Goal: Information Seeking & Learning: Compare options

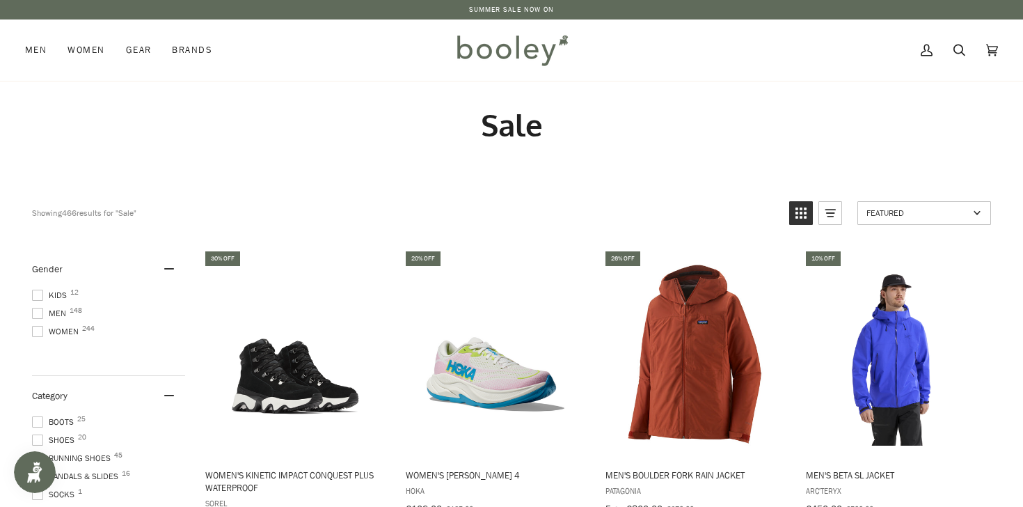
click at [40, 315] on span at bounding box center [37, 313] width 11 height 11
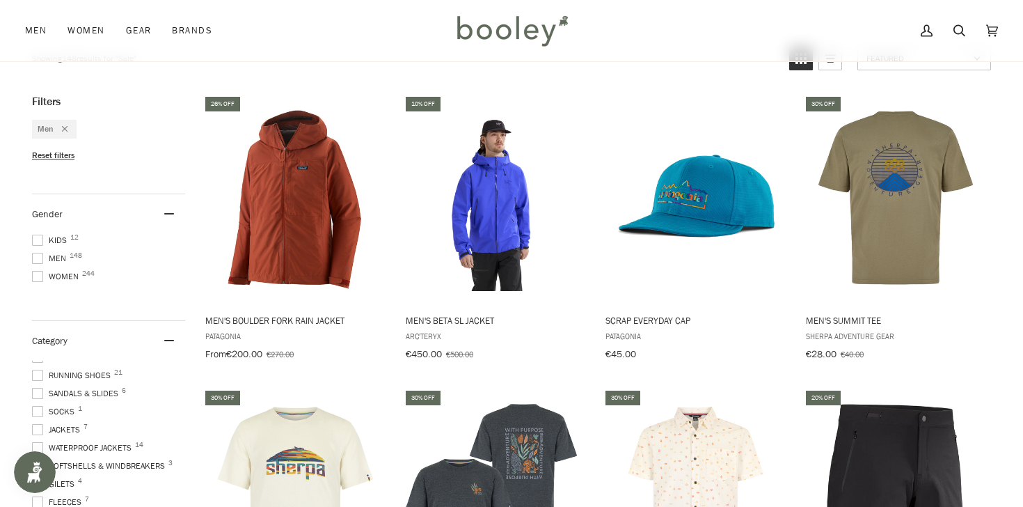
scroll to position [29, 0]
click at [39, 423] on span at bounding box center [37, 428] width 11 height 11
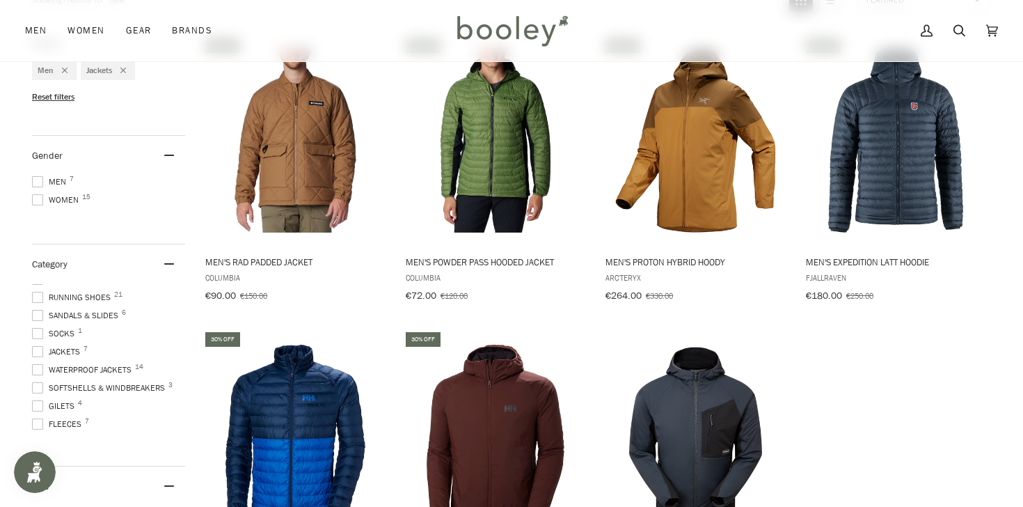
scroll to position [39, 0]
click at [36, 337] on span at bounding box center [37, 341] width 11 height 11
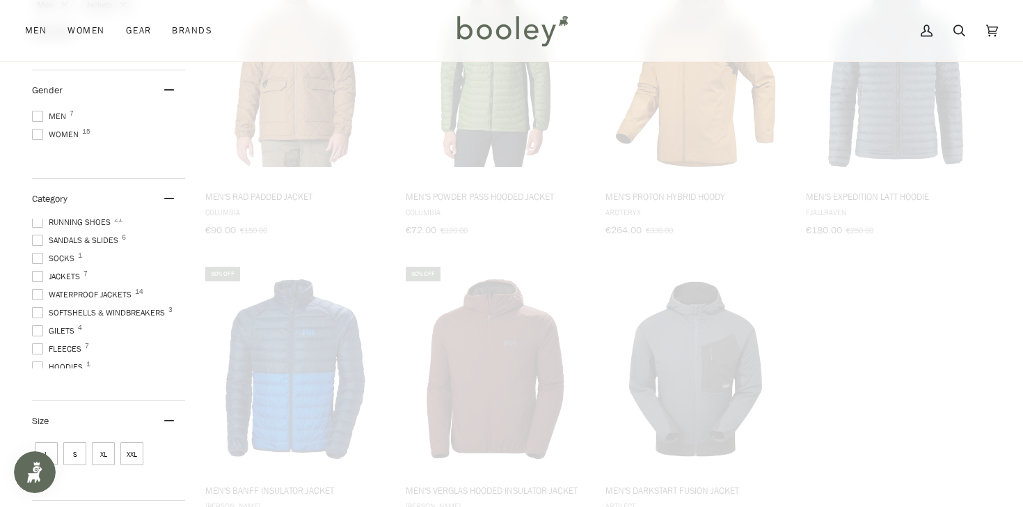
scroll to position [283, 0]
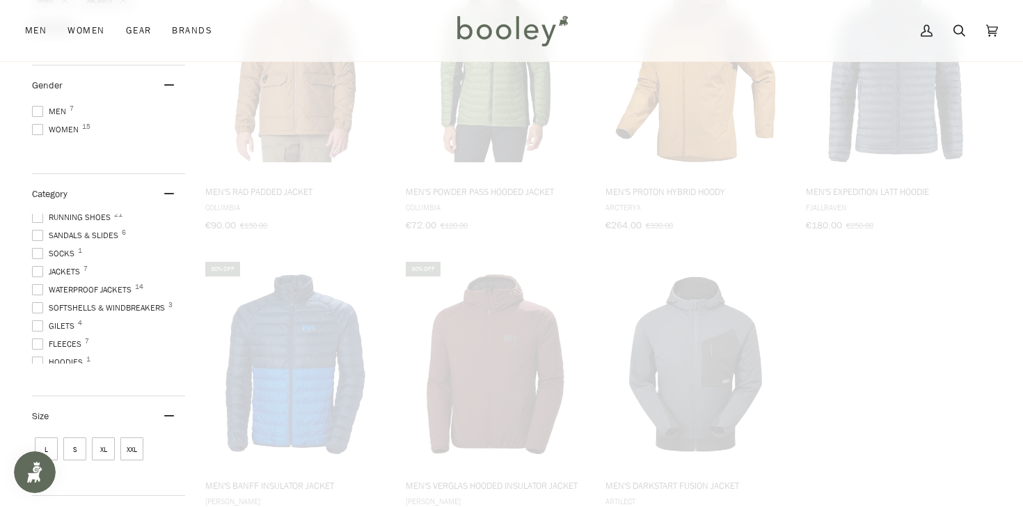
click at [35, 287] on span at bounding box center [37, 289] width 11 height 11
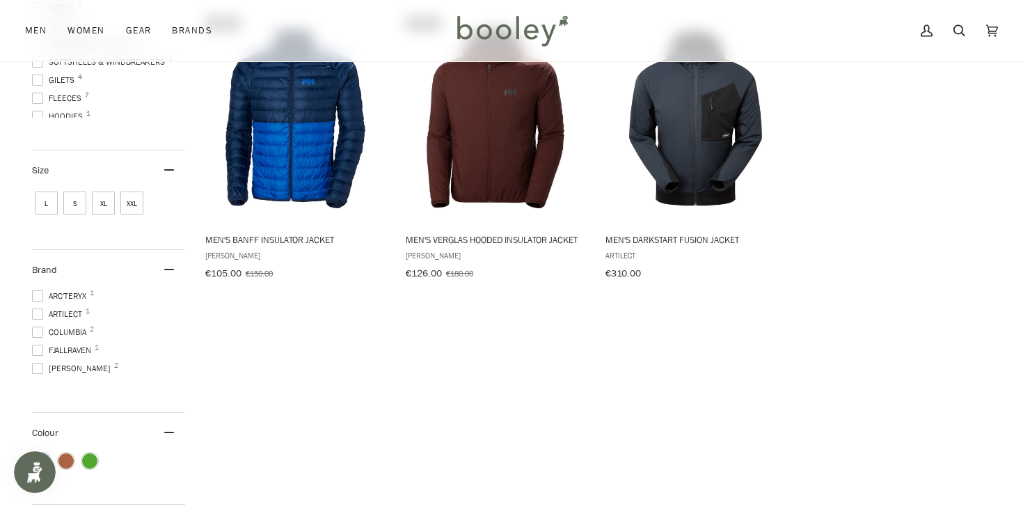
scroll to position [525, 0]
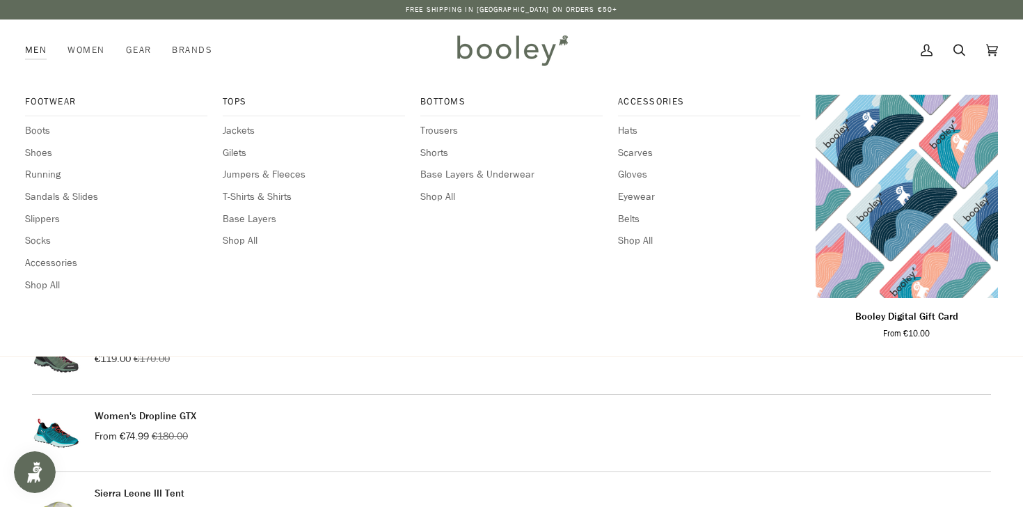
click at [32, 52] on link "Men" at bounding box center [41, 49] width 32 height 61
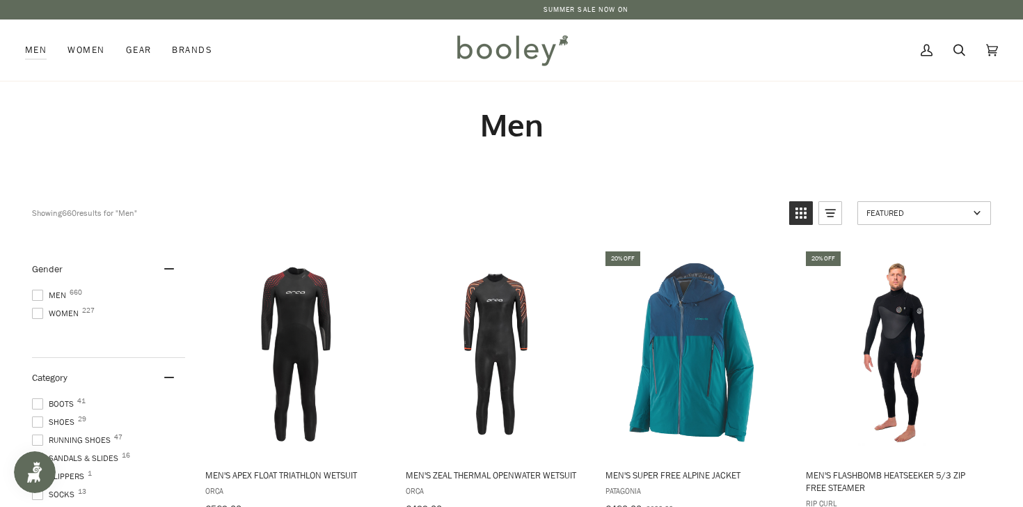
click at [510, 51] on img at bounding box center [512, 50] width 122 height 40
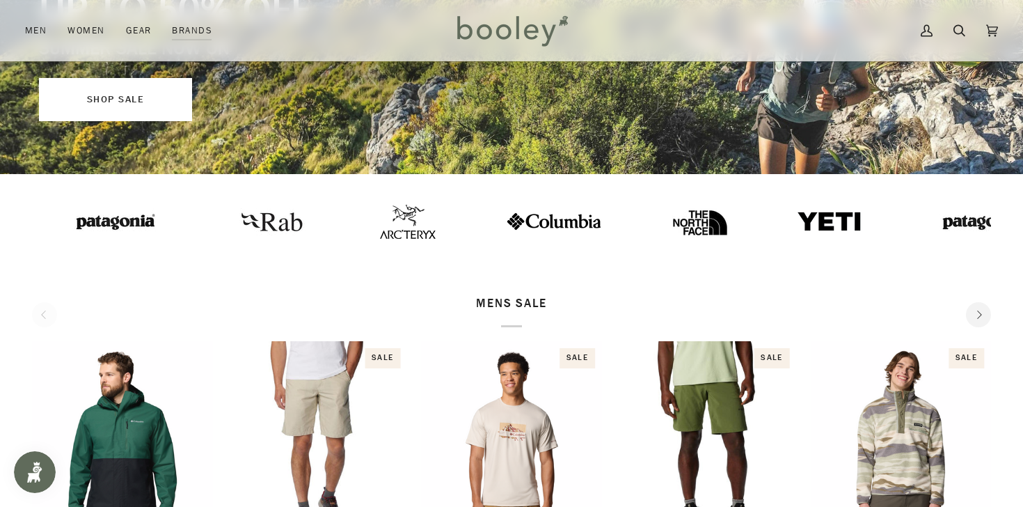
click at [118, 101] on link "SHOP SALE" at bounding box center [115, 99] width 153 height 43
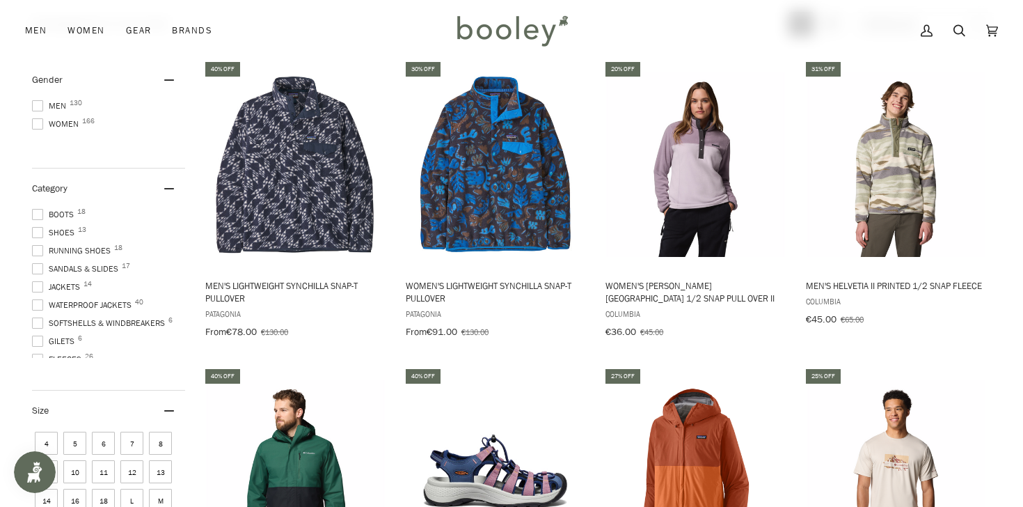
scroll to position [450, 0]
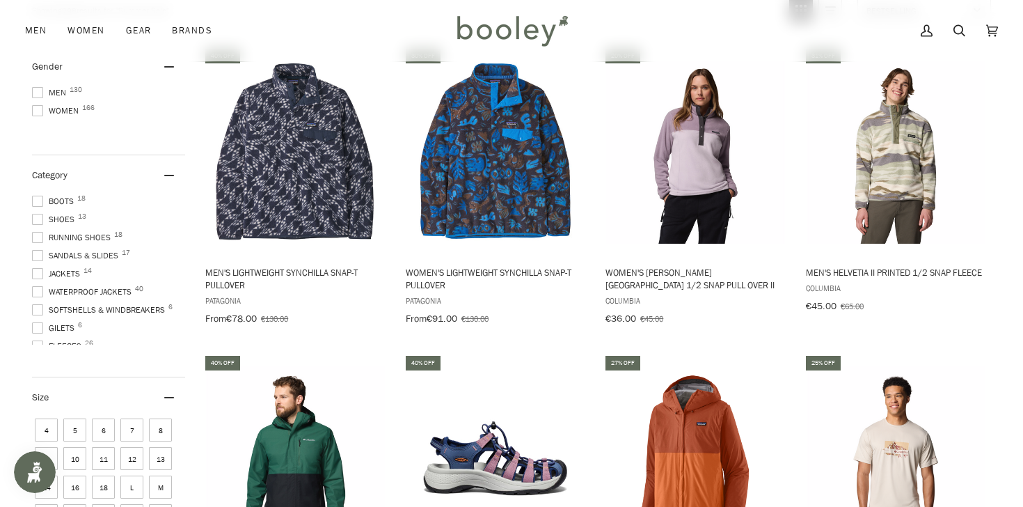
click at [40, 293] on span at bounding box center [37, 291] width 11 height 11
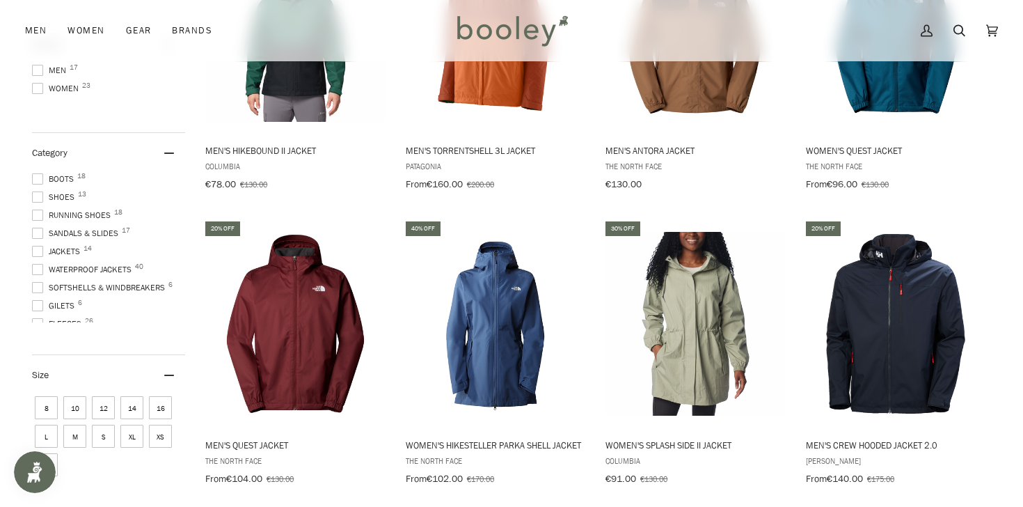
scroll to position [568, 0]
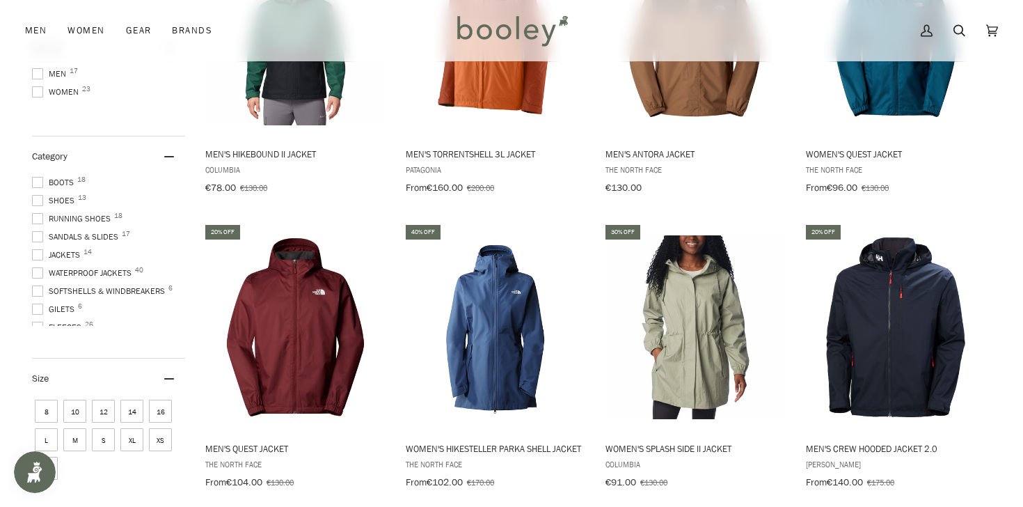
click at [40, 71] on span at bounding box center [37, 73] width 11 height 11
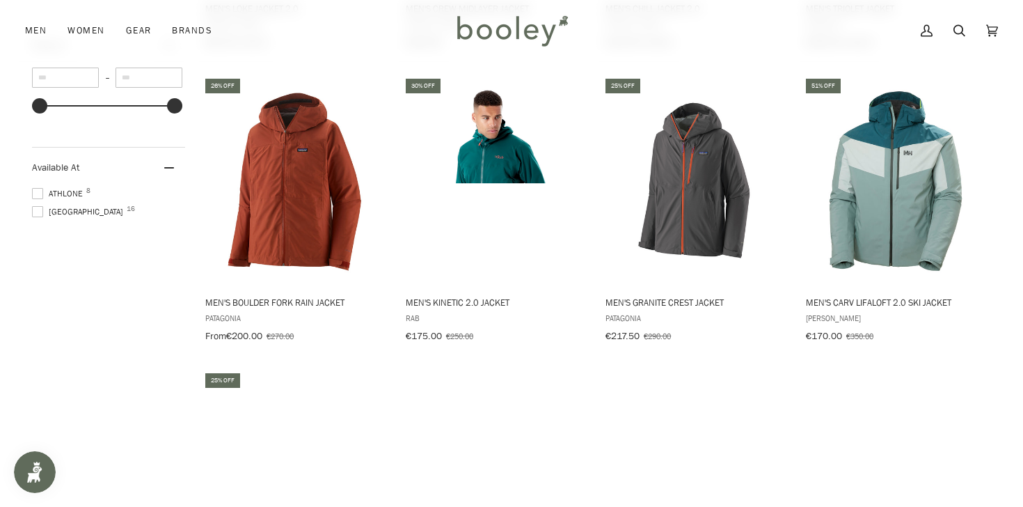
scroll to position [1305, 0]
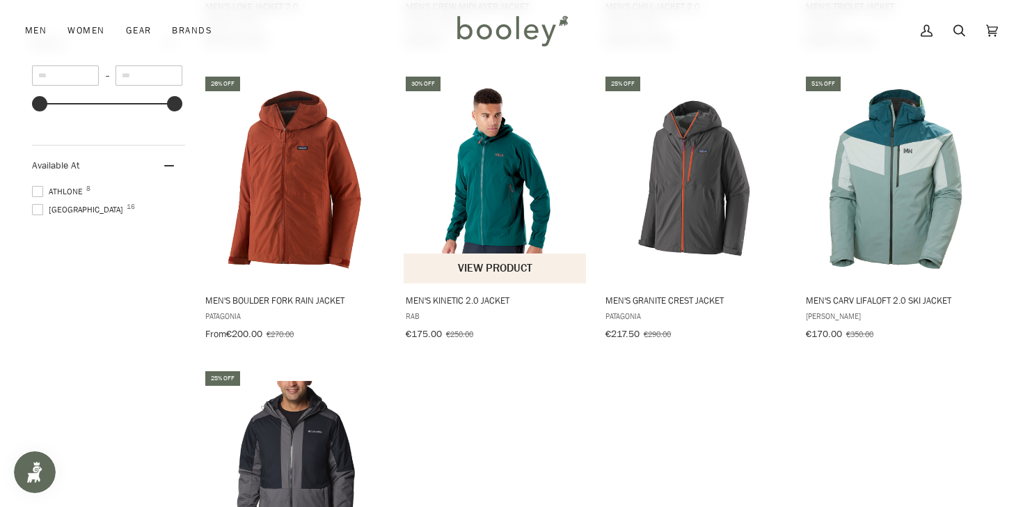
click at [452, 294] on span "Men's Kinetic 2.0 Jacket" at bounding box center [496, 300] width 180 height 13
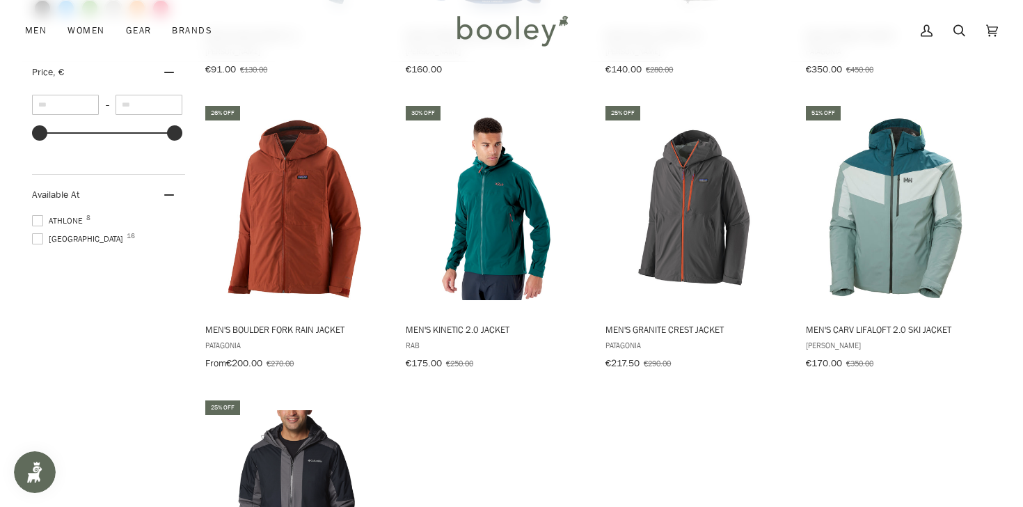
scroll to position [1308, 0]
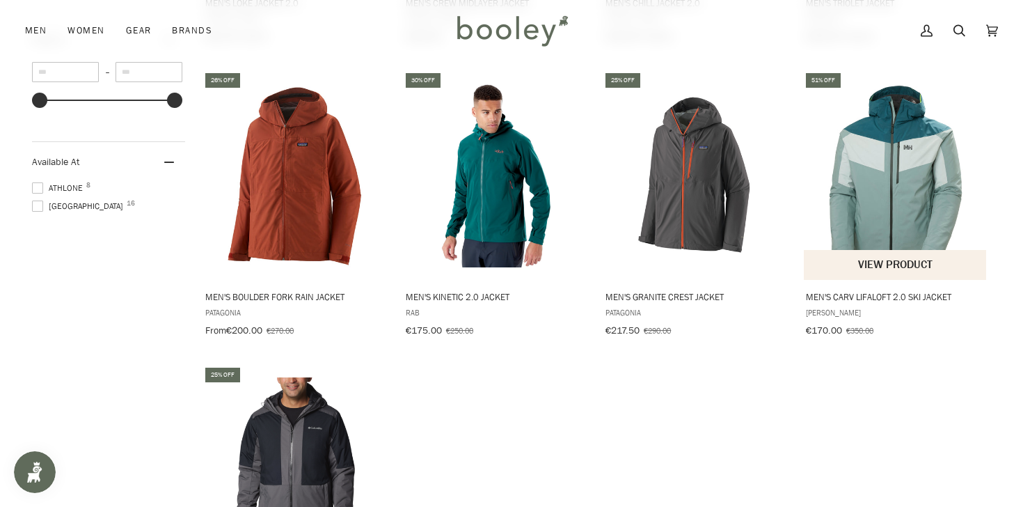
click at [860, 290] on span "Men's Carv LifaLoft 2.0 Ski Jacket" at bounding box center [896, 296] width 180 height 13
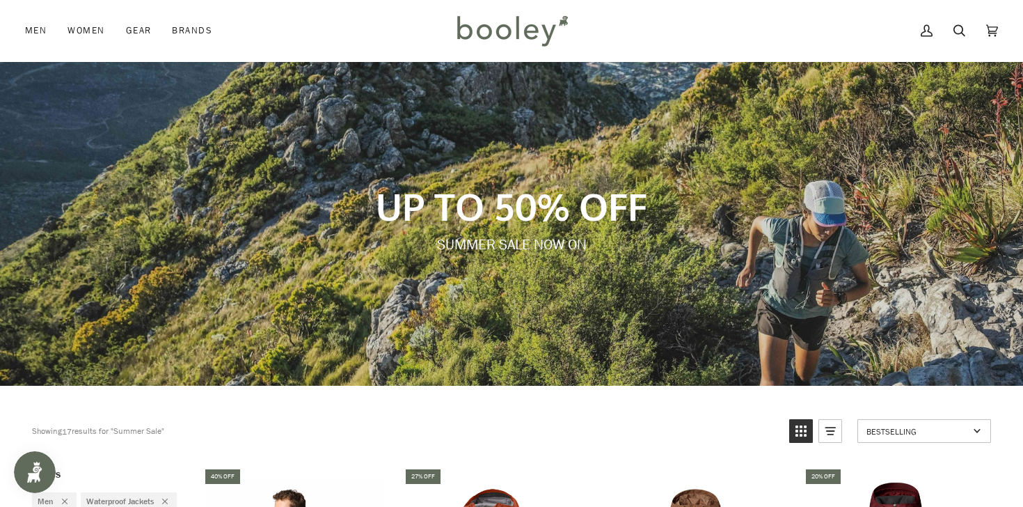
scroll to position [29, 0]
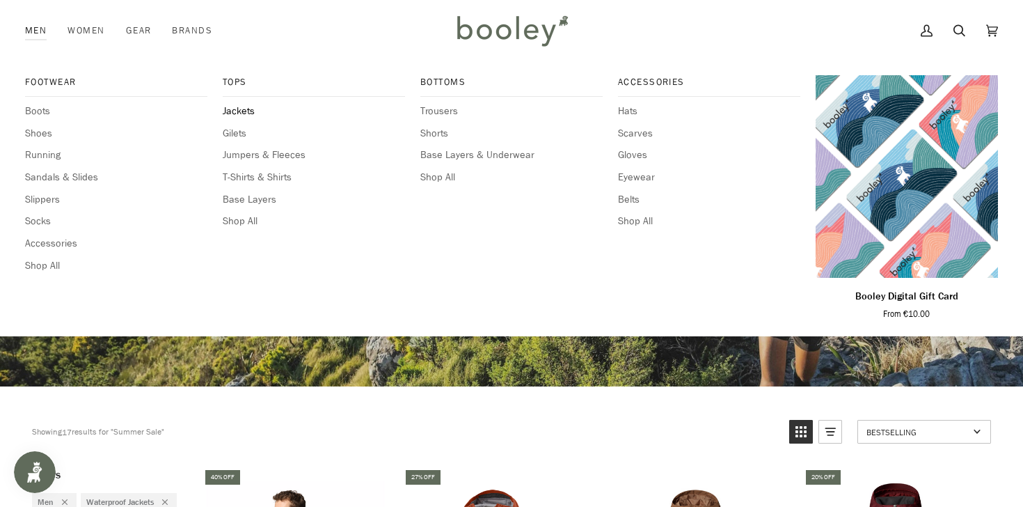
click at [236, 111] on span "Jackets" at bounding box center [314, 111] width 182 height 15
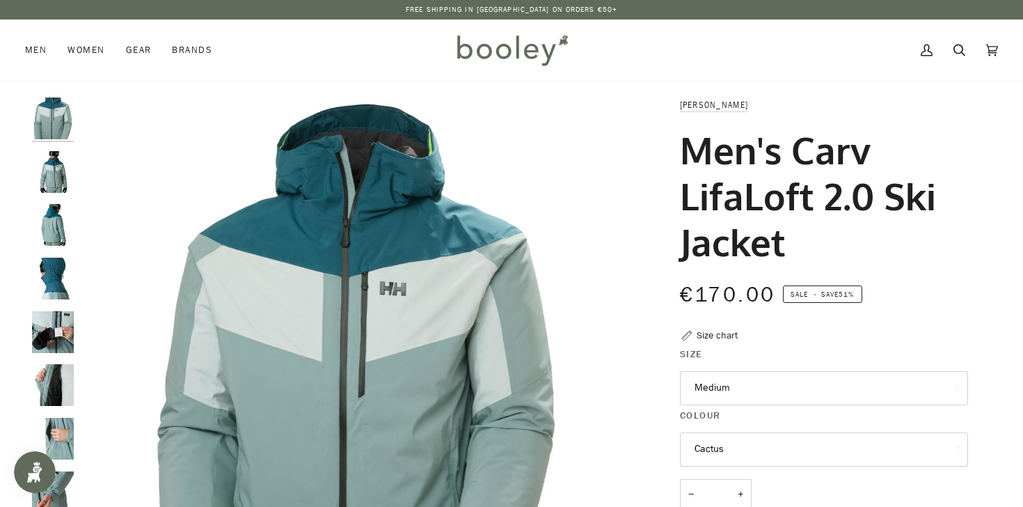
click at [59, 174] on img "Helly Hansen Men's Carv LifaLoft 2.0 Ski Jacket - Booley Galway" at bounding box center [53, 172] width 42 height 42
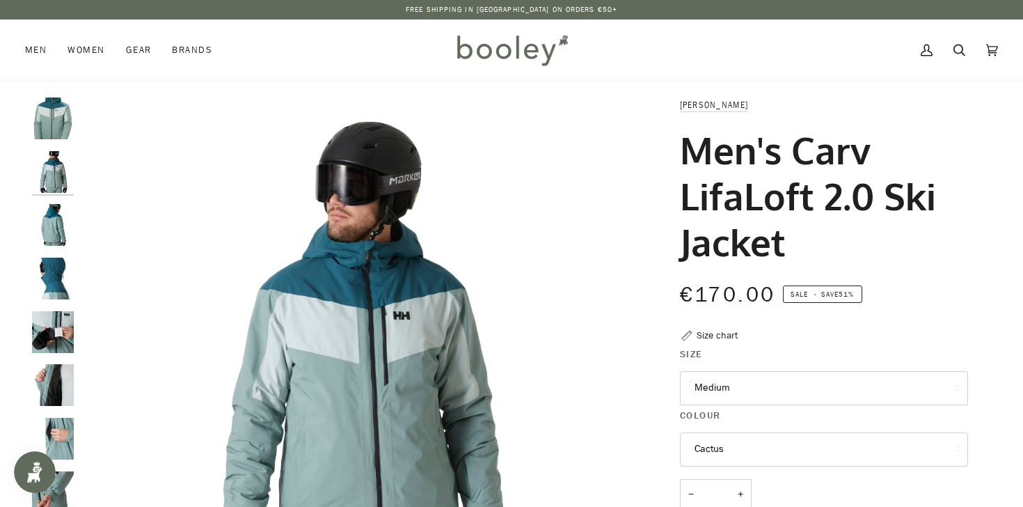
click at [56, 205] on img "Helly Hansen Men's Carv LifaLoft 2.0 Ski Jacket - Booley Galway" at bounding box center [53, 225] width 42 height 42
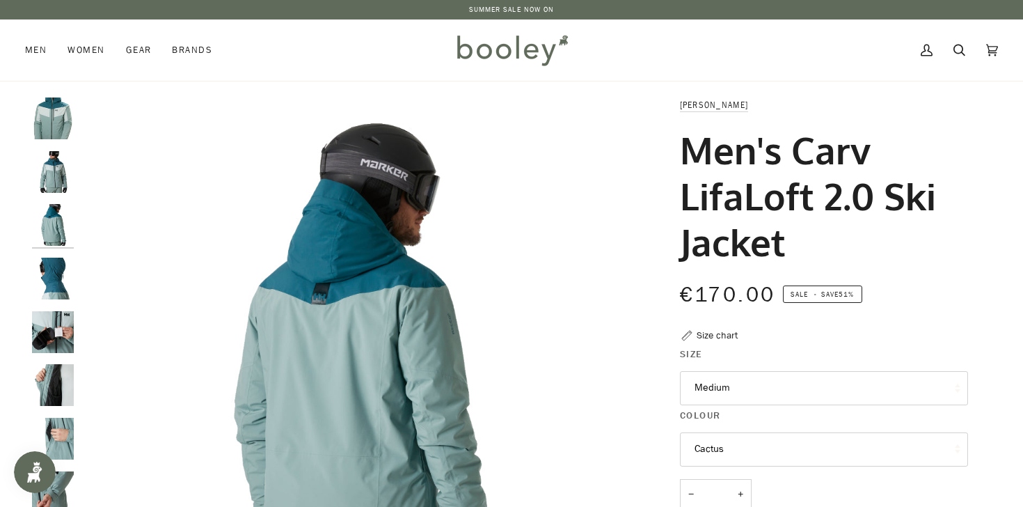
click at [64, 287] on img "Helly Hansen Men's Carv LifaLoft 2.0 Ski Jacket - Booley Galway" at bounding box center [53, 279] width 42 height 42
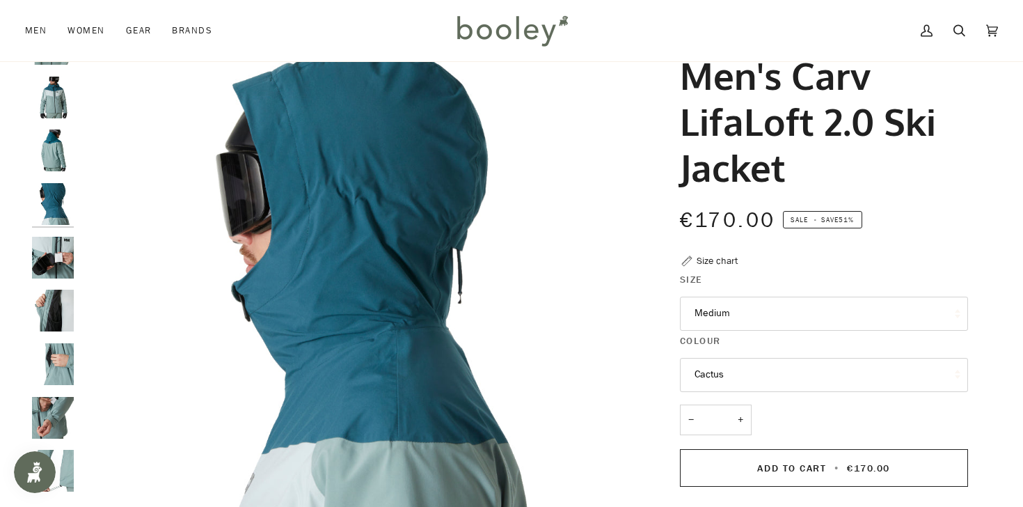
scroll to position [78, 0]
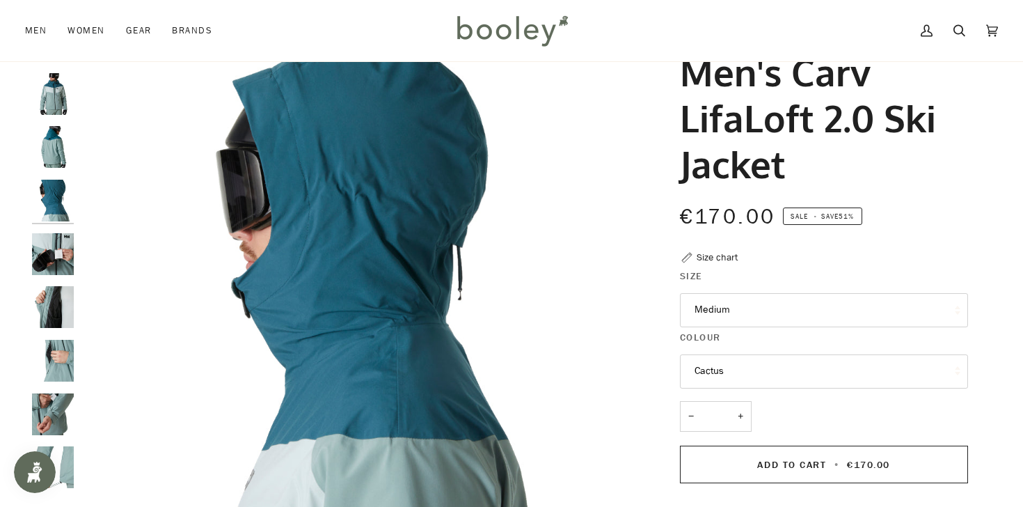
click at [65, 290] on img "Helly Hansen Men's Carv LifaLoft 2.0 Ski Jacket - Booley Galway" at bounding box center [53, 307] width 42 height 42
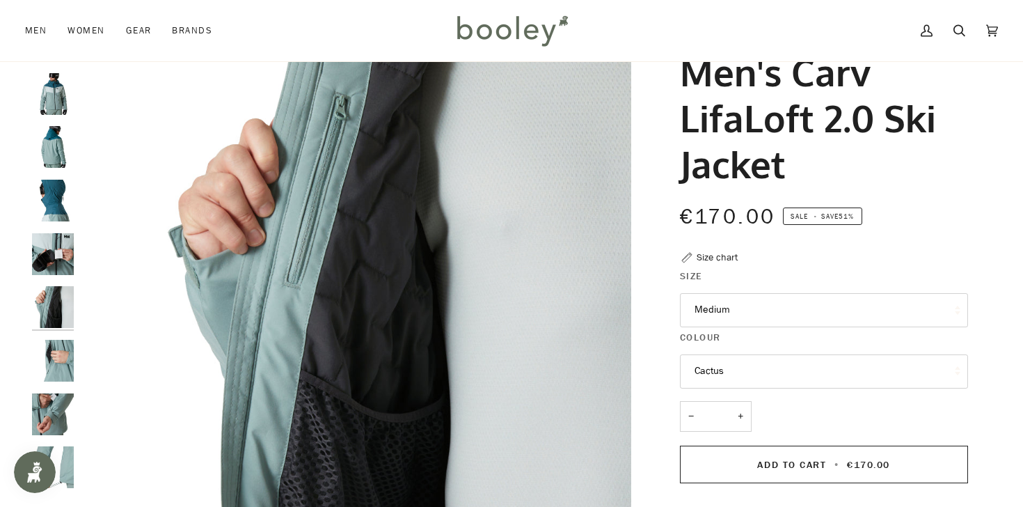
click at [57, 364] on img "Helly Hansen Men's Carv LifaLoft 2.0 Ski Jacket - Booley Galway" at bounding box center [53, 361] width 42 height 42
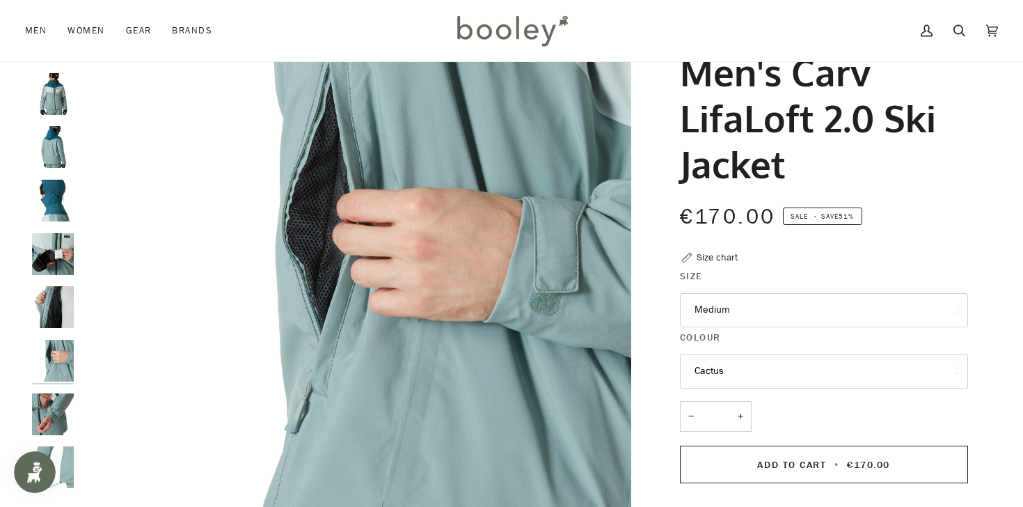
click at [58, 397] on img "Helly Hansen Men's Carv LifaLoft 2.0 Ski Jacket - Booley Galway" at bounding box center [53, 414] width 42 height 42
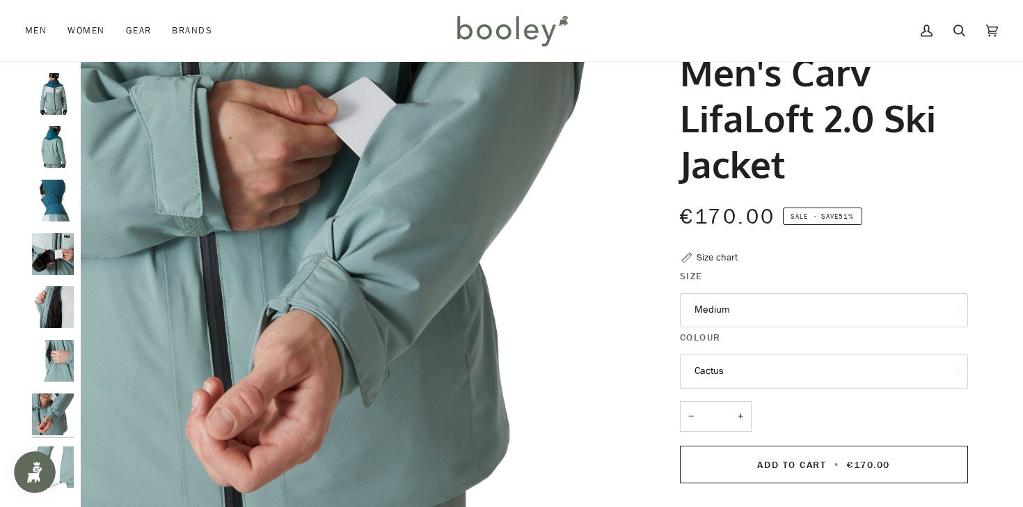
click at [54, 430] on img "Helly Hansen Men's Carv LifaLoft 2.0 Ski Jacket - Booley Galway" at bounding box center [53, 414] width 42 height 42
click at [63, 458] on img "Helly Hansen Men's Carv LifaLoft 2.0 Ski Jacket - Booley Galway" at bounding box center [53, 467] width 42 height 42
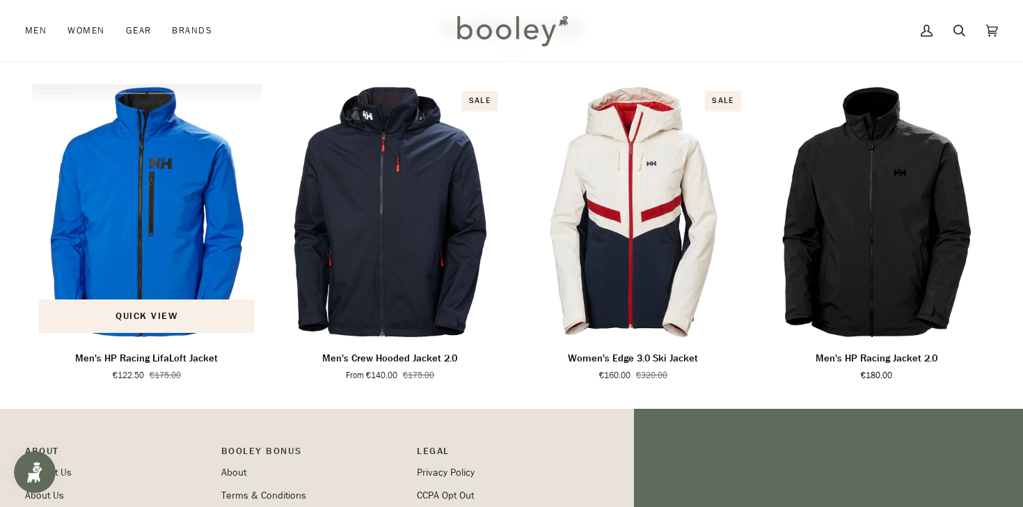
scroll to position [916, 0]
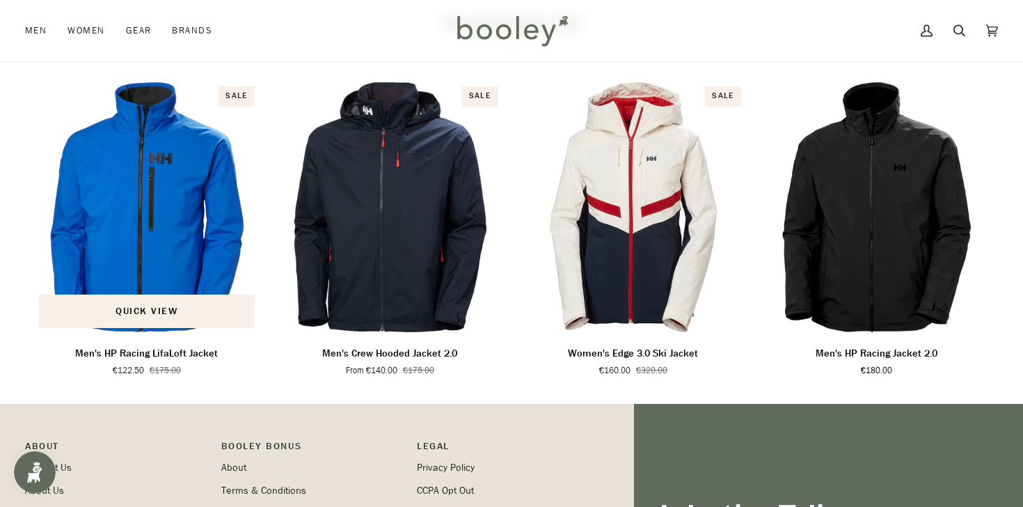
click at [154, 361] on p "Men's HP Racing LifaLoft Jacket" at bounding box center [146, 353] width 143 height 15
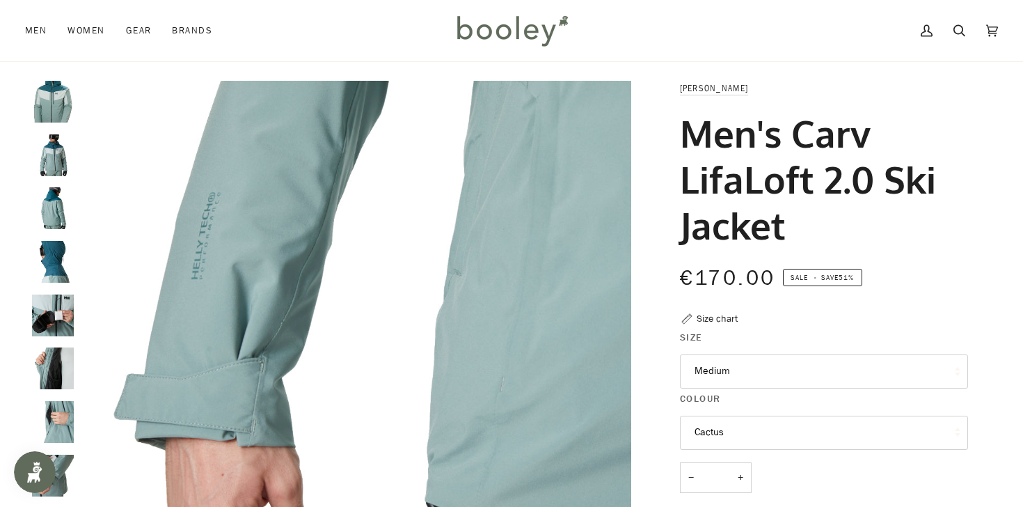
scroll to position [0, 0]
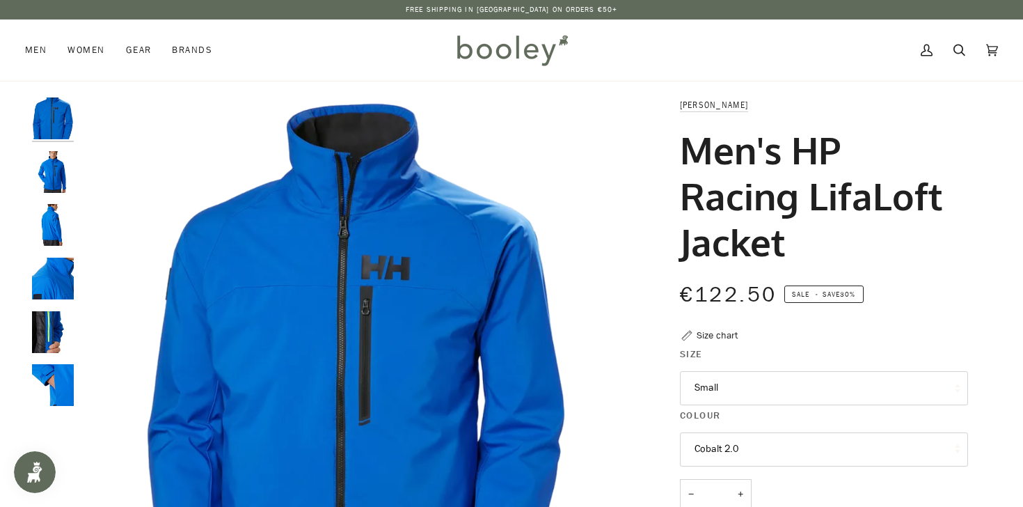
scroll to position [6, 0]
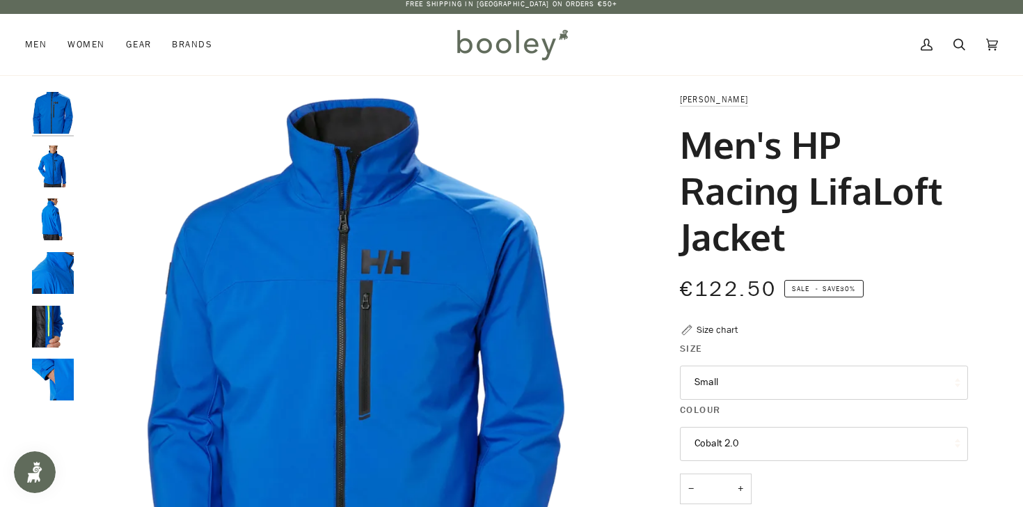
click at [47, 323] on img "Helly Hansen Men's HP Racing Lifaloft Jacket Cobalt 2.0 - Booley Galway" at bounding box center [53, 327] width 42 height 42
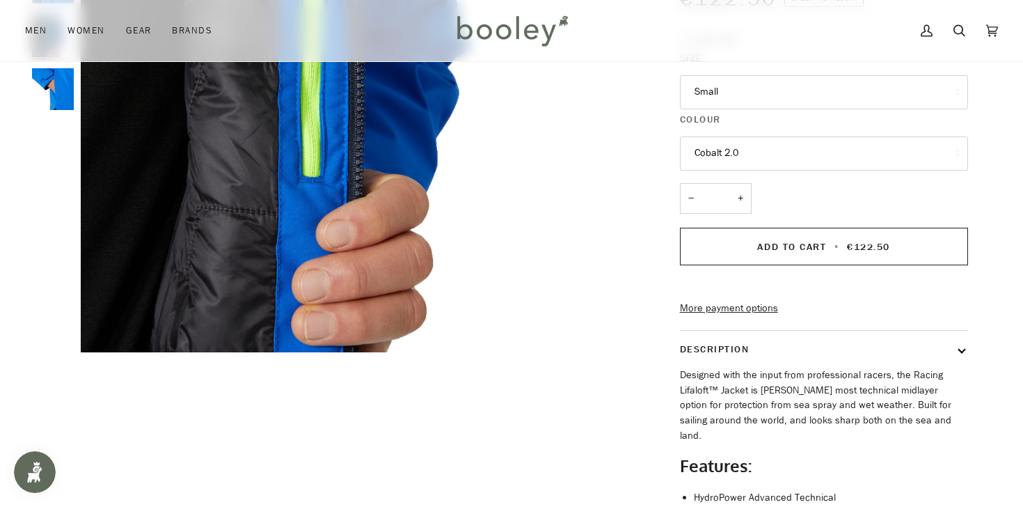
scroll to position [205, 0]
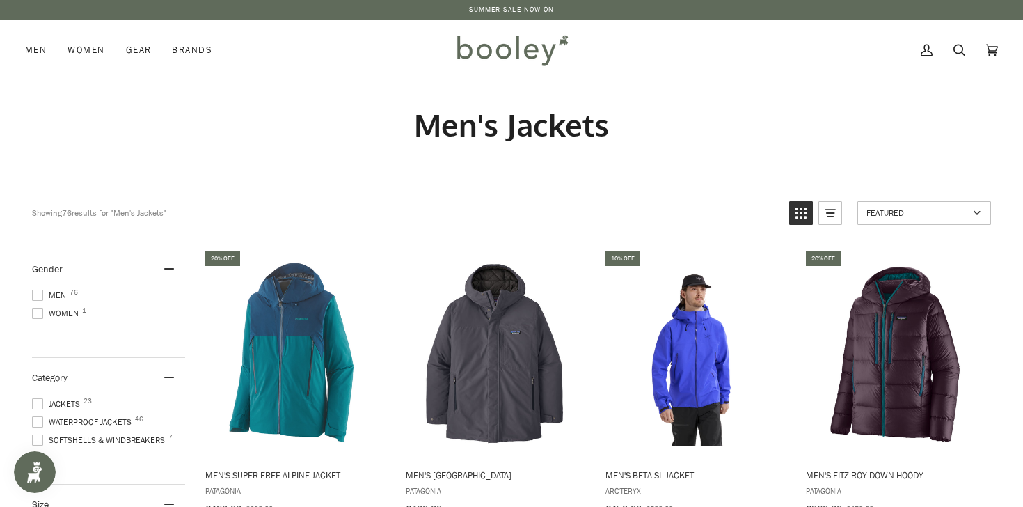
click at [38, 420] on span at bounding box center [37, 421] width 11 height 11
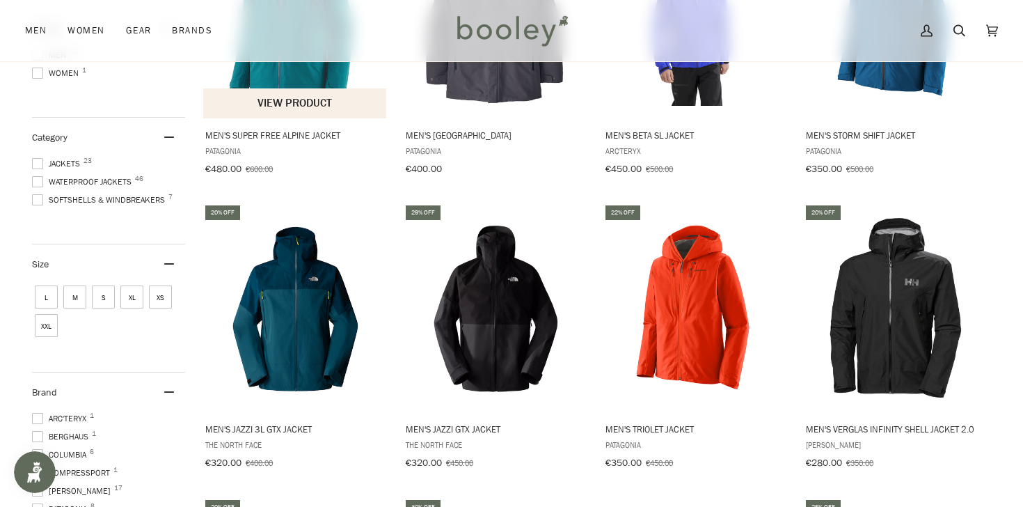
scroll to position [342, 0]
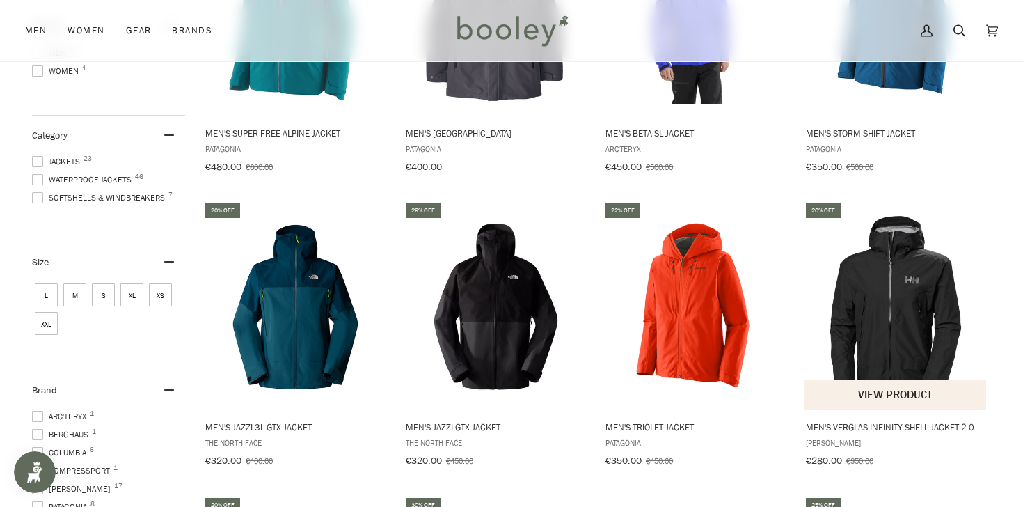
click at [852, 423] on span "Men's Verglas Infinity Shell Jacket 2.0" at bounding box center [896, 426] width 180 height 13
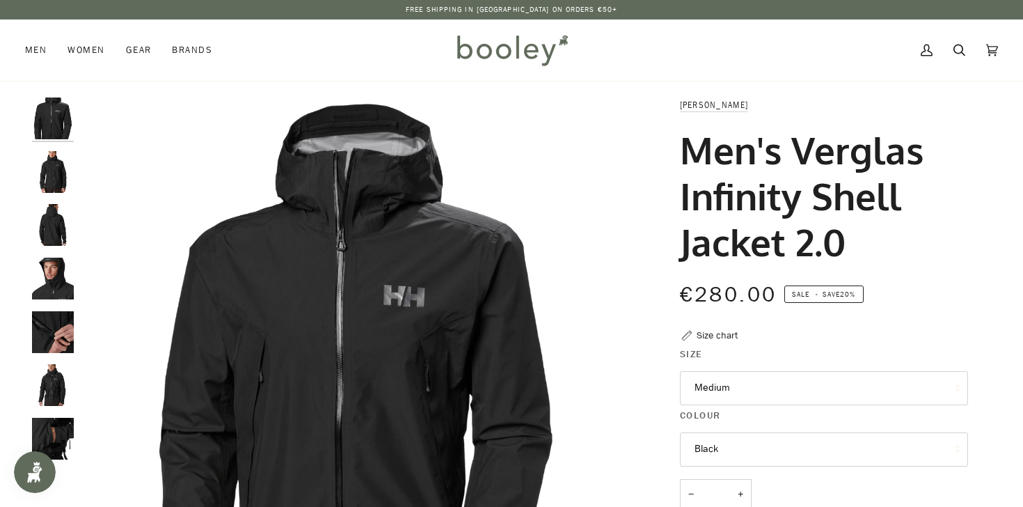
click at [63, 168] on img "Helly Hansen Men's Verglas Infinity Shell Jacket 2.0 - Booley Galway" at bounding box center [53, 172] width 42 height 42
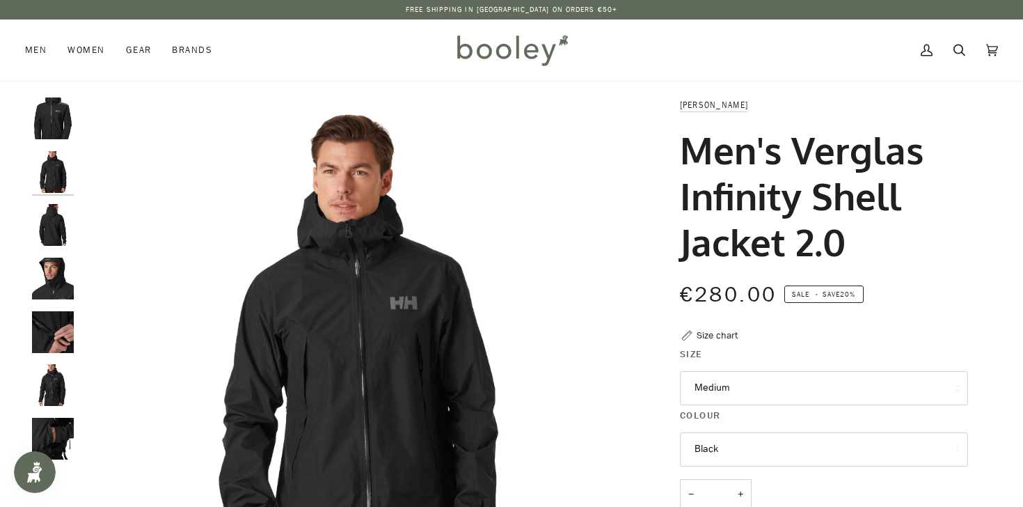
click at [57, 215] on img "Men's Verglas Infinity Shell Jacket 2.0" at bounding box center [53, 225] width 42 height 42
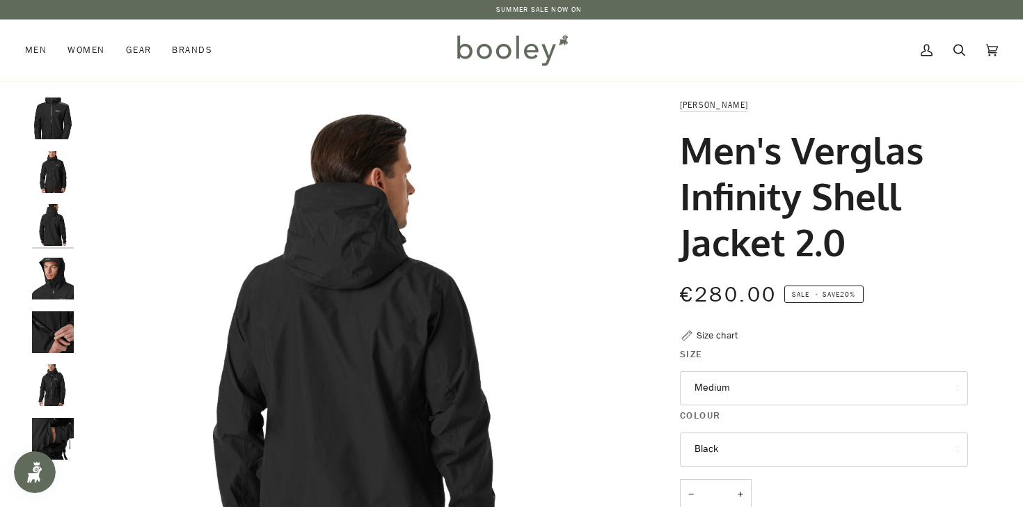
click at [57, 236] on img "Men's Verglas Infinity Shell Jacket 2.0" at bounding box center [53, 225] width 42 height 42
click at [58, 274] on img "Helly Hansen Men's Verglas Infinity Shell Jacket 2.0 - Booley Galway" at bounding box center [53, 279] width 42 height 42
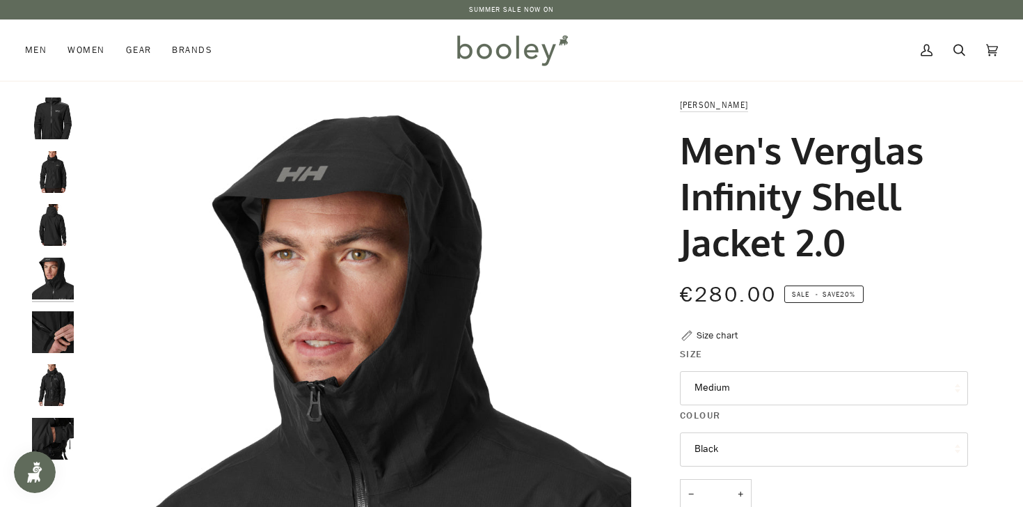
click at [61, 316] on img "Helly Hansen Men's Verglas Infinity Shell Jacket 2.0 - Booley Galway" at bounding box center [53, 332] width 42 height 42
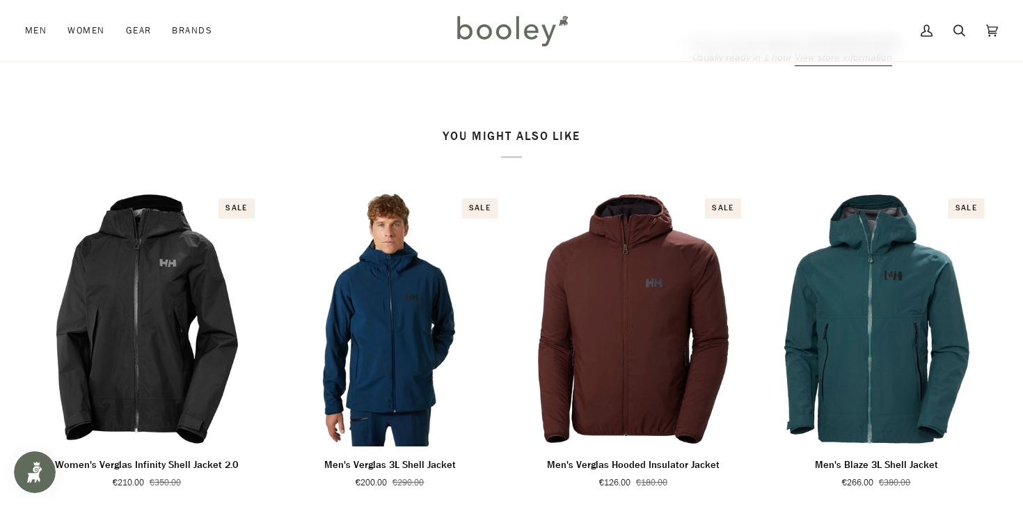
scroll to position [890, 0]
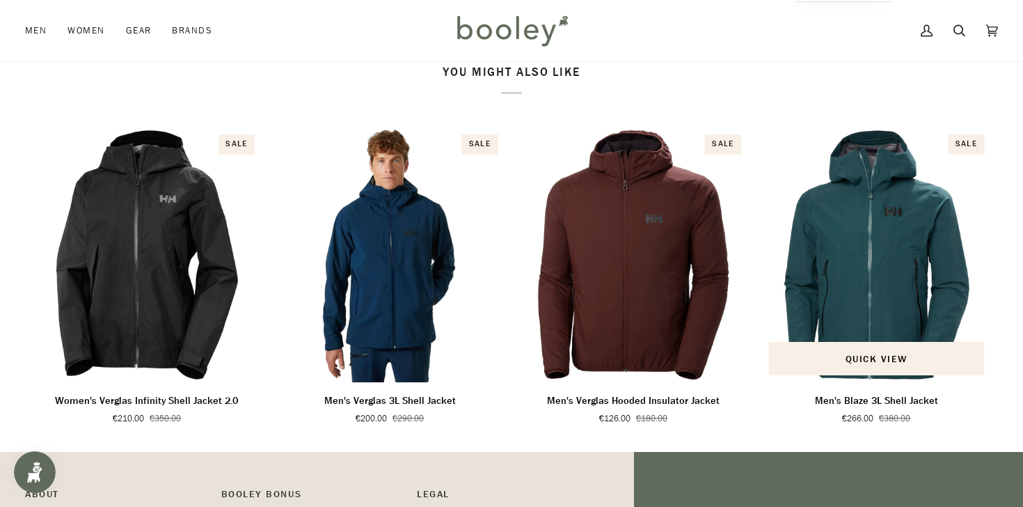
click at [895, 409] on p "Men's Blaze 3L Shell Jacket" at bounding box center [876, 400] width 123 height 15
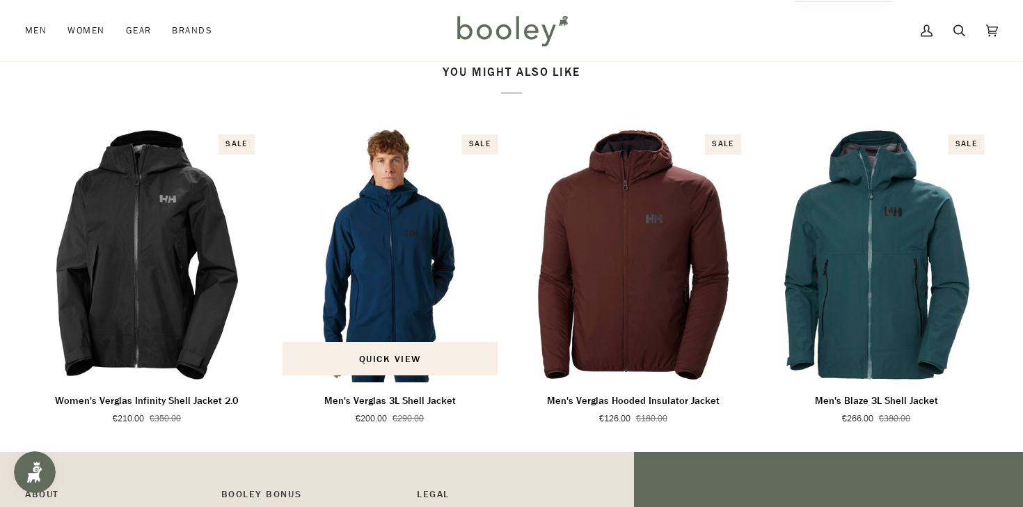
click at [435, 409] on p "Men's Verglas 3L Shell Jacket" at bounding box center [390, 400] width 132 height 15
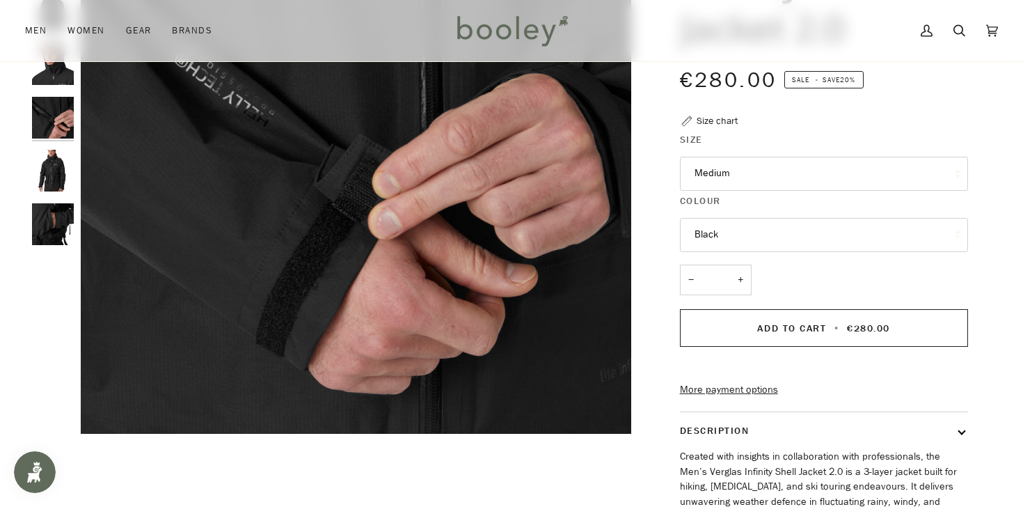
scroll to position [0, 0]
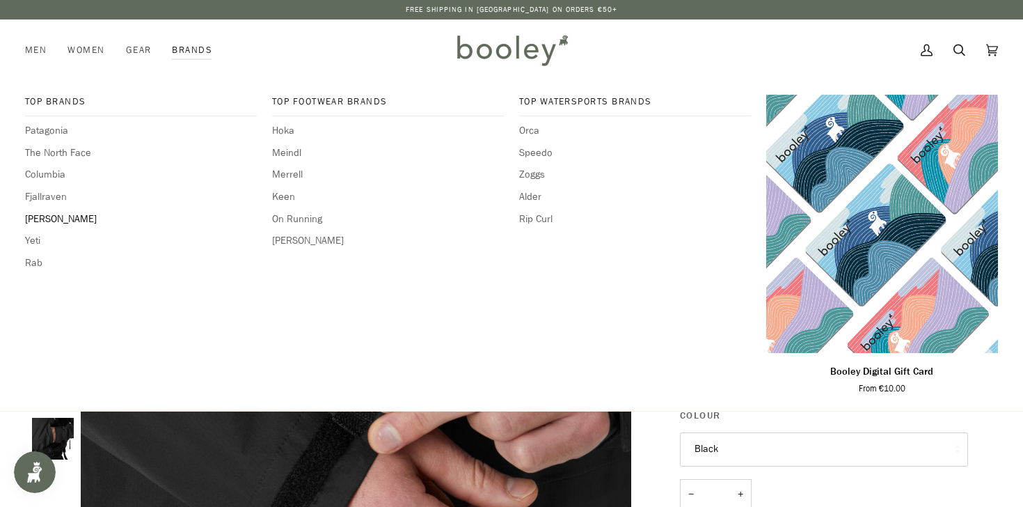
click at [46, 216] on span "[PERSON_NAME]" at bounding box center [141, 219] width 232 height 15
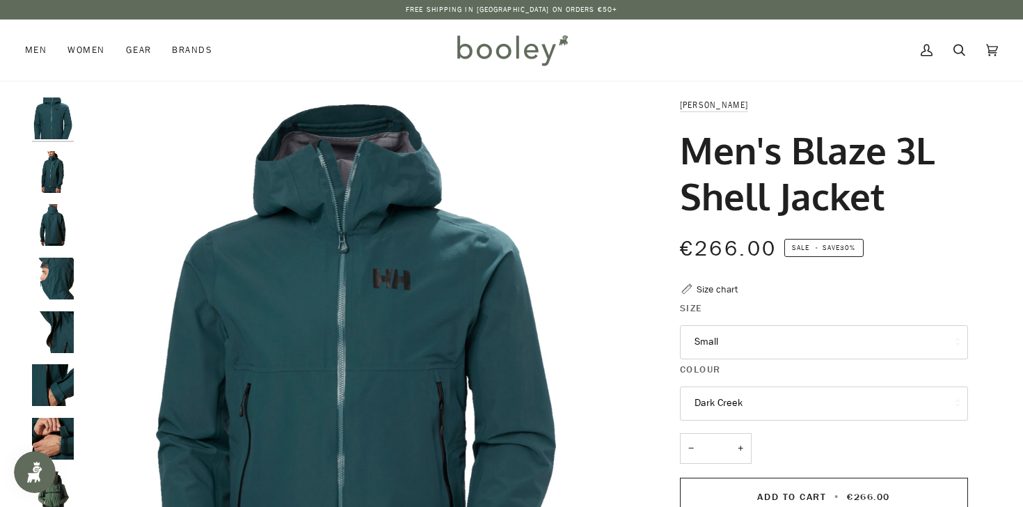
click at [365, 250] on img "Helly Hansen Men's Blaze 3L Shell Jacket Dark Creek - Booley Galway" at bounding box center [356, 372] width 551 height 551
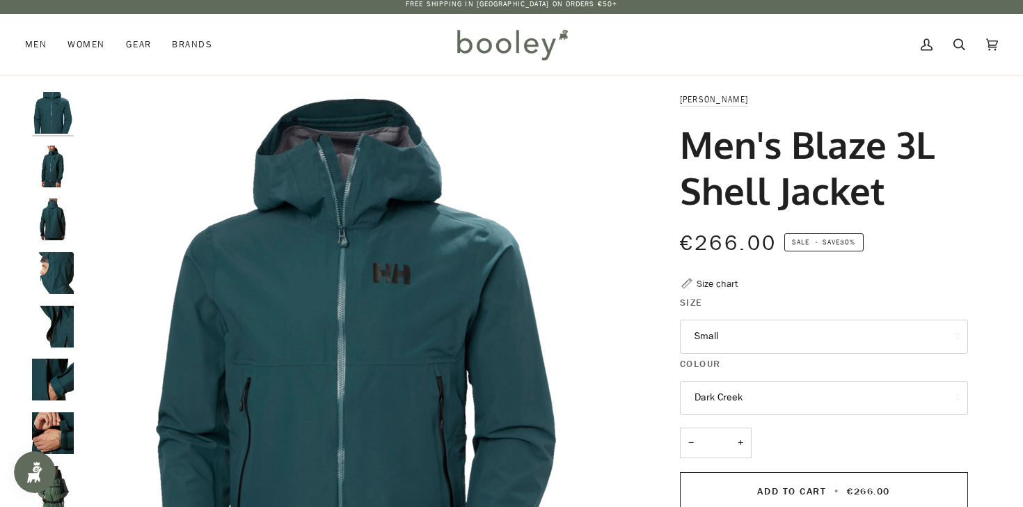
click at [56, 176] on img "Helly Hansen Men's Blaze 3L Shell Jacket Dark Creek - Booley Galway" at bounding box center [53, 166] width 42 height 42
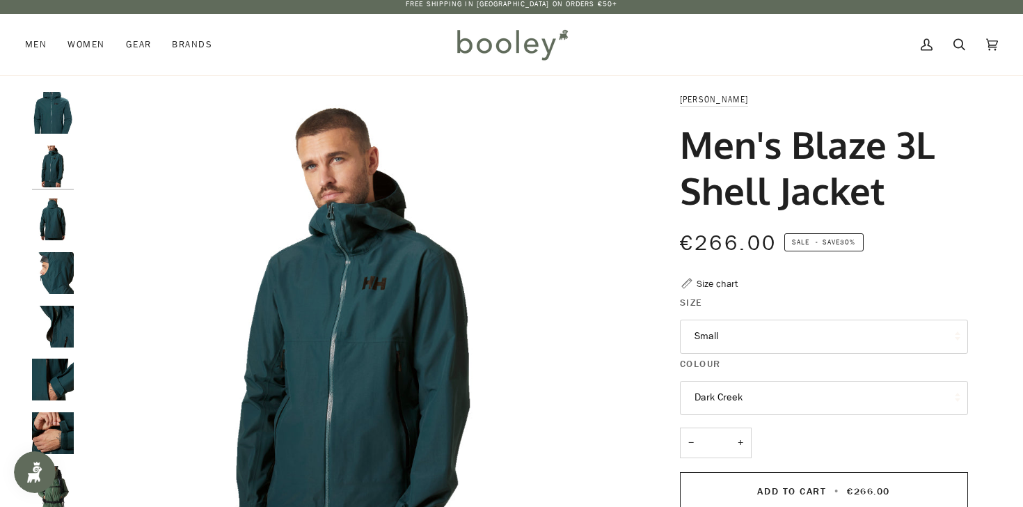
click at [52, 206] on img "Helly Hansen Men's Blaze 3L Shell Jacket Dark Creek - Booley Galway" at bounding box center [53, 219] width 42 height 42
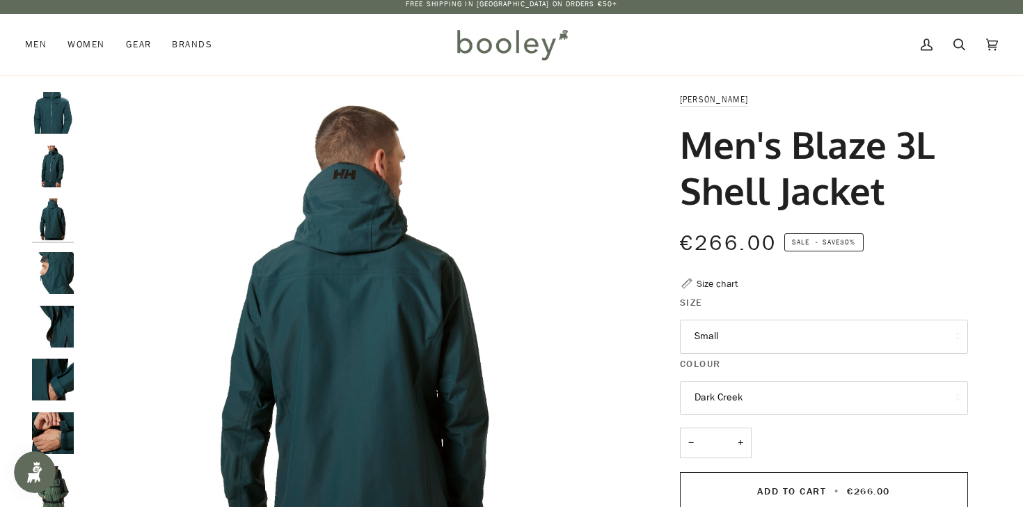
click at [52, 219] on img "Helly Hansen Men's Blaze 3L Shell Jacket Dark Creek - Booley Galway" at bounding box center [53, 219] width 42 height 42
click at [61, 270] on img "Helly Hansen Men's Blaze 3L Shell Jacket Dark Creek - Booley Galway" at bounding box center [53, 273] width 42 height 42
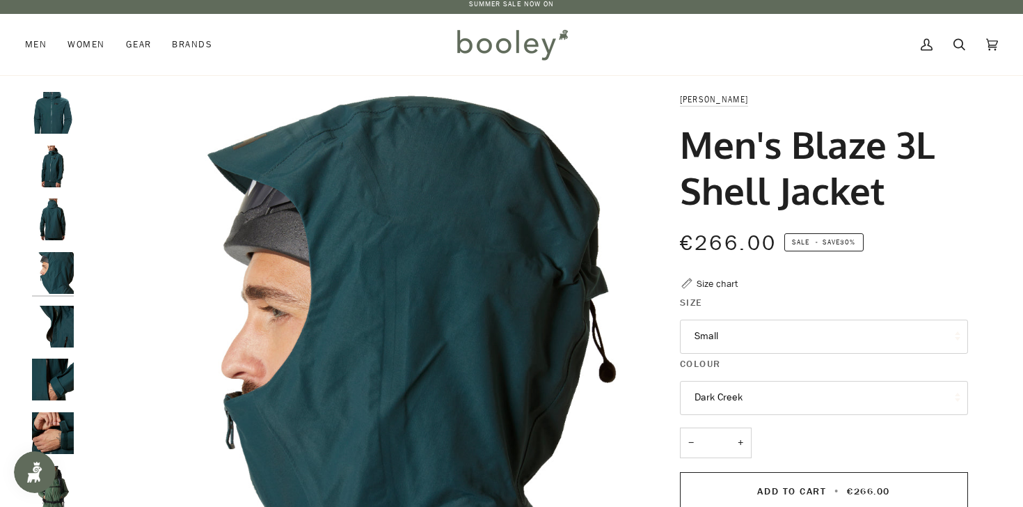
click at [55, 322] on img "Helly Hansen Men's Blaze 3L Shell Jacket Dark Creek - Booley Galway" at bounding box center [53, 327] width 42 height 42
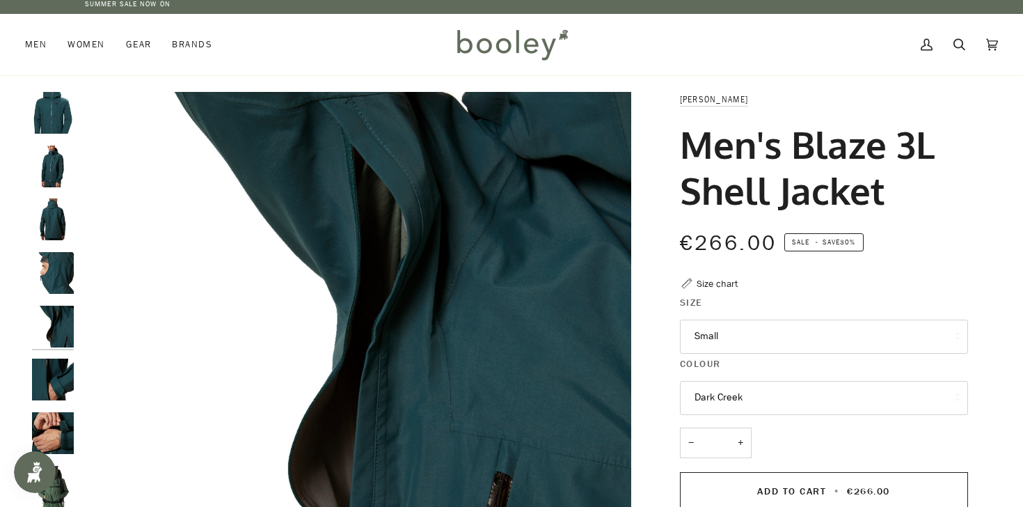
click at [58, 383] on img "Helly Hansen Men's Blaze 3L Shell Jacket Dark Creek - Booley Galway" at bounding box center [53, 379] width 42 height 42
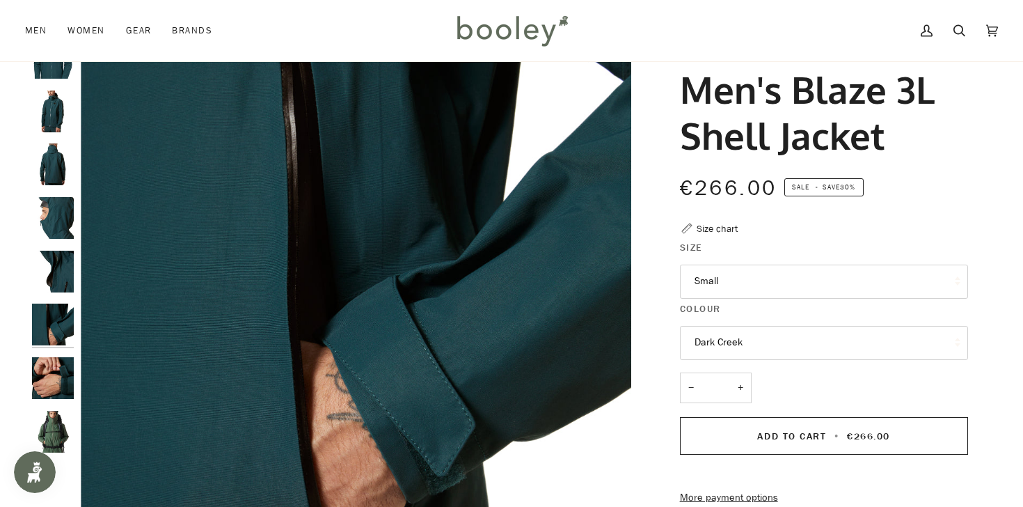
scroll to position [62, 0]
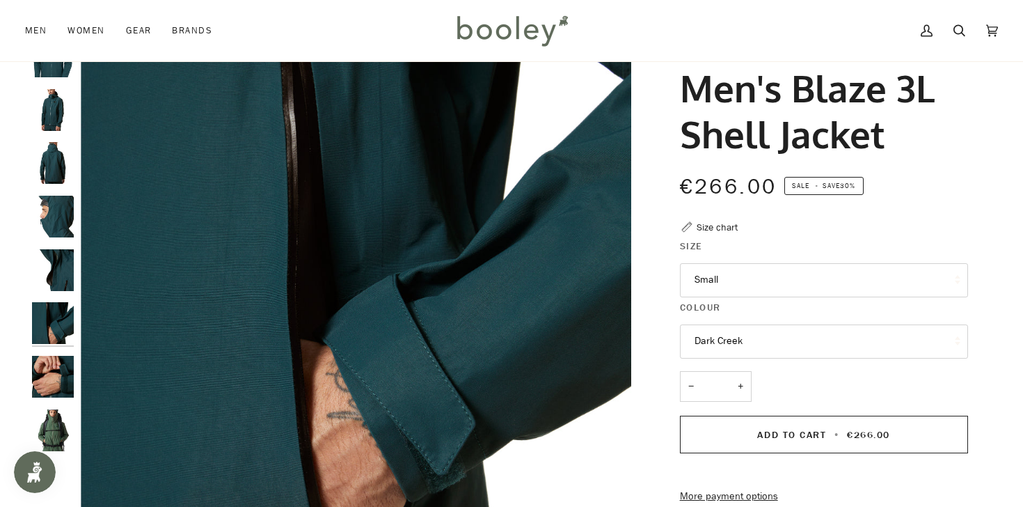
click at [56, 422] on img "Helly Hansen Men's Blaze 3L Shell Jacket - Booley Galway" at bounding box center [53, 430] width 42 height 42
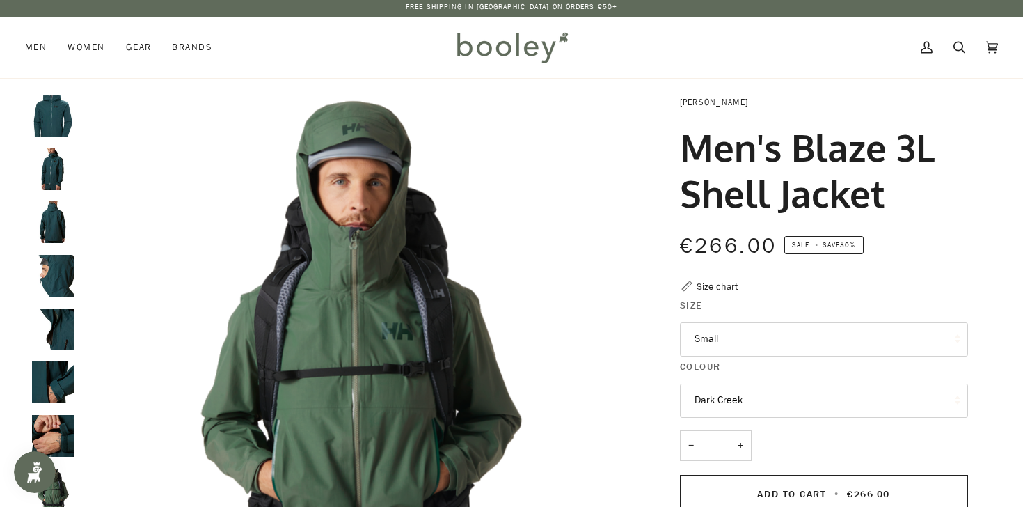
scroll to position [19, 0]
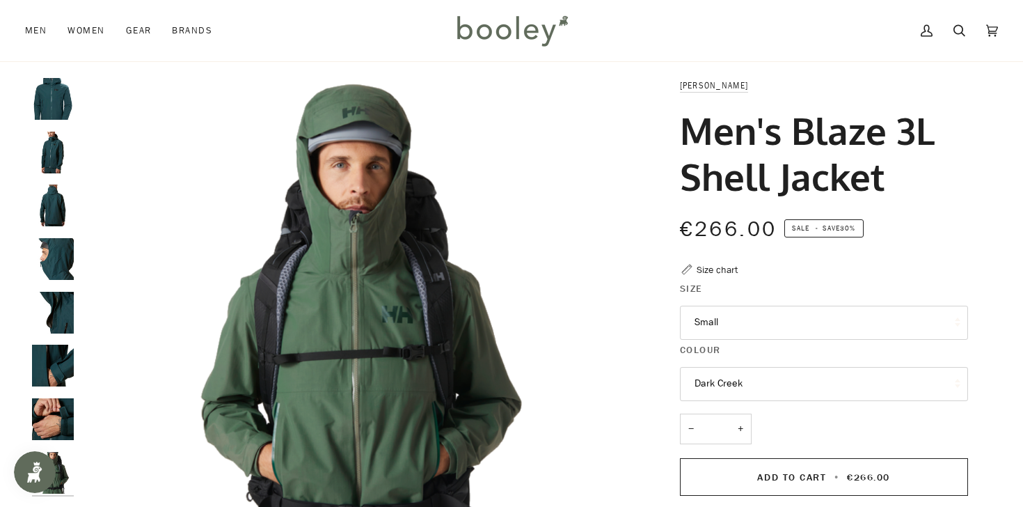
click at [42, 95] on img "Helly Hansen Men's Blaze 3L Shell Jacket Dark Creek - Booley Galway" at bounding box center [53, 99] width 42 height 42
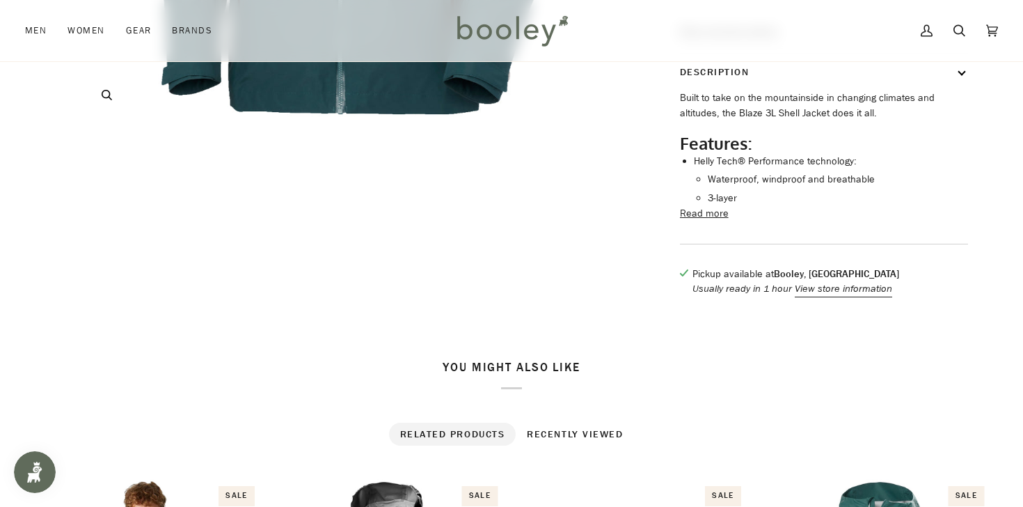
scroll to position [528, 0]
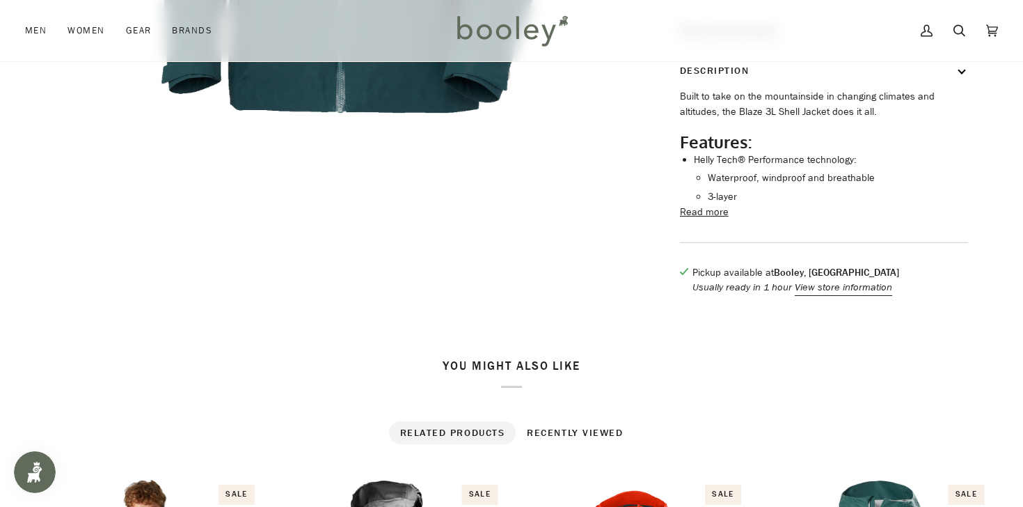
click at [702, 220] on button "Read more" at bounding box center [704, 212] width 49 height 15
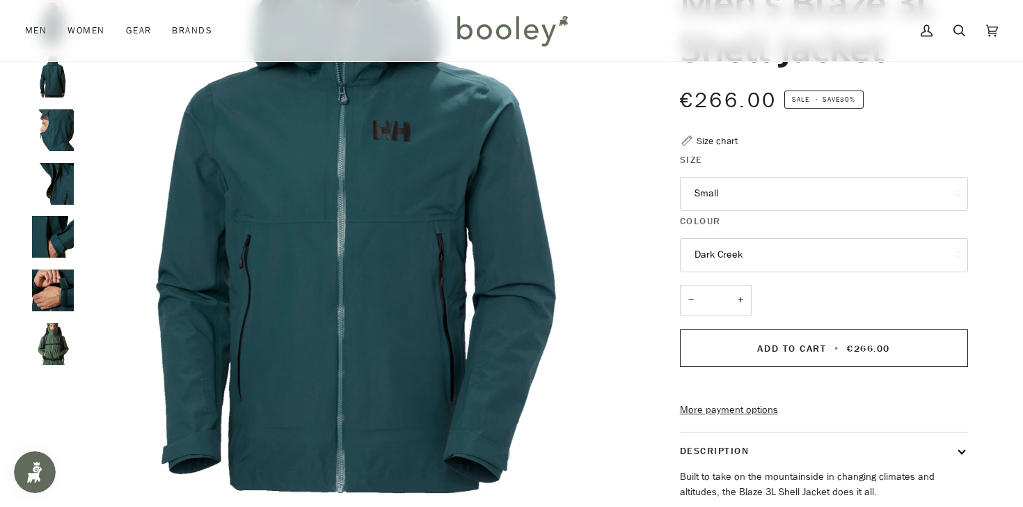
scroll to position [152, 0]
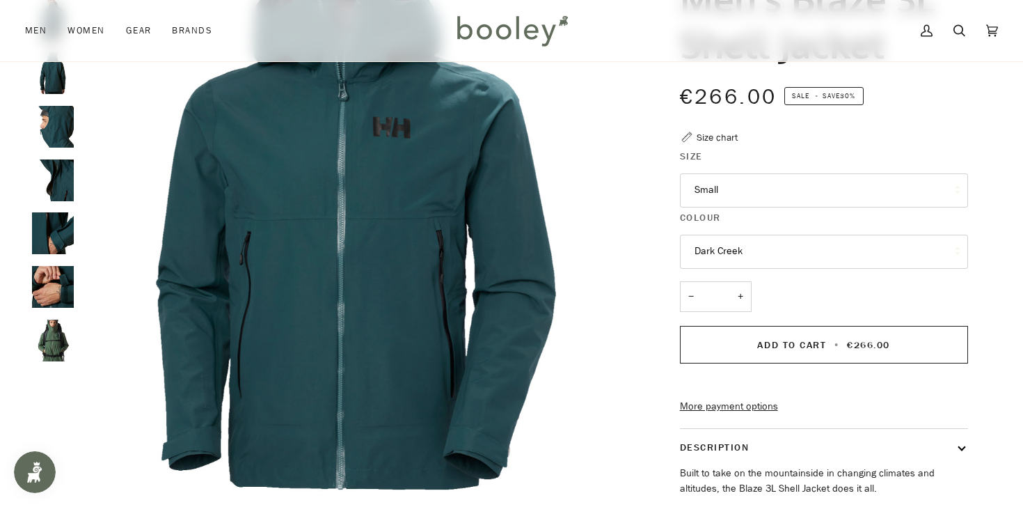
click at [711, 245] on button "Dark Creek" at bounding box center [824, 252] width 288 height 34
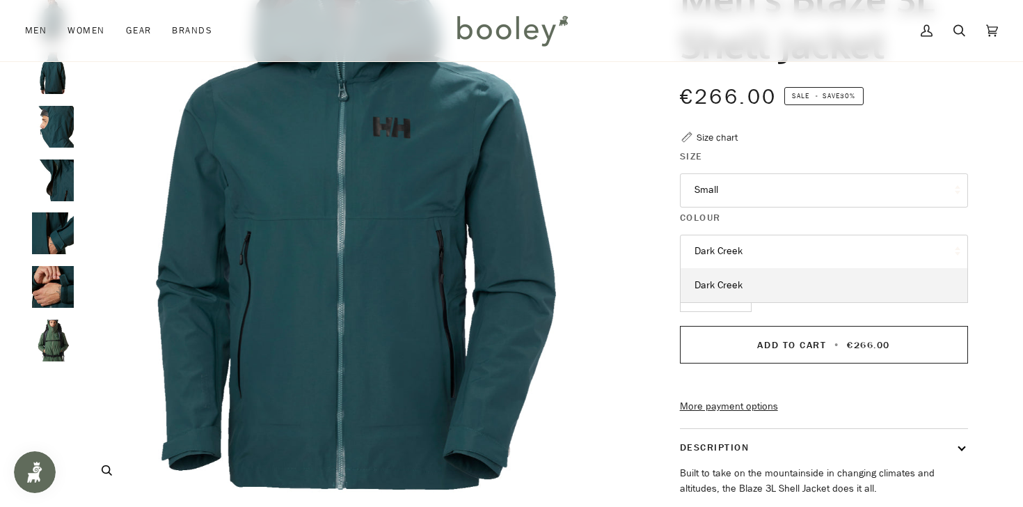
click at [620, 210] on img "Helly Hansen Men's Blaze 3L Shell Jacket Dark Creek - Booley Galway" at bounding box center [356, 221] width 551 height 551
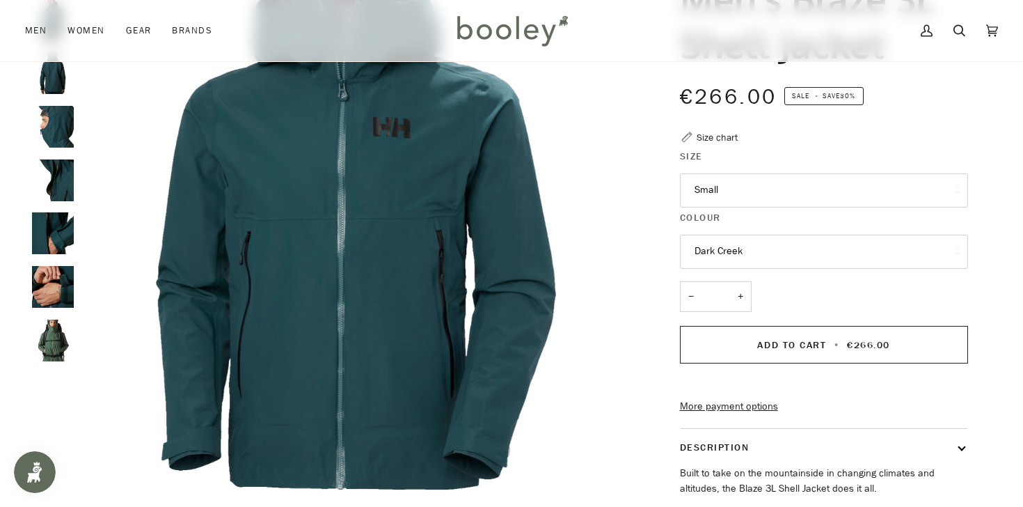
click at [716, 194] on button "Small" at bounding box center [824, 190] width 288 height 34
click at [627, 191] on img "Helly Hansen Men's Blaze 3L Shell Jacket Dark Creek - Booley Galway" at bounding box center [356, 221] width 551 height 551
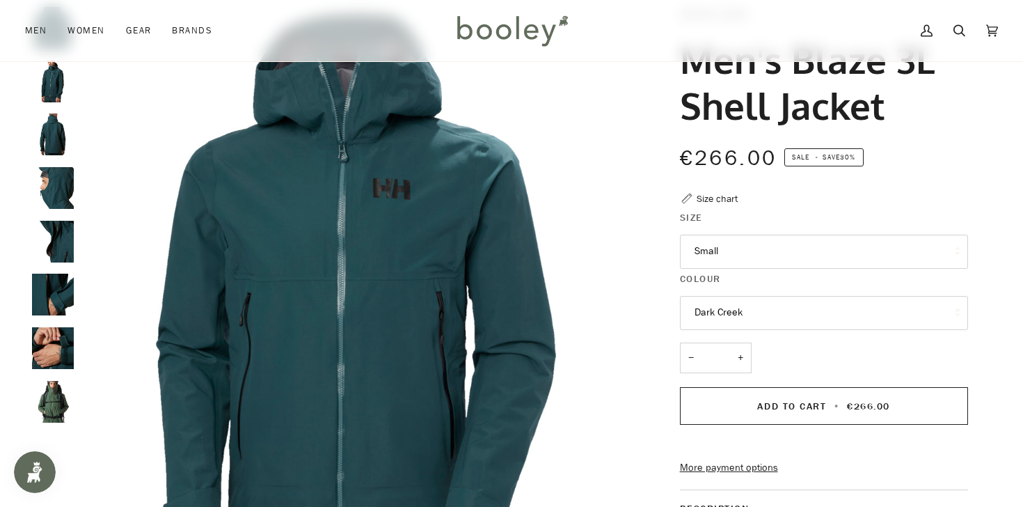
scroll to position [0, 0]
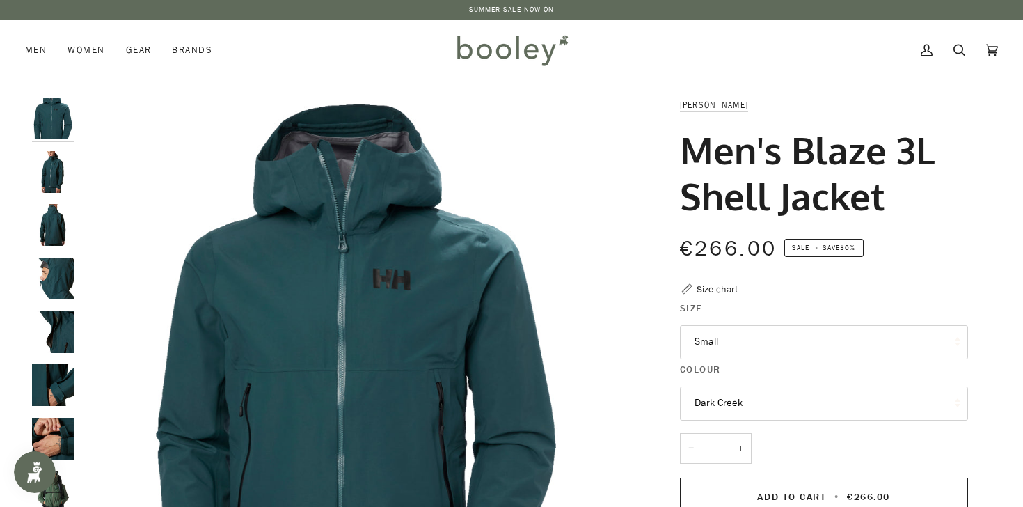
drag, startPoint x: 889, startPoint y: 199, endPoint x: 682, endPoint y: 158, distance: 210.8
click at [682, 158] on h1 "Men's Blaze 3L Shell Jacket" at bounding box center [819, 173] width 278 height 92
copy h1 "Men's Blaze 3L Shell Jacket"
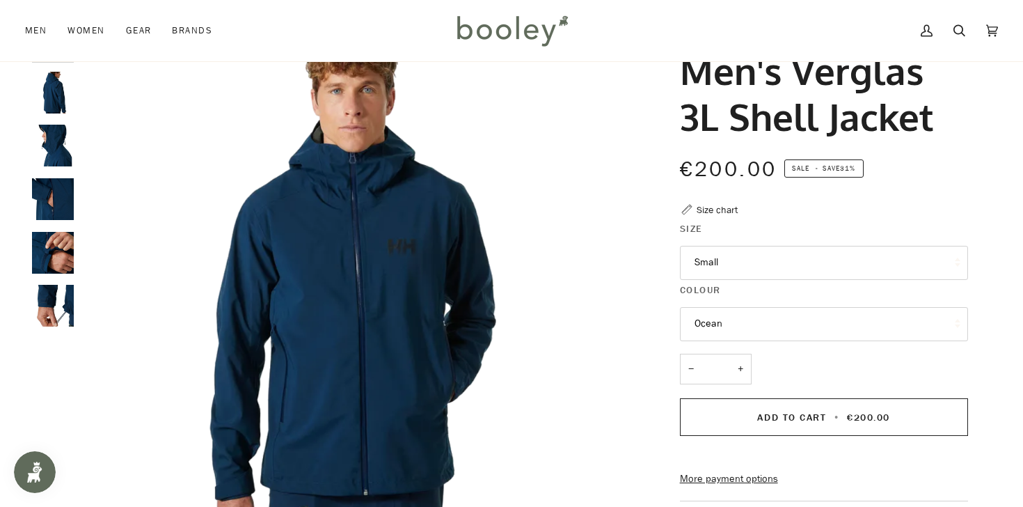
scroll to position [54, 0]
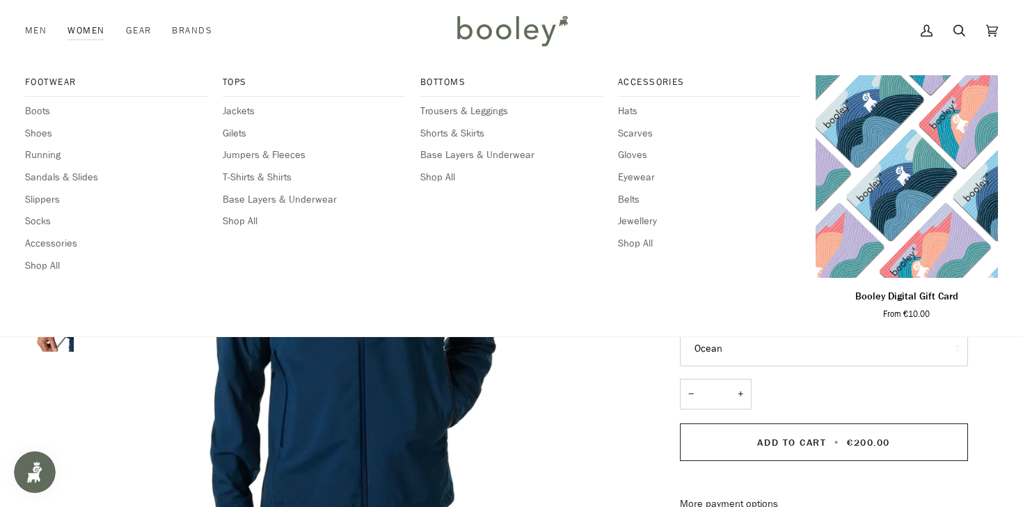
click at [64, 118] on div "Footwear Boots Shoes Running Sandals & Slides Slippers Socks Accessories Shop A…" at bounding box center [116, 198] width 182 height 247
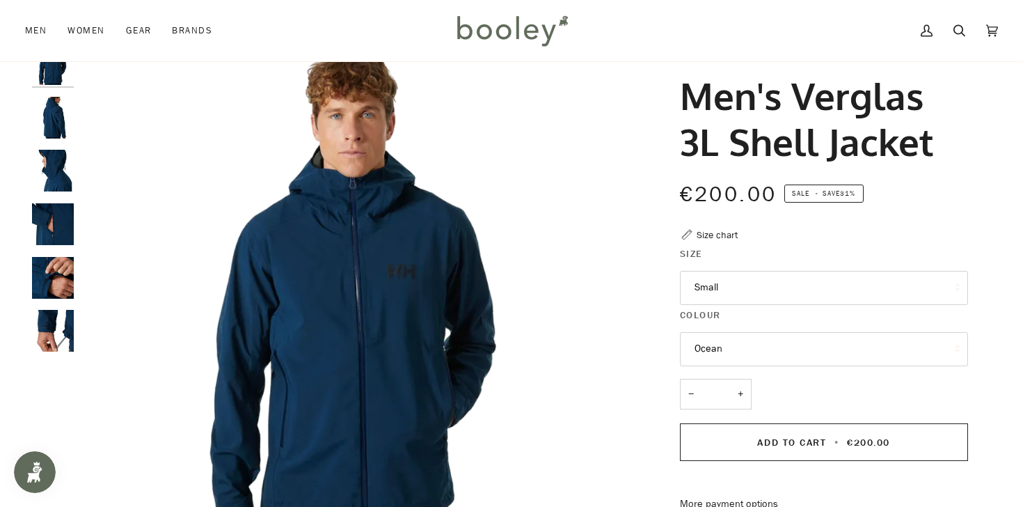
click at [47, 108] on img "Helly Hansen Men's Verglas 3L Shell Jacket Ocean - Booley Galway" at bounding box center [53, 118] width 42 height 42
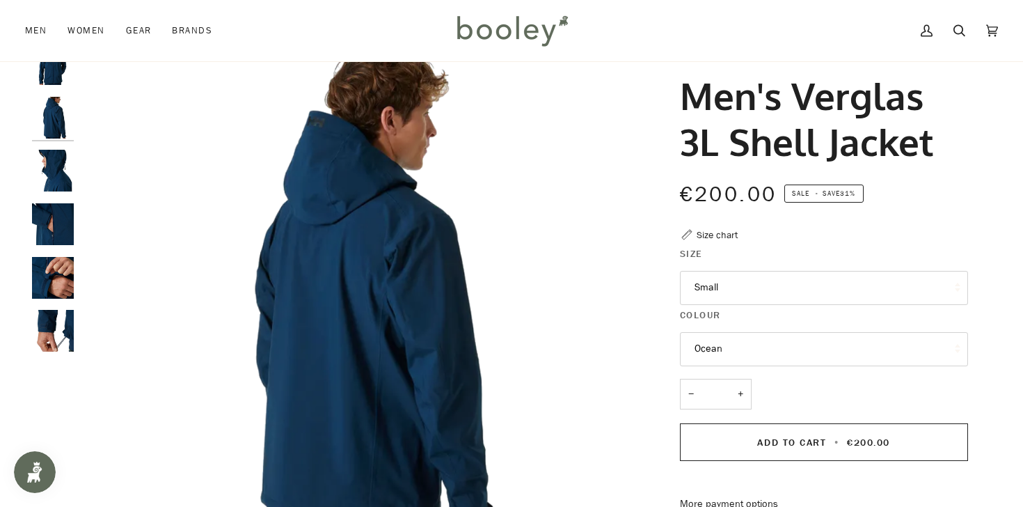
click at [52, 170] on img "Helly Hansen Men's Verglas 3L Shell Jacket Ocean - Booley Galway" at bounding box center [53, 171] width 42 height 42
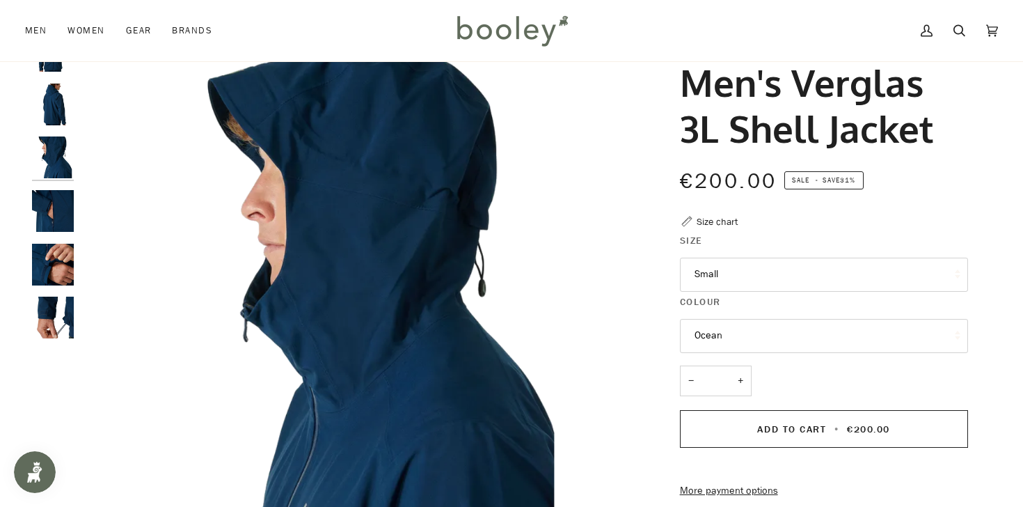
scroll to position [70, 0]
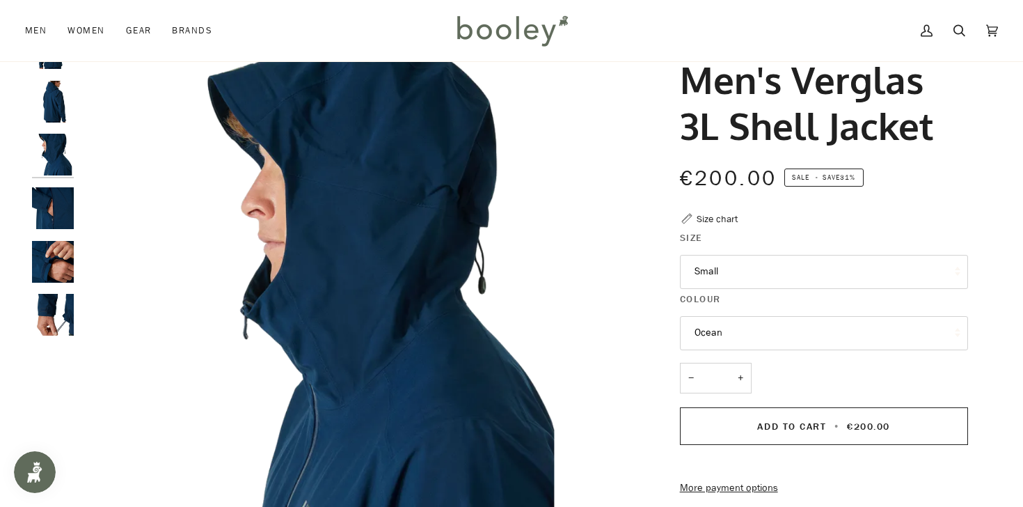
click at [49, 200] on img "Helly Hansen Men's Verglas 3L Shell Jacket Ocean - Booley Galway" at bounding box center [53, 208] width 42 height 42
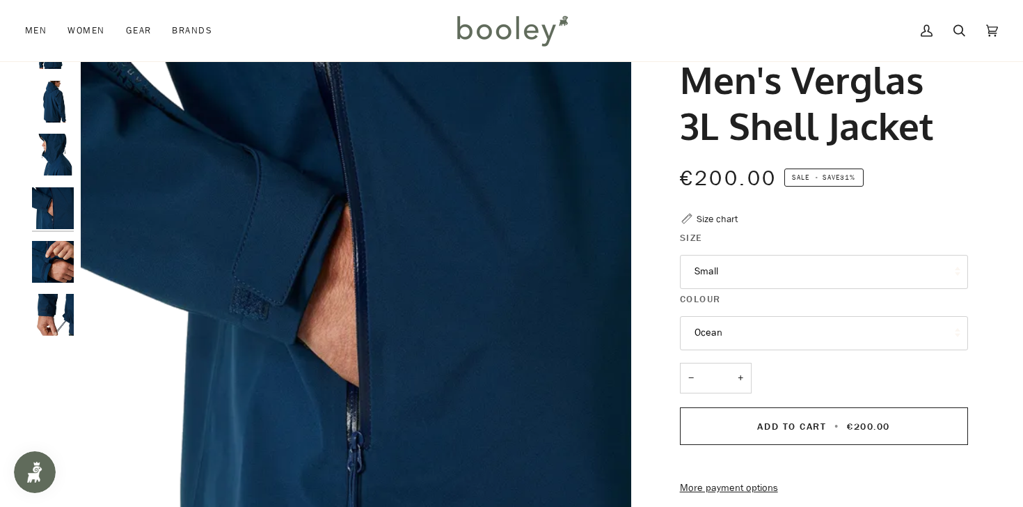
click at [60, 263] on img "Helly Hansen Men's Verglas 3L Shell Jacket Ocean - Booley Galway" at bounding box center [53, 262] width 42 height 42
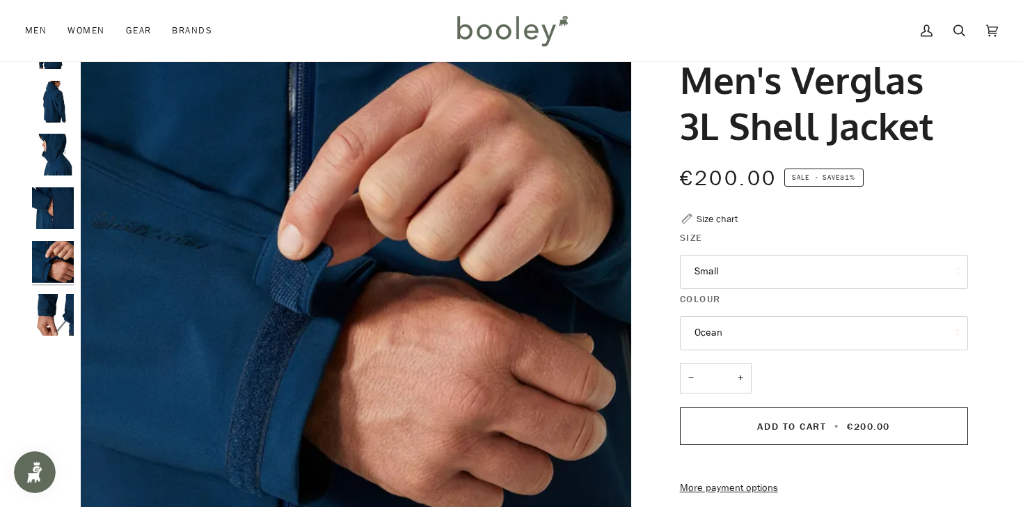
click at [70, 324] on img "Helly Hansen Men's Verglas 3L Shell Jacket Ocean - Booley Galway" at bounding box center [53, 315] width 42 height 42
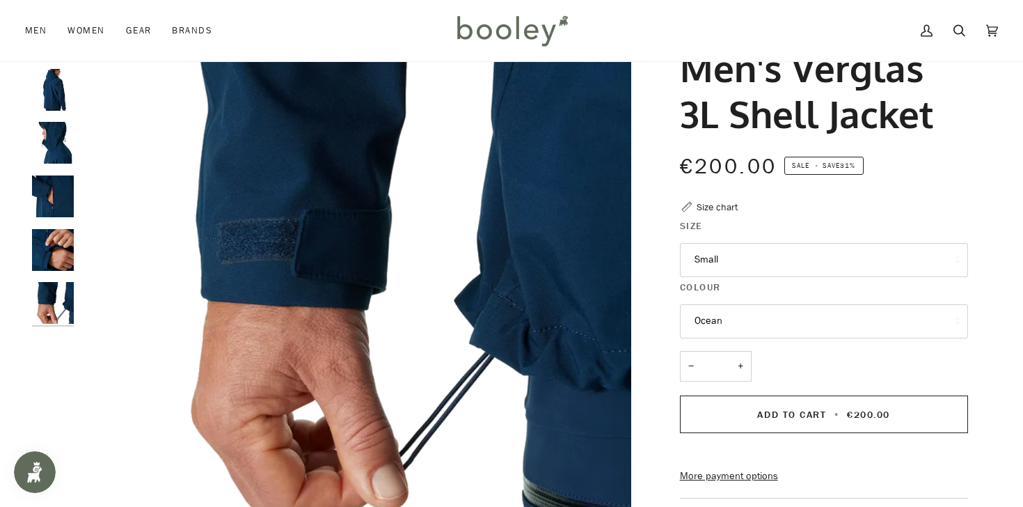
scroll to position [87, 0]
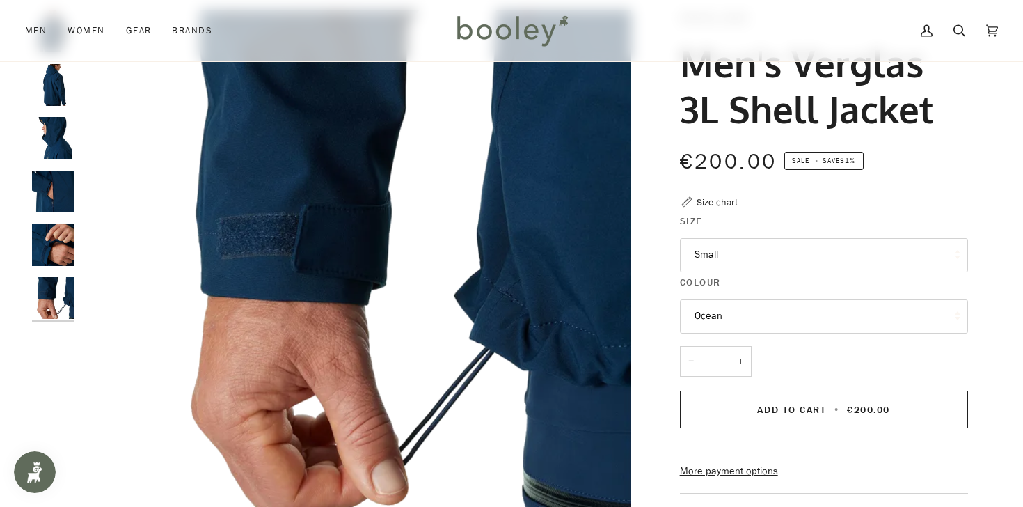
click at [730, 318] on button "Ocean" at bounding box center [824, 316] width 288 height 34
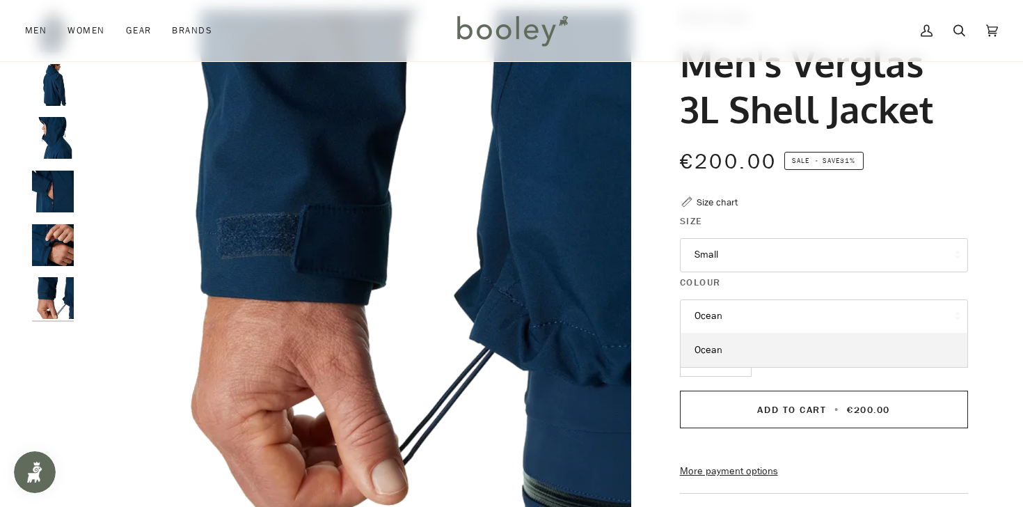
click at [780, 213] on div "Helly Hansen Men's Verglas 3L Shell Jacket €200.00 Sale • Save 31% Size chart S…" at bounding box center [811, 378] width 313 height 737
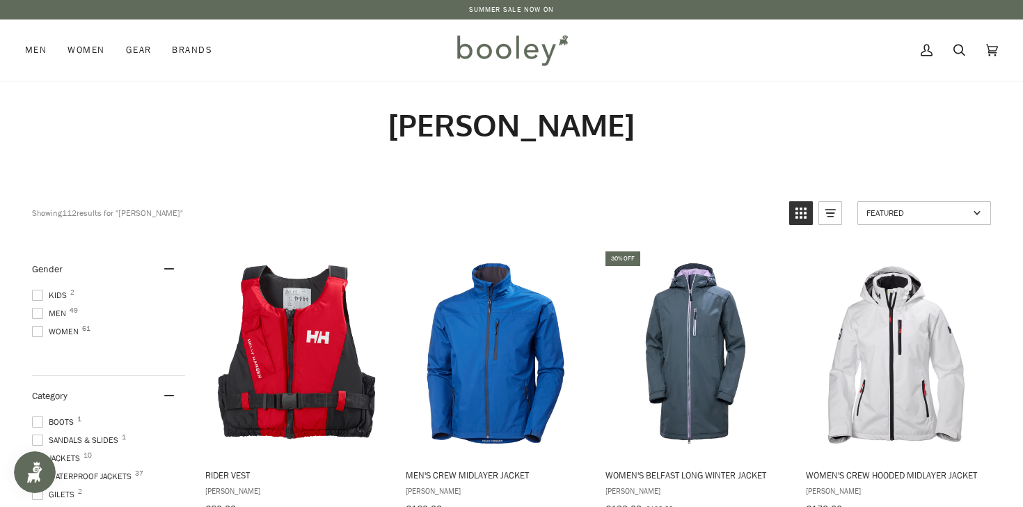
click at [38, 311] on span at bounding box center [37, 313] width 11 height 11
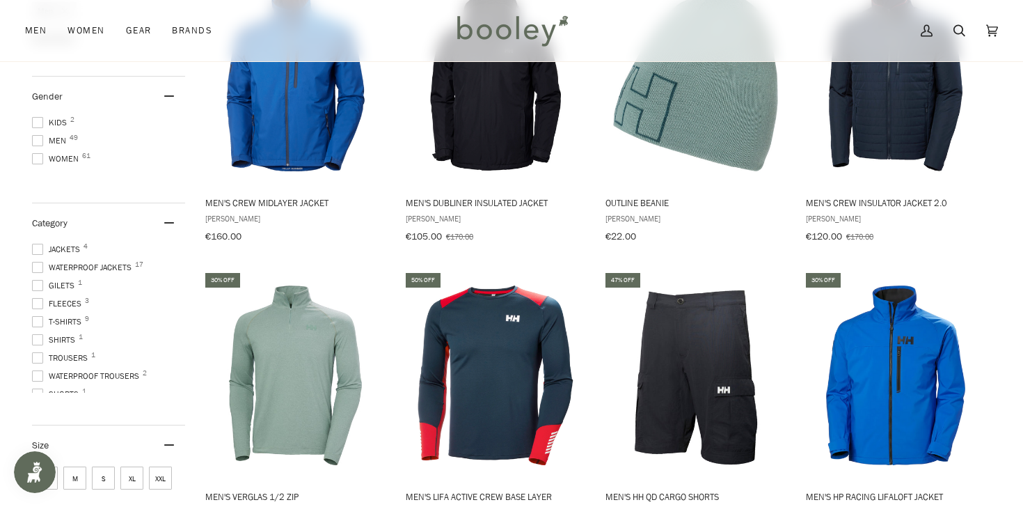
scroll to position [273, 0]
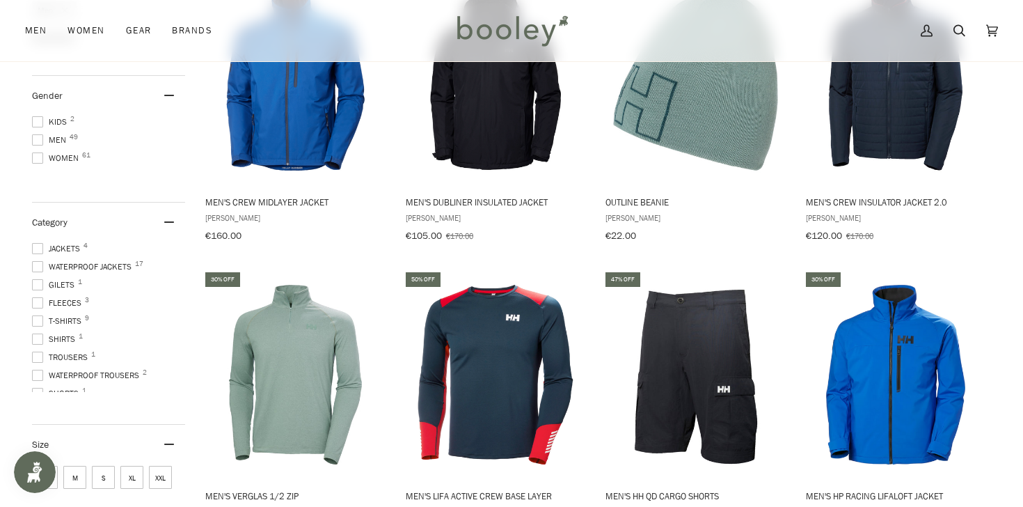
click at [40, 261] on span at bounding box center [37, 266] width 11 height 11
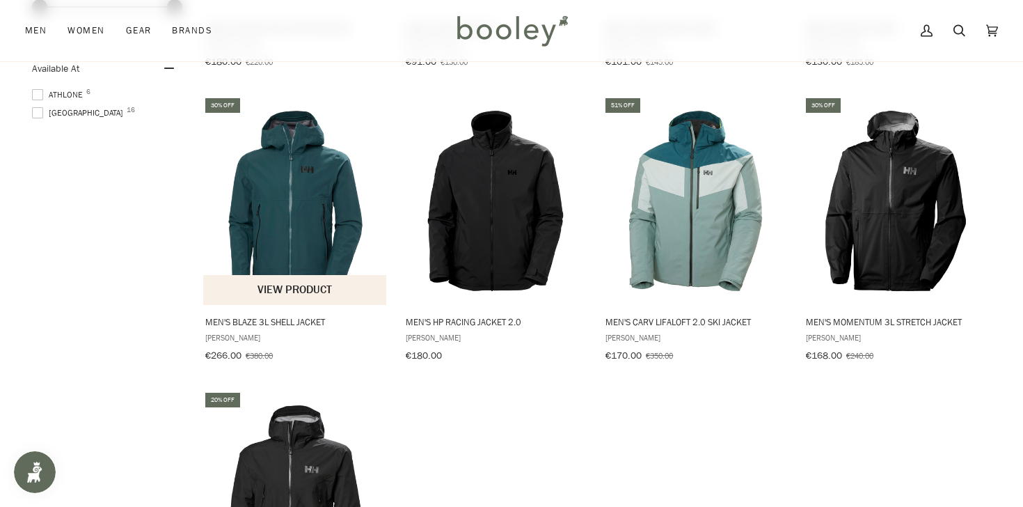
scroll to position [989, 0]
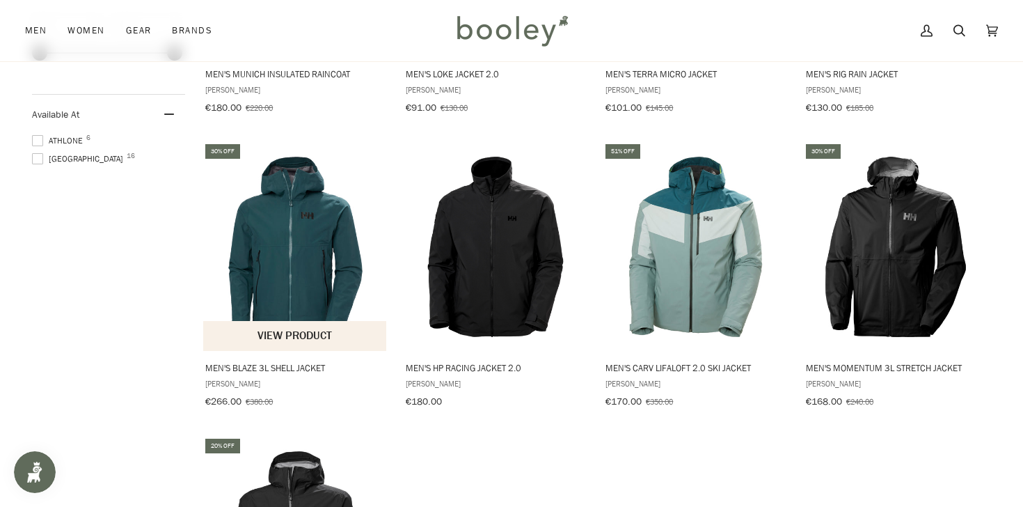
click at [312, 361] on span "Men's Blaze 3L Shell Jacket" at bounding box center [295, 367] width 180 height 13
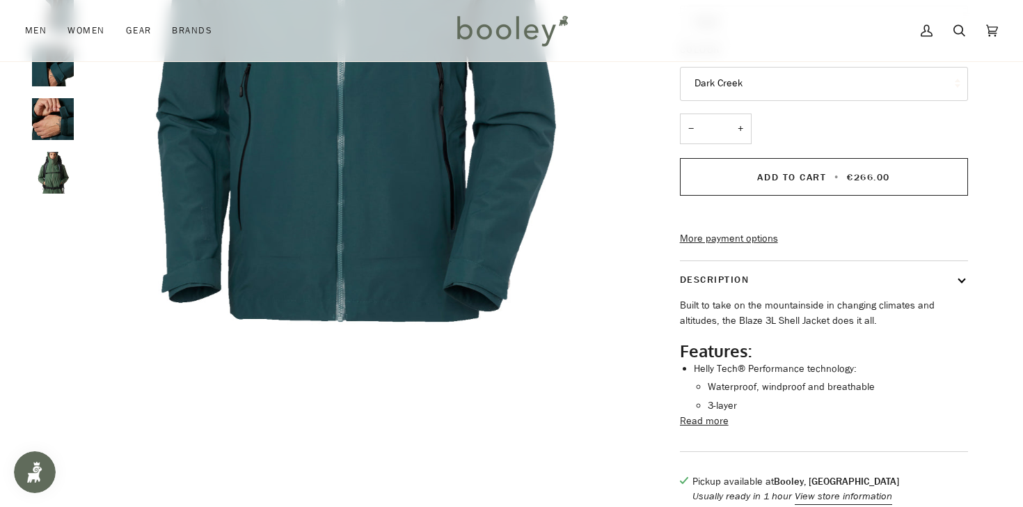
scroll to position [331, 0]
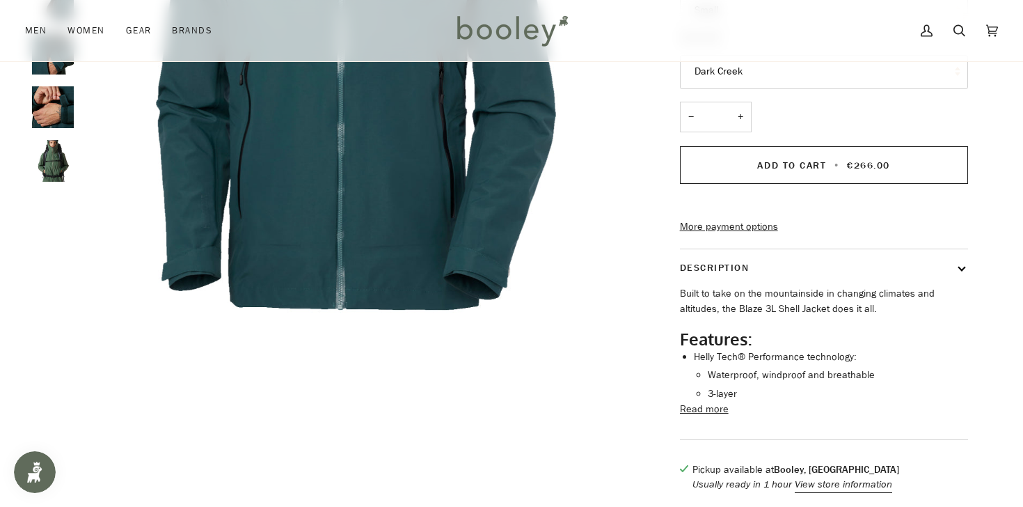
click at [715, 417] on button "Read more" at bounding box center [704, 409] width 49 height 15
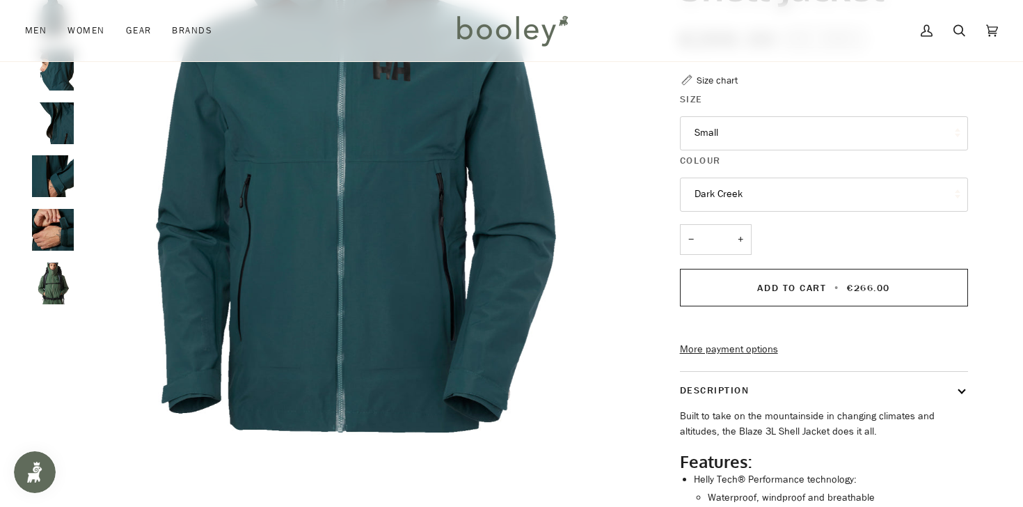
scroll to position [0, 0]
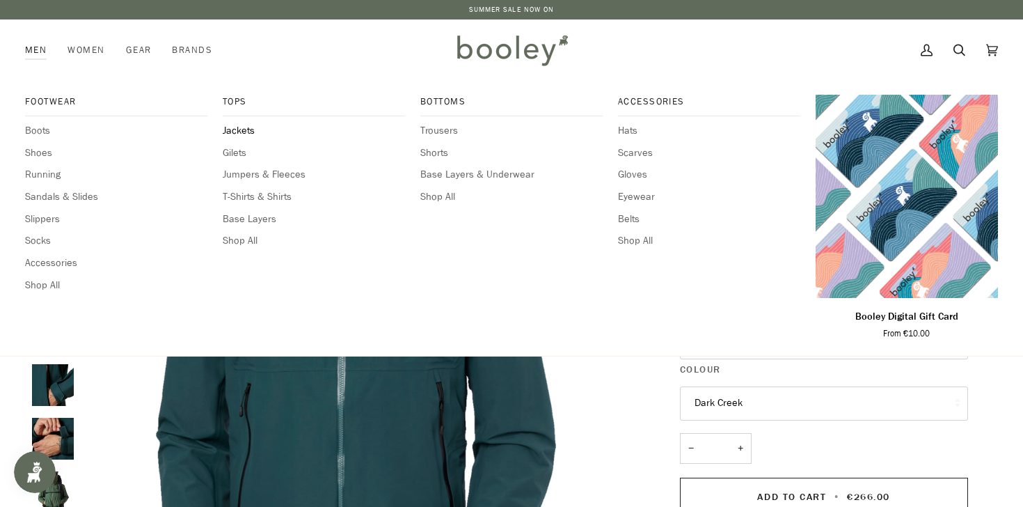
click at [247, 128] on span "Jackets" at bounding box center [314, 130] width 182 height 15
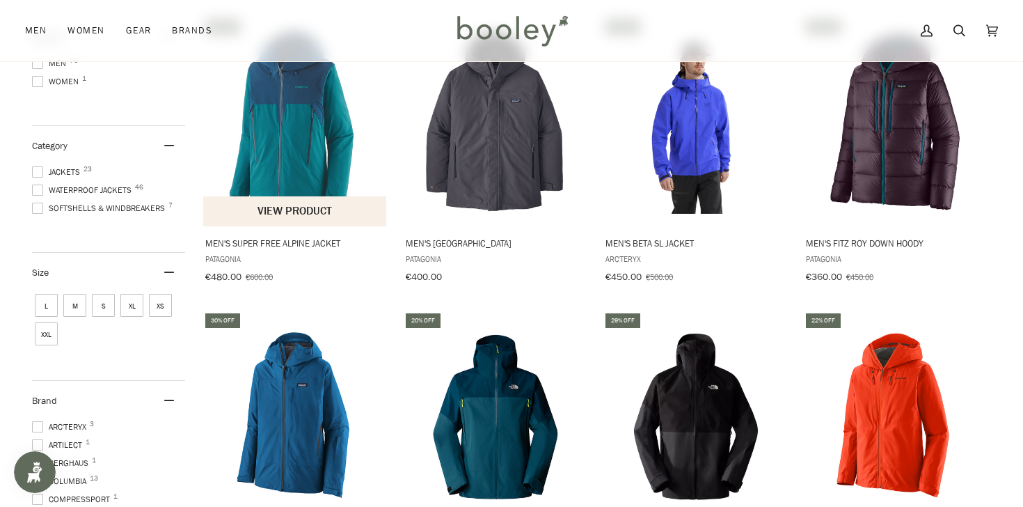
scroll to position [228, 0]
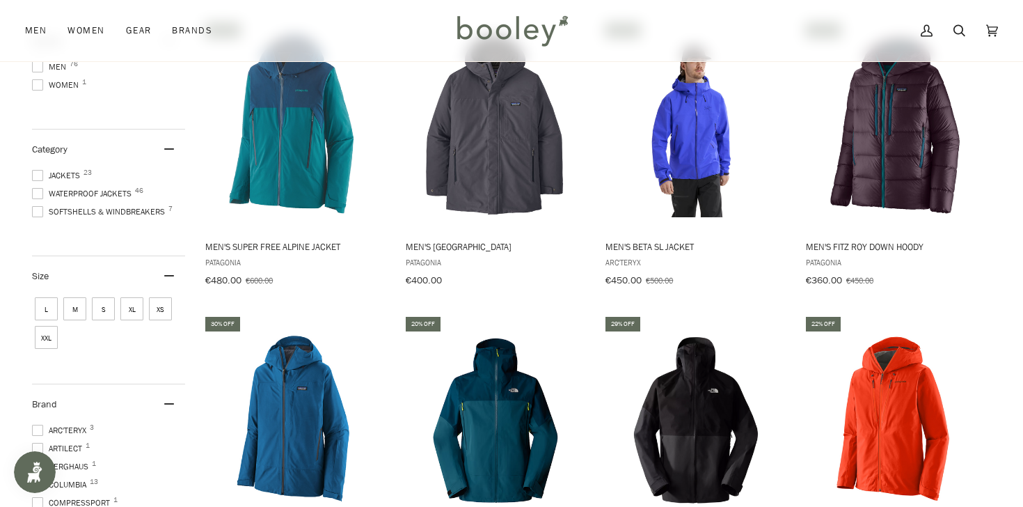
click at [39, 189] on span at bounding box center [37, 193] width 11 height 11
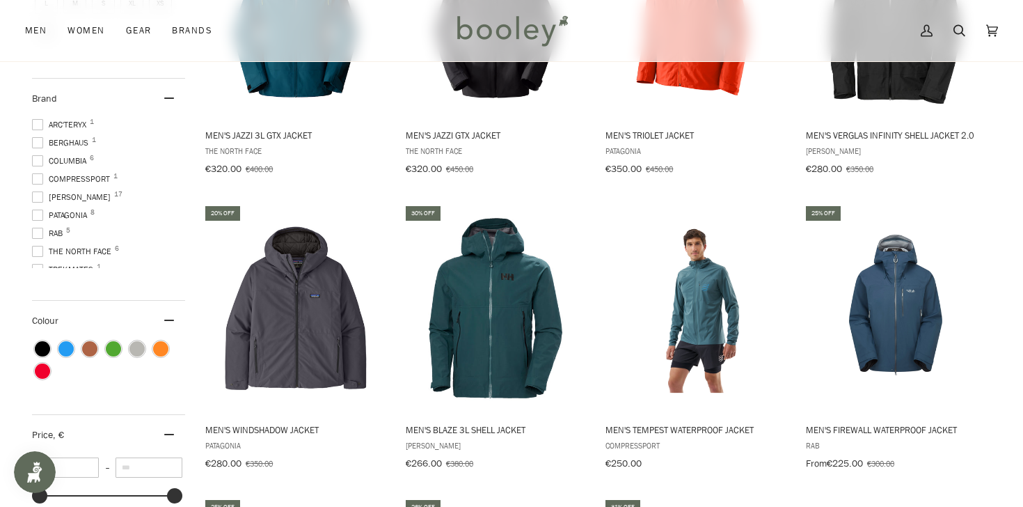
scroll to position [636, 0]
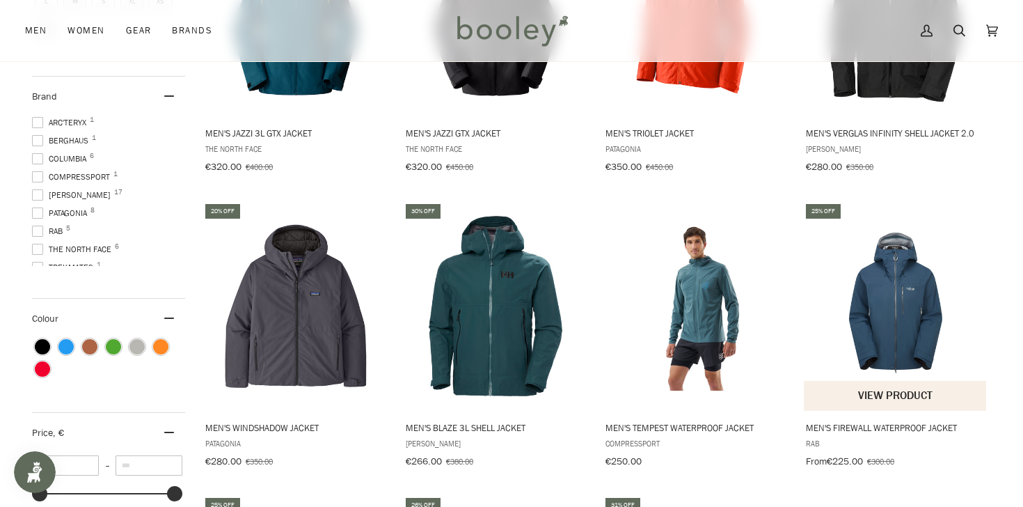
click at [904, 365] on img "Men's Firewall Waterproof Jacket" at bounding box center [896, 306] width 184 height 184
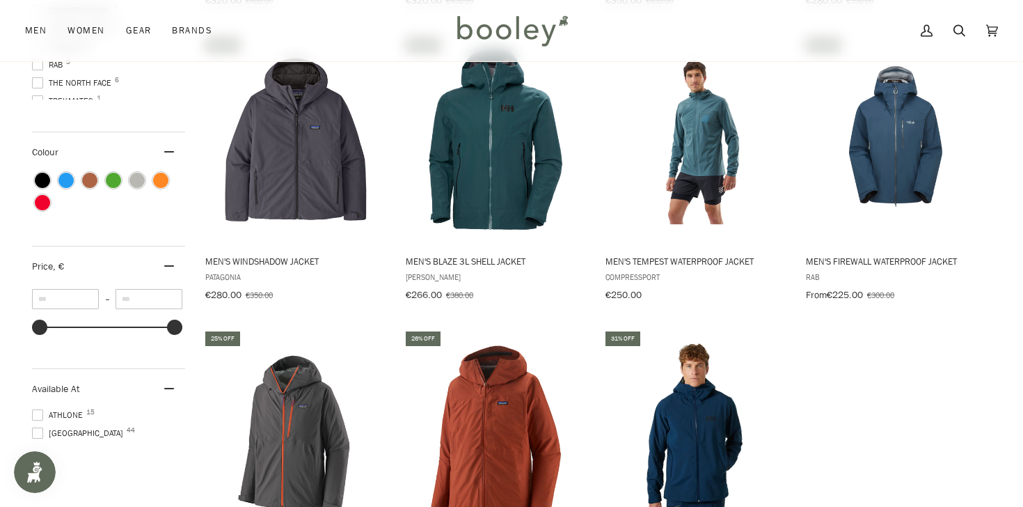
scroll to position [807, 0]
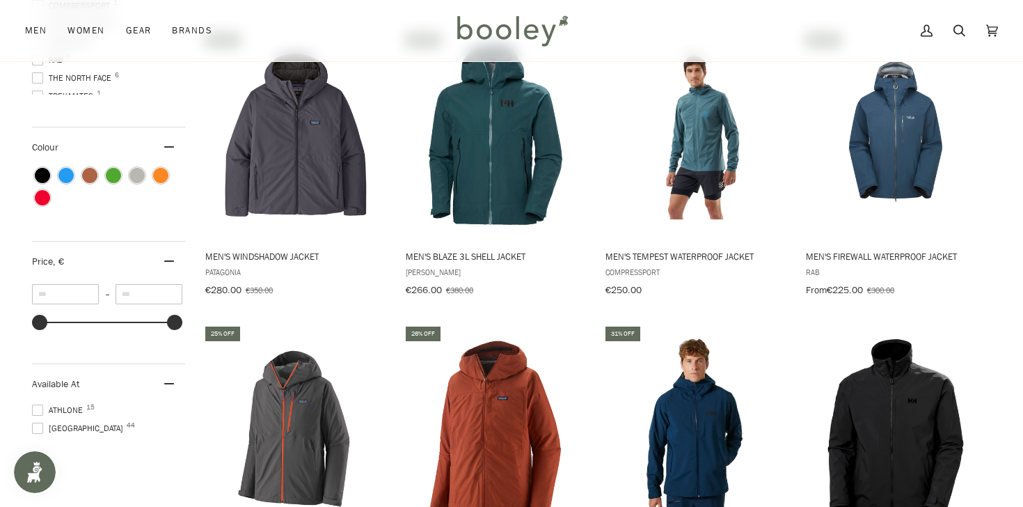
click at [48, 428] on ul "Athlone 15 Galway 44" at bounding box center [108, 422] width 153 height 36
click at [41, 423] on span at bounding box center [37, 428] width 11 height 11
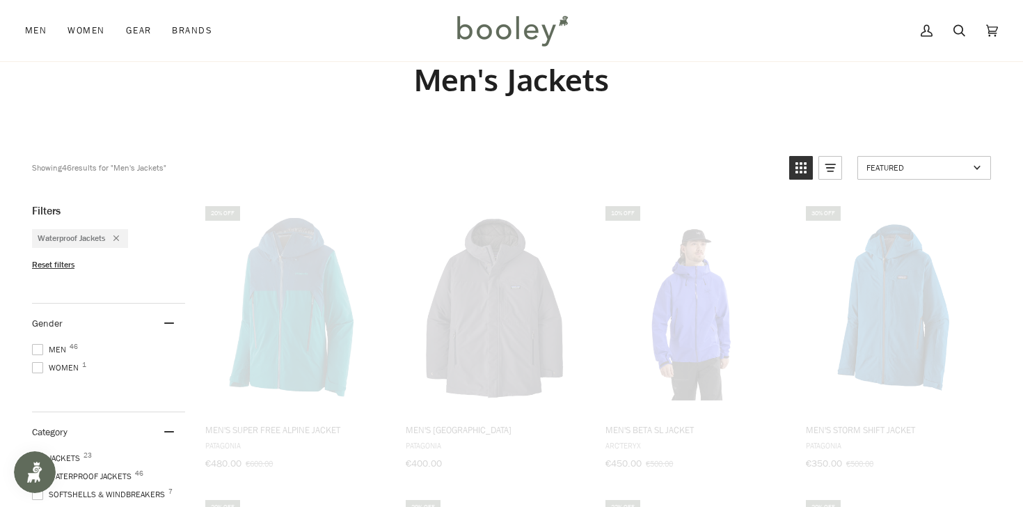
scroll to position [0, 0]
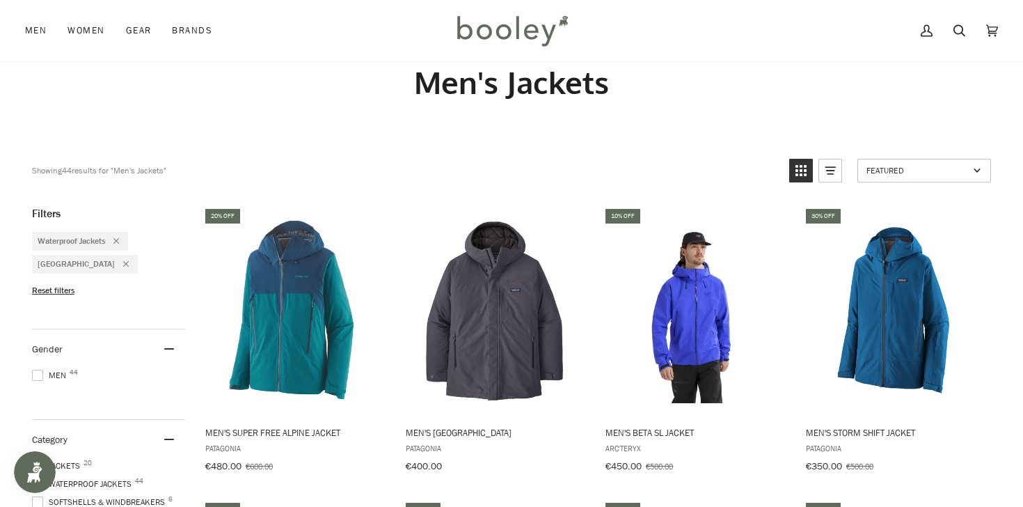
scroll to position [43, 0]
click at [35, 376] on ul "Men 44" at bounding box center [108, 377] width 153 height 18
click at [35, 369] on span at bounding box center [37, 374] width 11 height 11
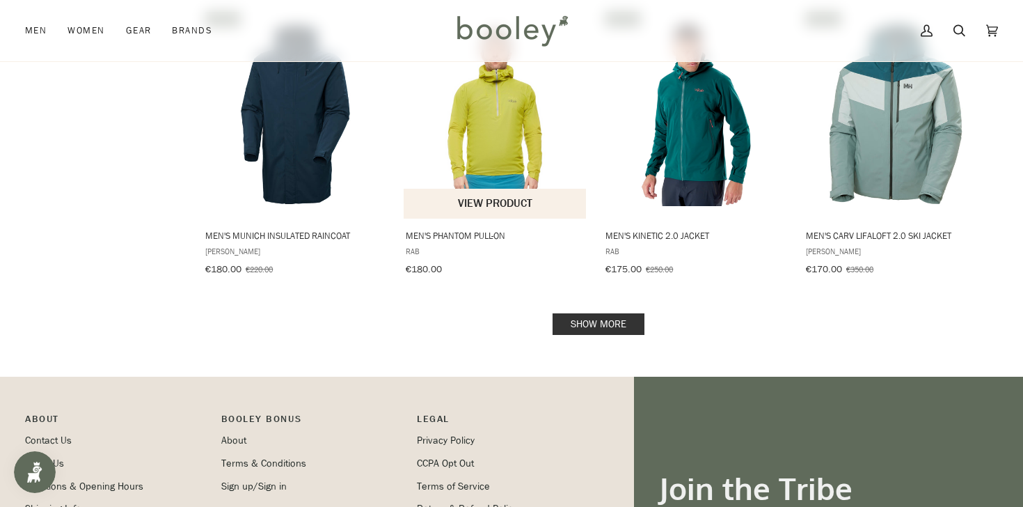
scroll to position [1455, 0]
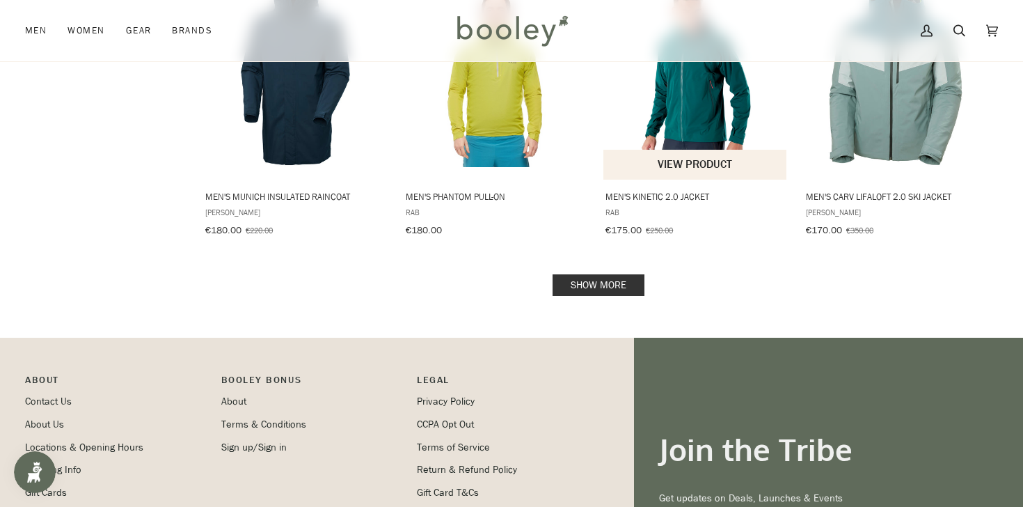
click at [644, 190] on span "Men's Kinetic 2.0 Jacket" at bounding box center [696, 196] width 180 height 13
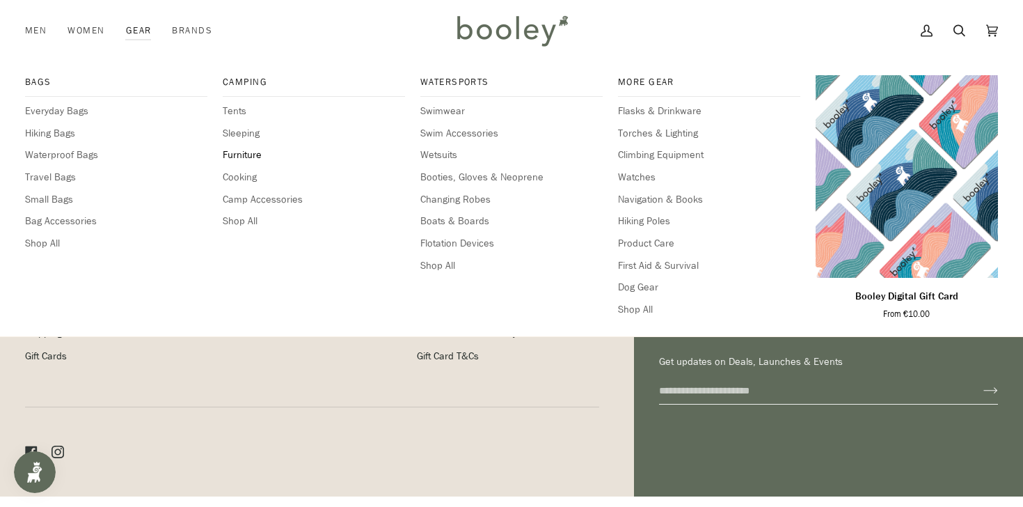
scroll to position [1643, 0]
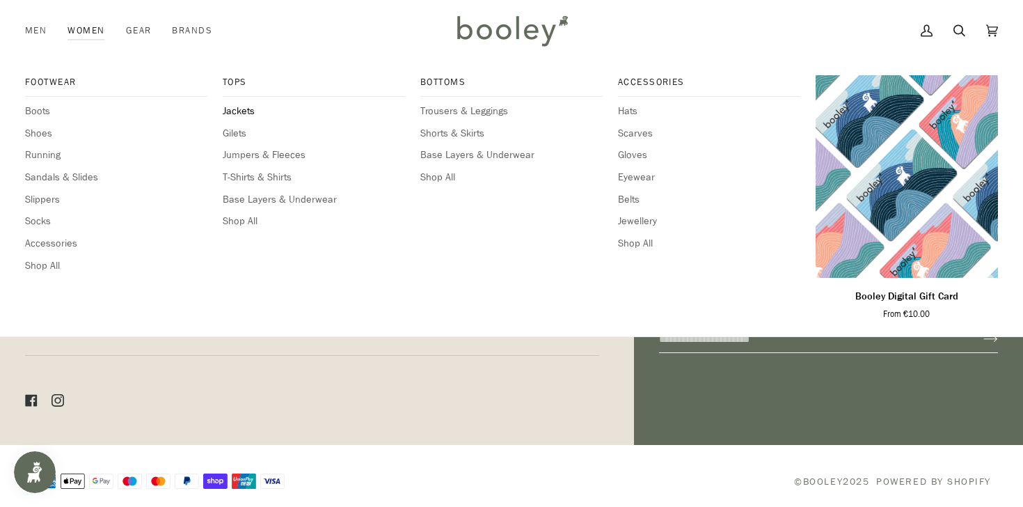
click at [239, 113] on span "Jackets" at bounding box center [314, 111] width 182 height 15
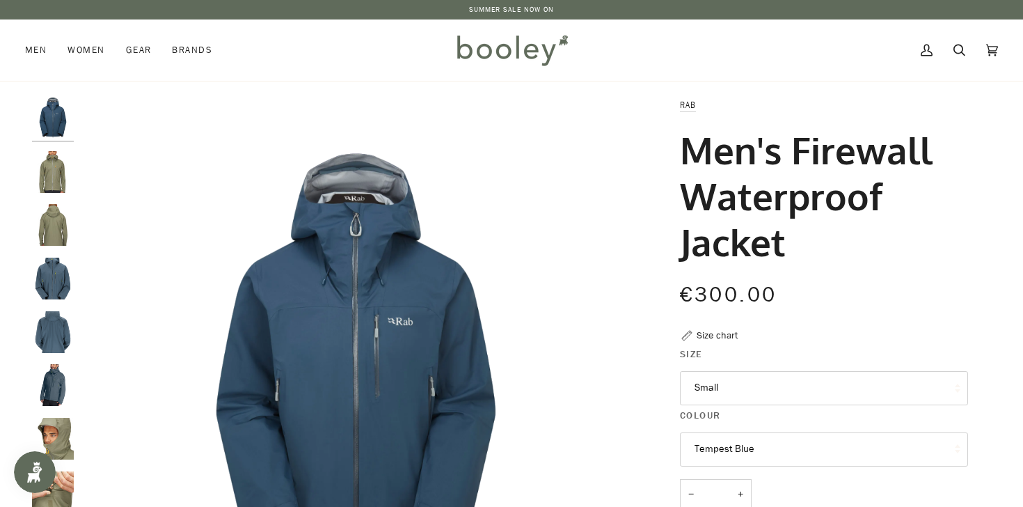
click at [51, 164] on img "Rab Men's Firewall Waterproof Jacket Light Khaki - Booley Galway" at bounding box center [53, 172] width 42 height 42
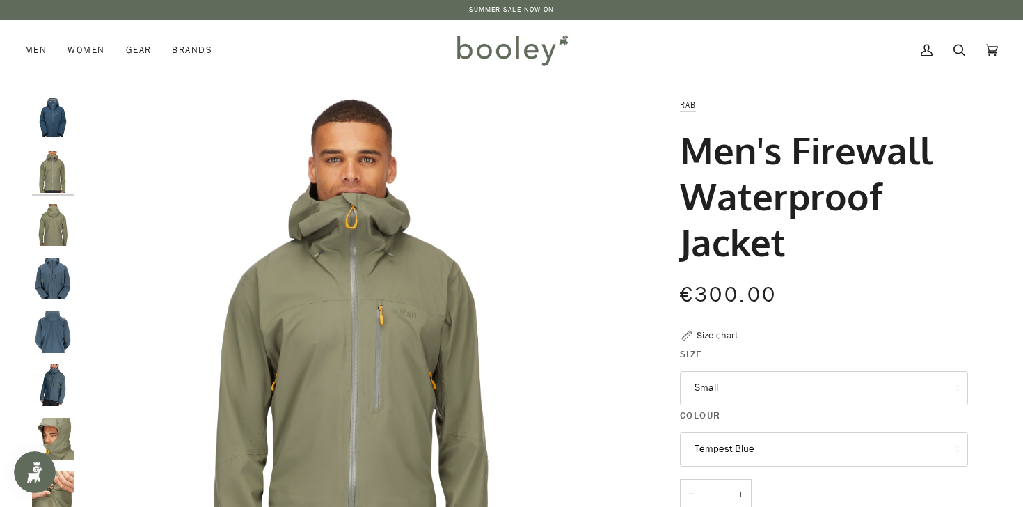
click at [50, 118] on img "Men's Firewall Waterproof Jacket" at bounding box center [53, 118] width 42 height 42
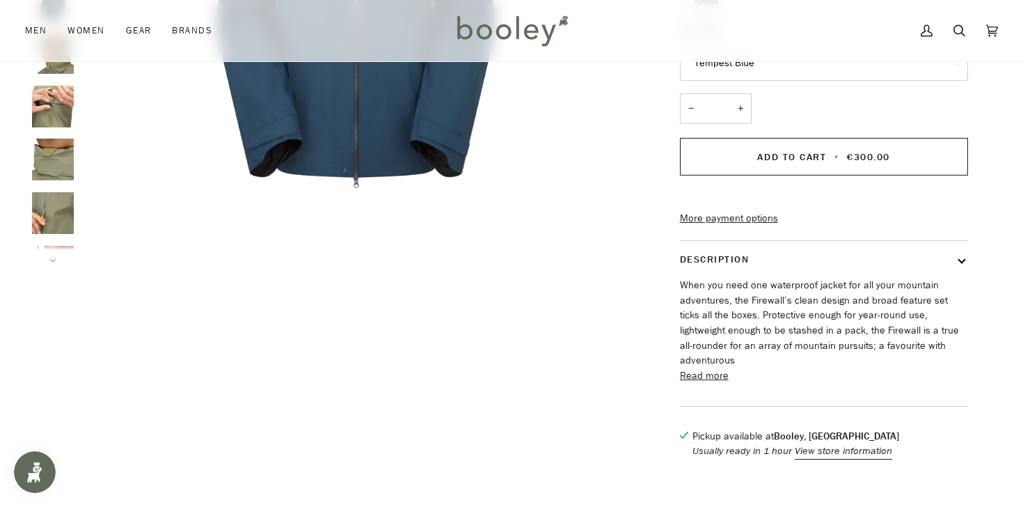
scroll to position [386, 0]
click at [709, 380] on button "Read more" at bounding box center [704, 375] width 49 height 15
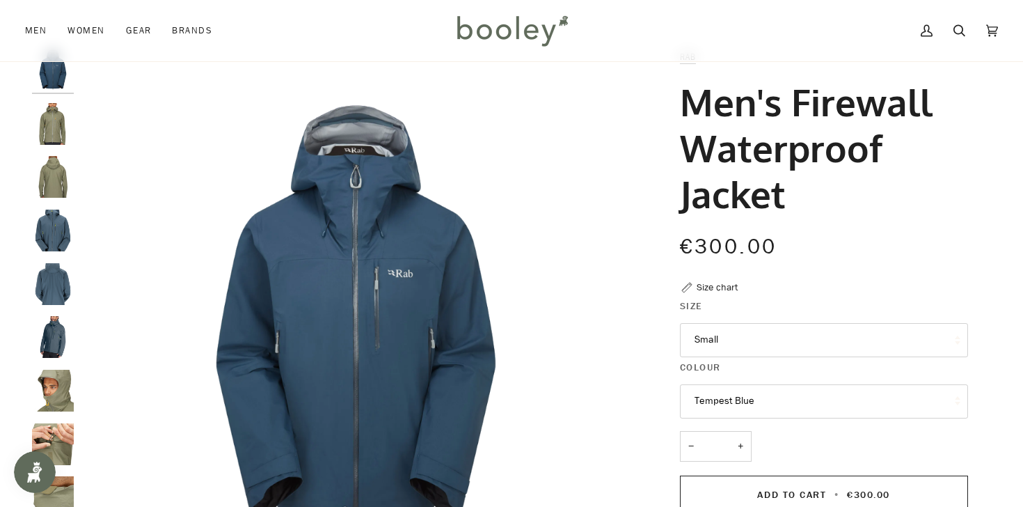
scroll to position [0, 0]
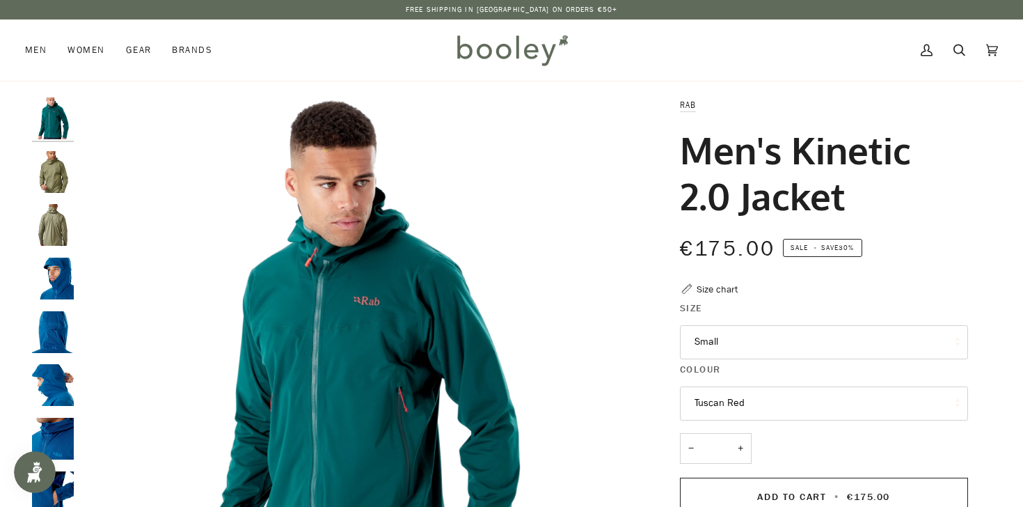
click at [698, 407] on button "Tuscan Red" at bounding box center [824, 403] width 288 height 34
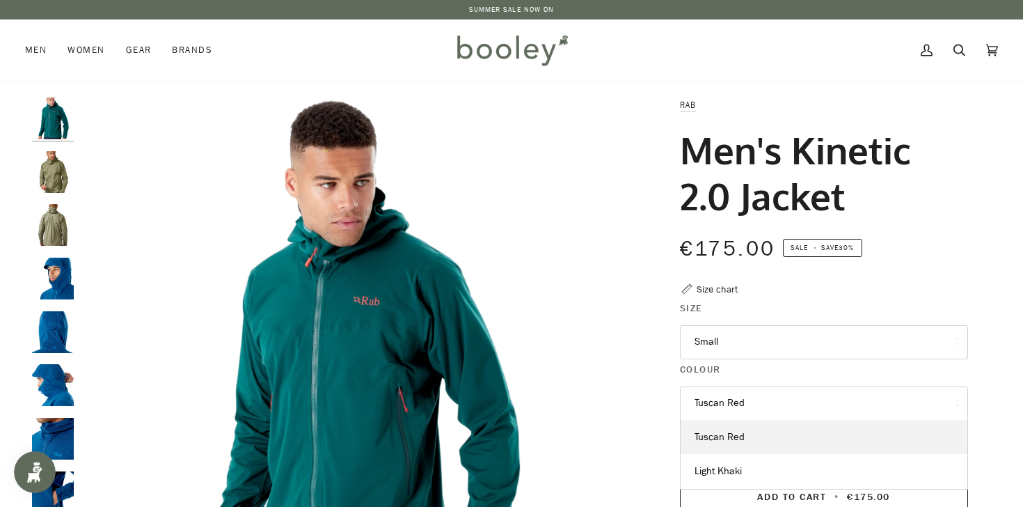
click at [719, 404] on button "Tuscan Red" at bounding box center [824, 403] width 288 height 34
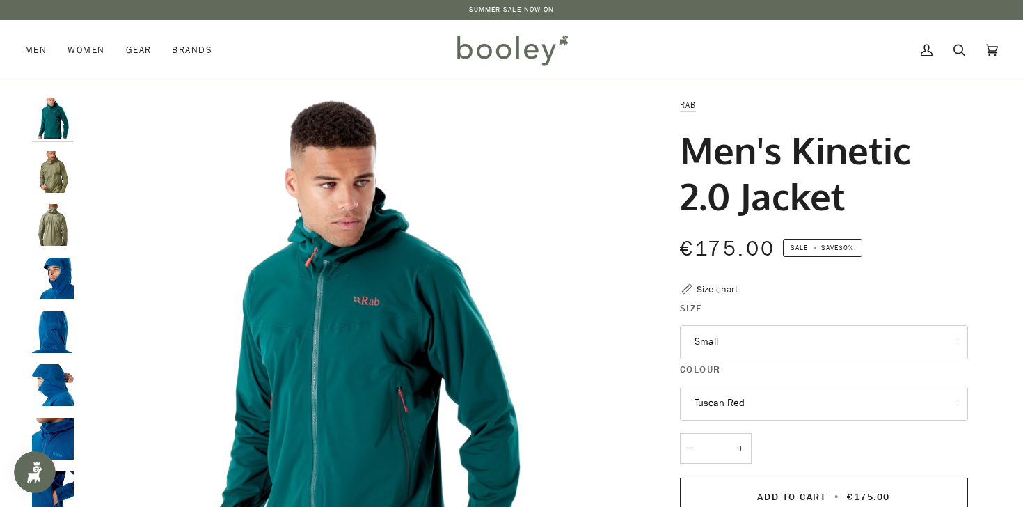
click at [729, 398] on button "Tuscan Red" at bounding box center [824, 403] width 288 height 34
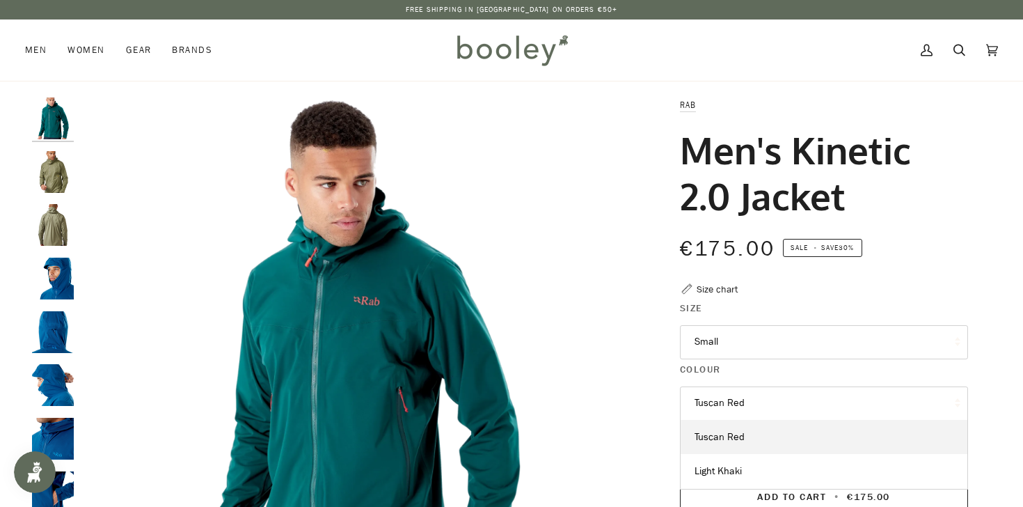
click at [46, 102] on img "Rab Men's Kinetic 2.0 Jacket Sherwood Green - Booley Galway" at bounding box center [53, 118] width 42 height 42
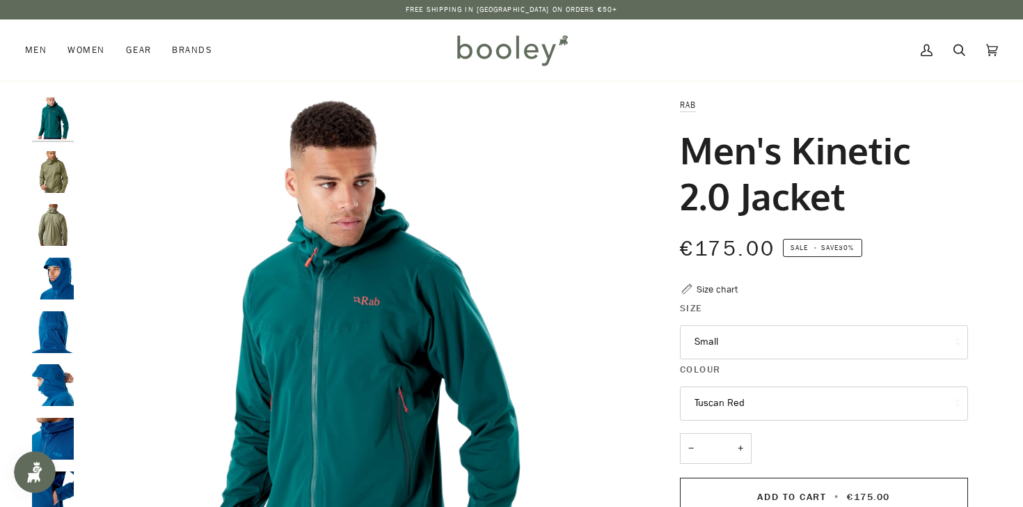
click at [388, 300] on img "Rab Men's Kinetic 2.0 Jacket Sherwood Green - Booley Galway" at bounding box center [356, 372] width 551 height 551
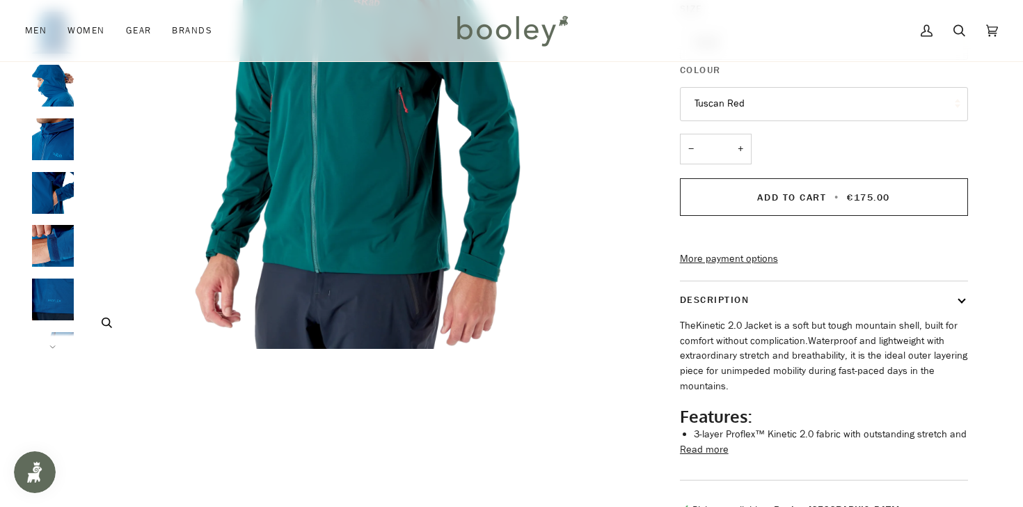
scroll to position [301, 0]
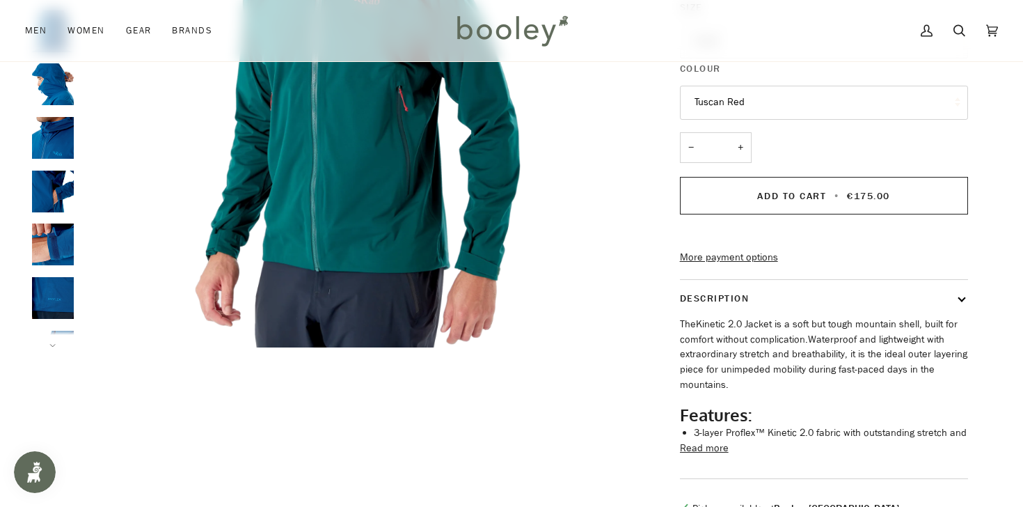
click at [696, 456] on button "Read more" at bounding box center [704, 448] width 49 height 15
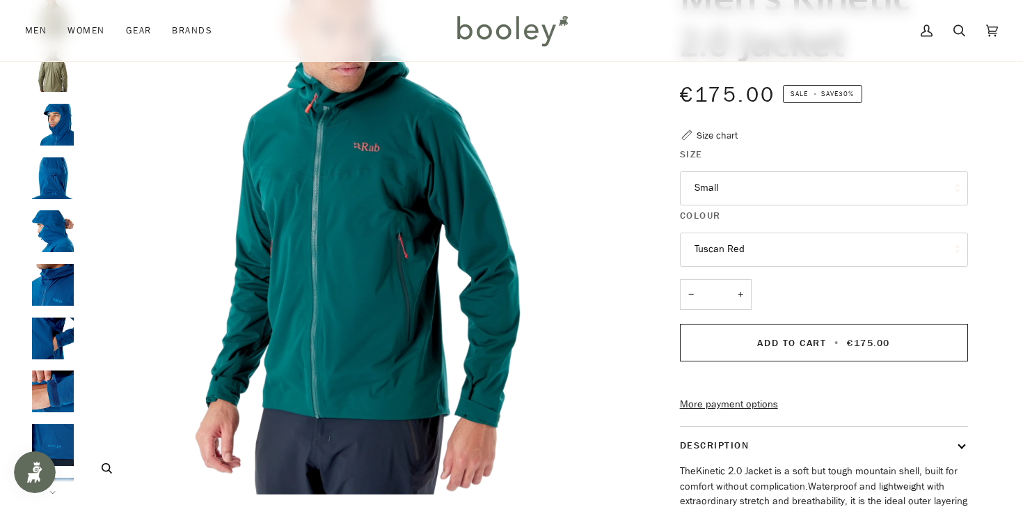
scroll to position [147, 0]
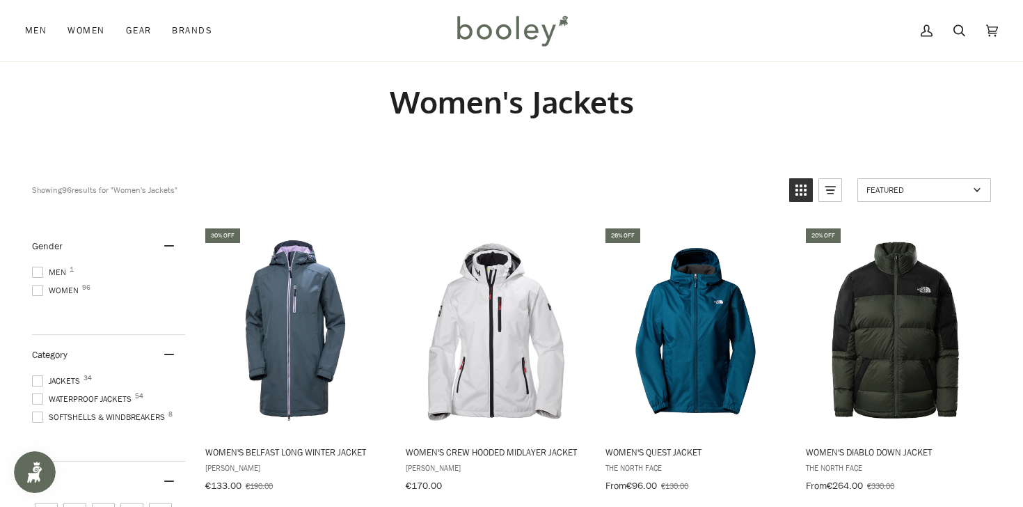
scroll to position [22, 0]
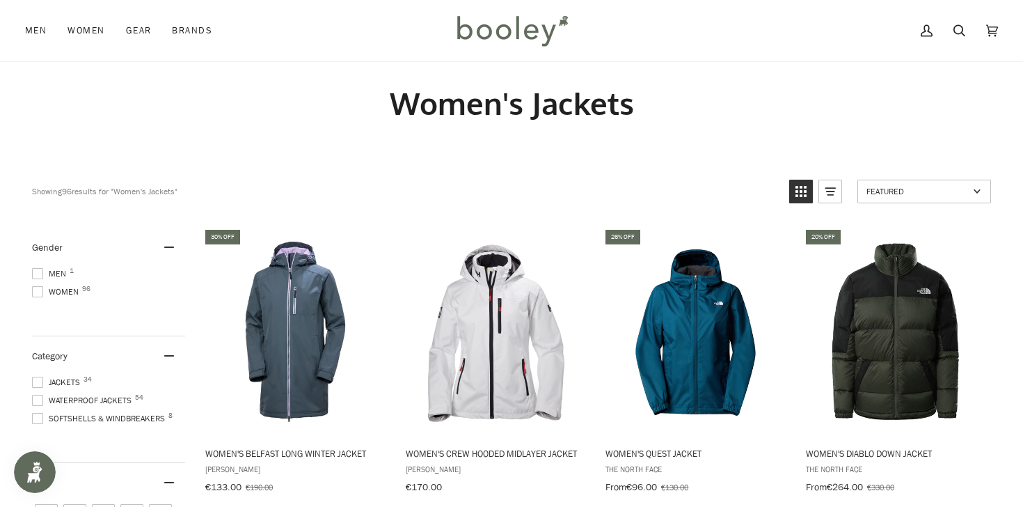
click at [40, 397] on span at bounding box center [37, 400] width 11 height 11
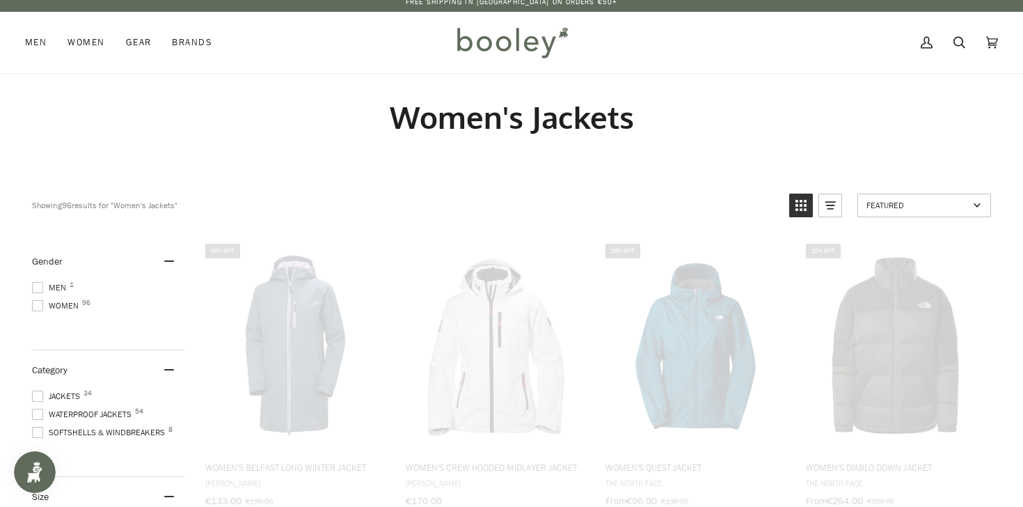
scroll to position [2, 0]
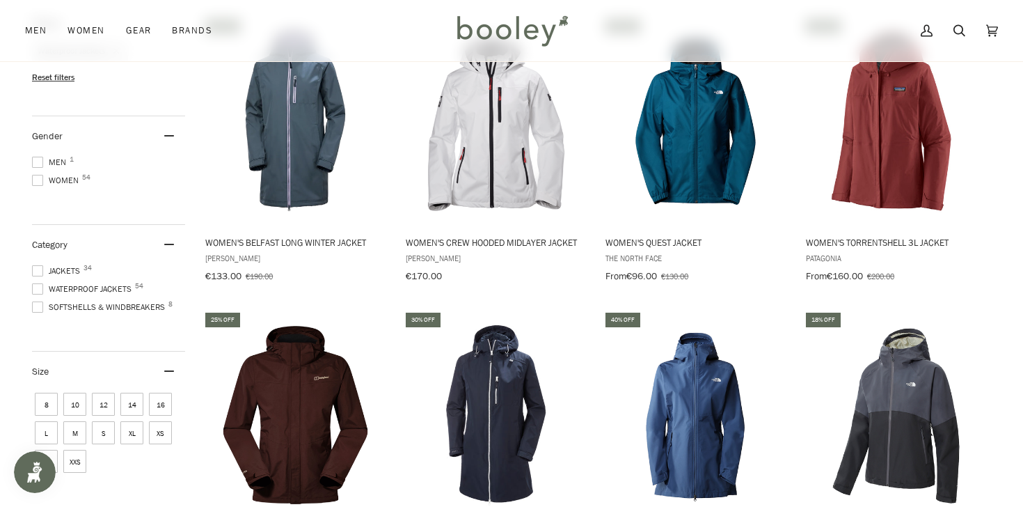
scroll to position [263, 0]
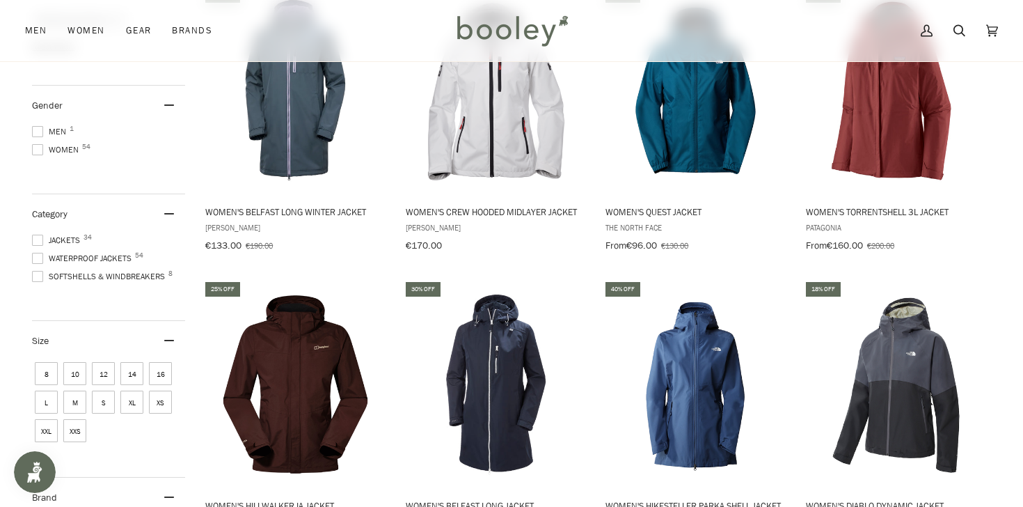
click at [38, 125] on span "Men 1" at bounding box center [51, 131] width 38 height 13
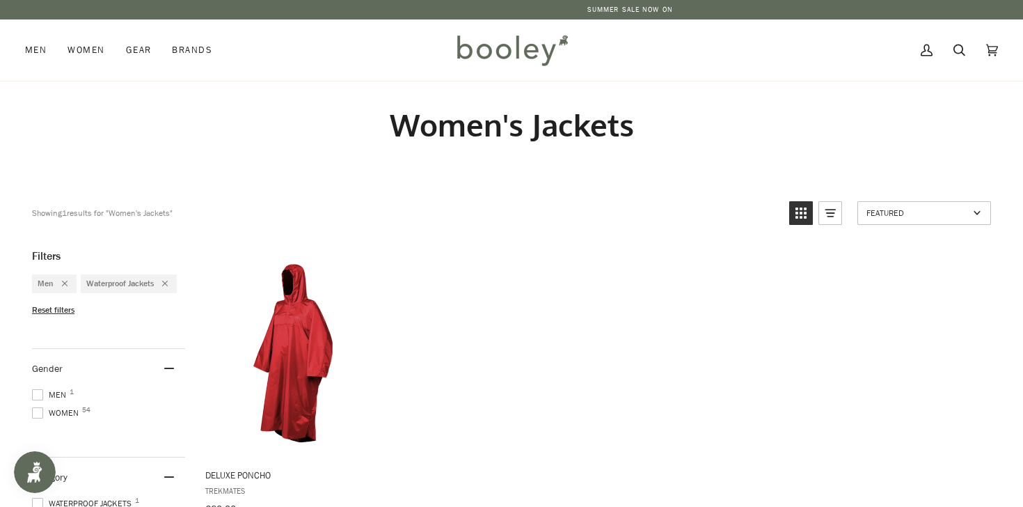
click at [47, 304] on span "Reset filters" at bounding box center [53, 310] width 42 height 12
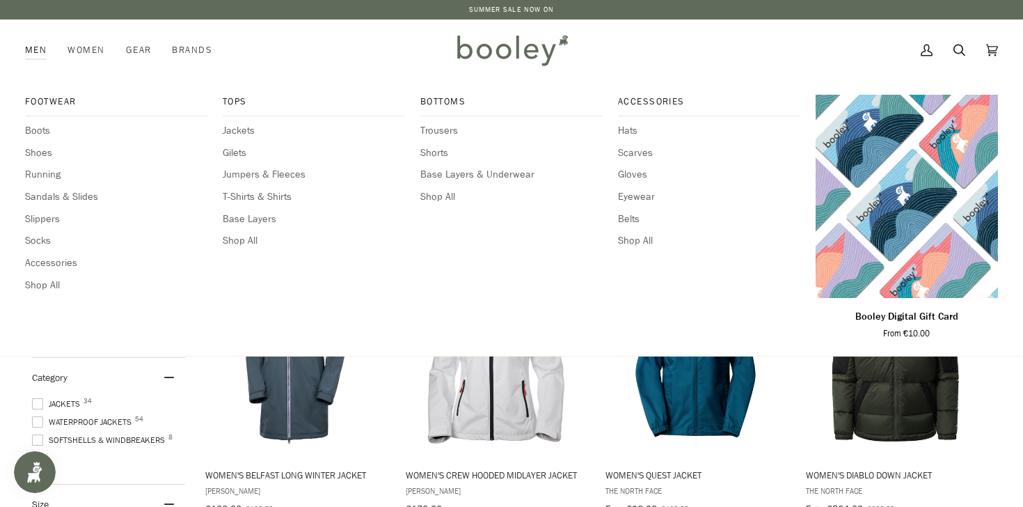
click at [36, 49] on link "Men" at bounding box center [41, 49] width 32 height 61
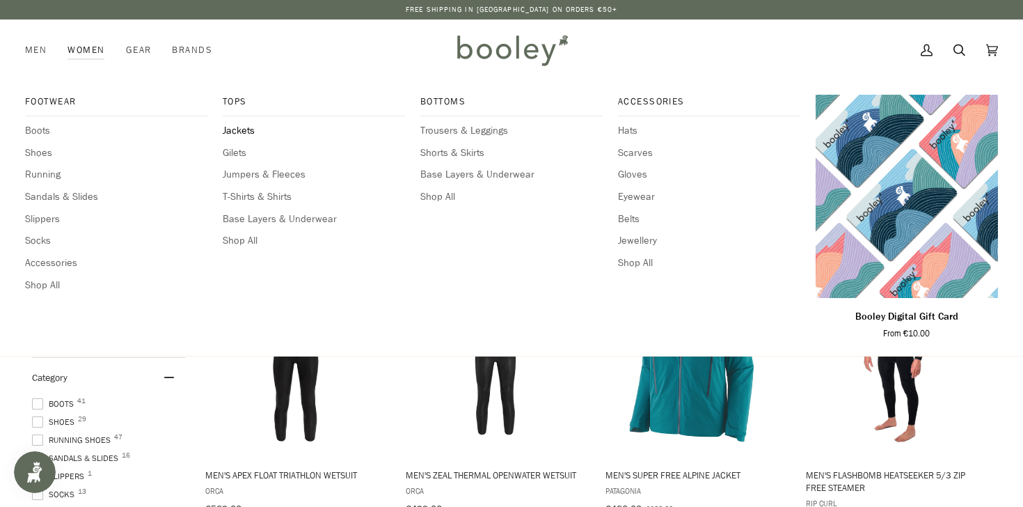
click at [239, 129] on span "Jackets" at bounding box center [314, 130] width 182 height 15
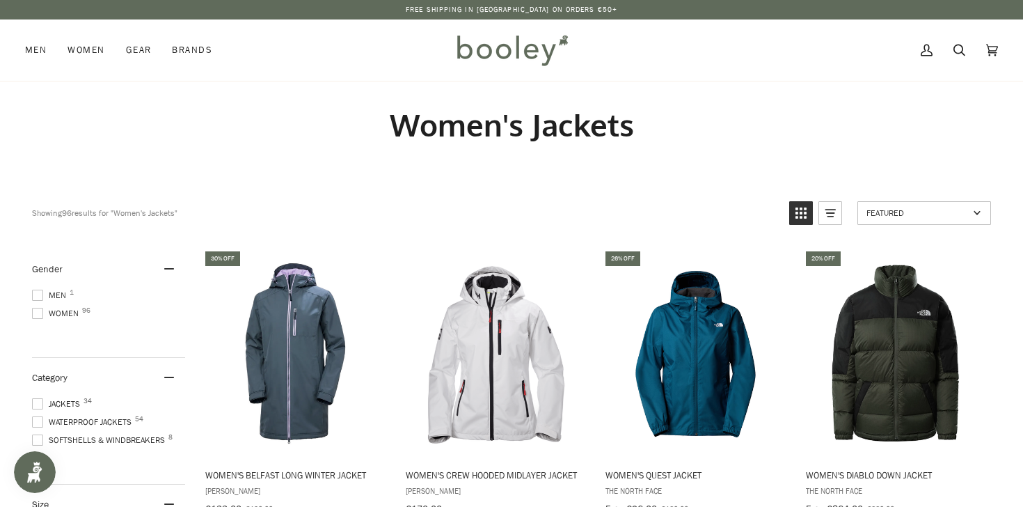
click at [499, 49] on img at bounding box center [512, 50] width 122 height 40
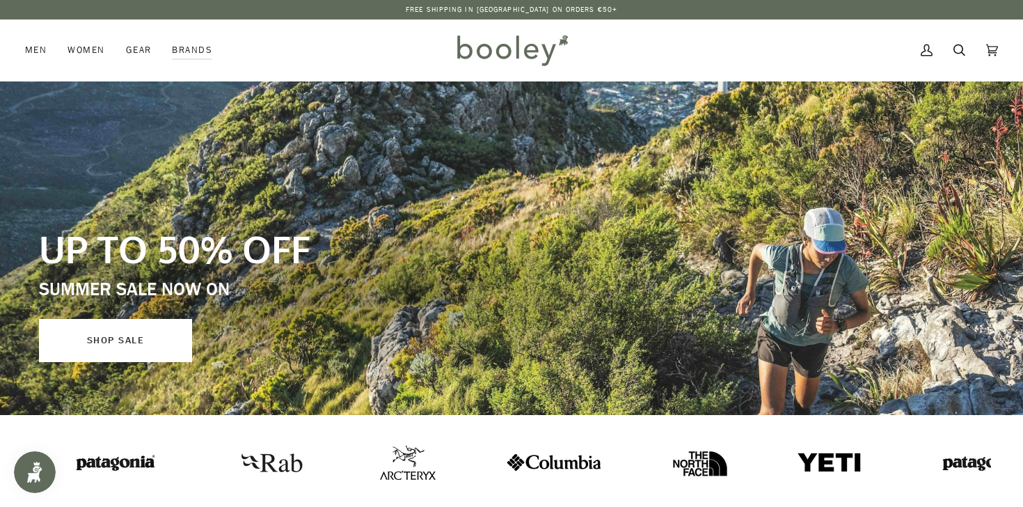
click at [106, 341] on link "SHOP SALE" at bounding box center [115, 340] width 153 height 43
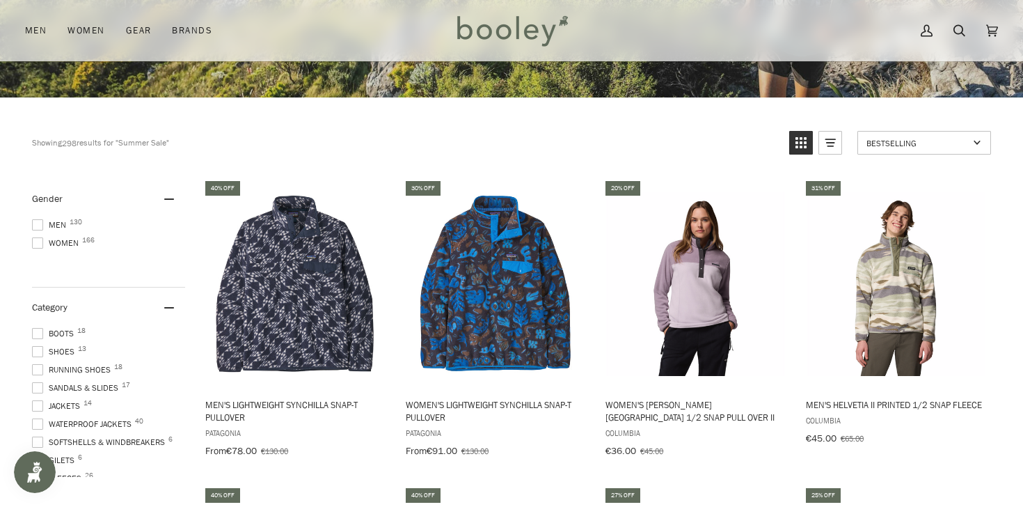
scroll to position [404, 0]
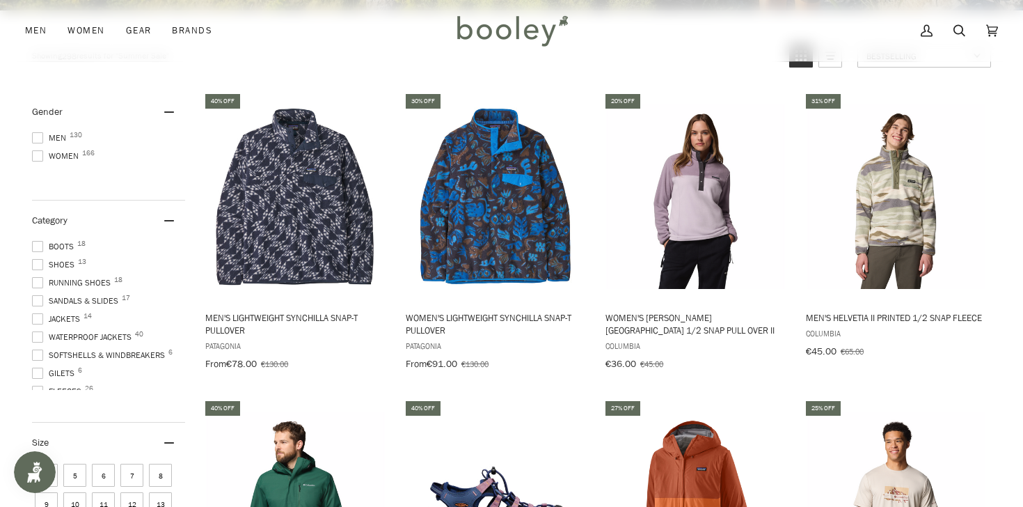
click at [41, 138] on span at bounding box center [37, 137] width 11 height 11
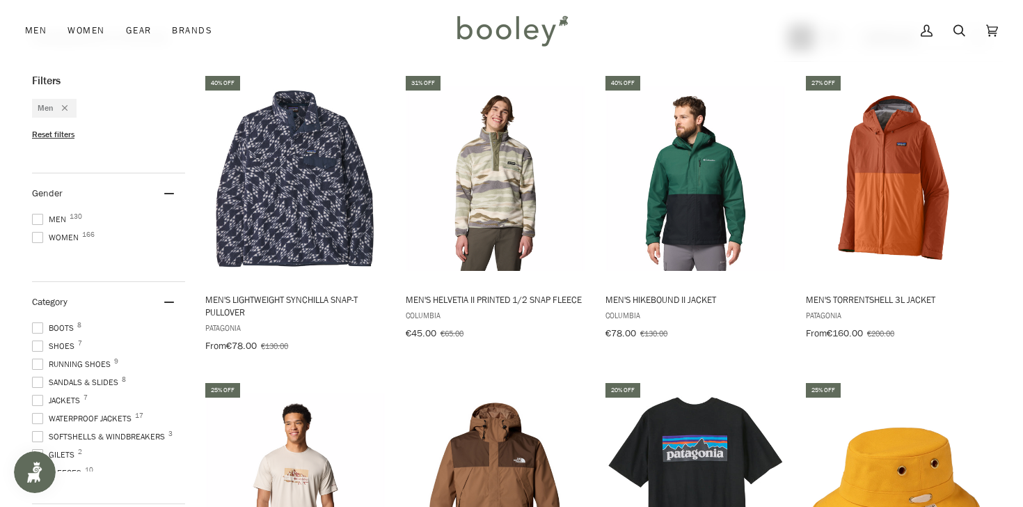
scroll to position [424, 0]
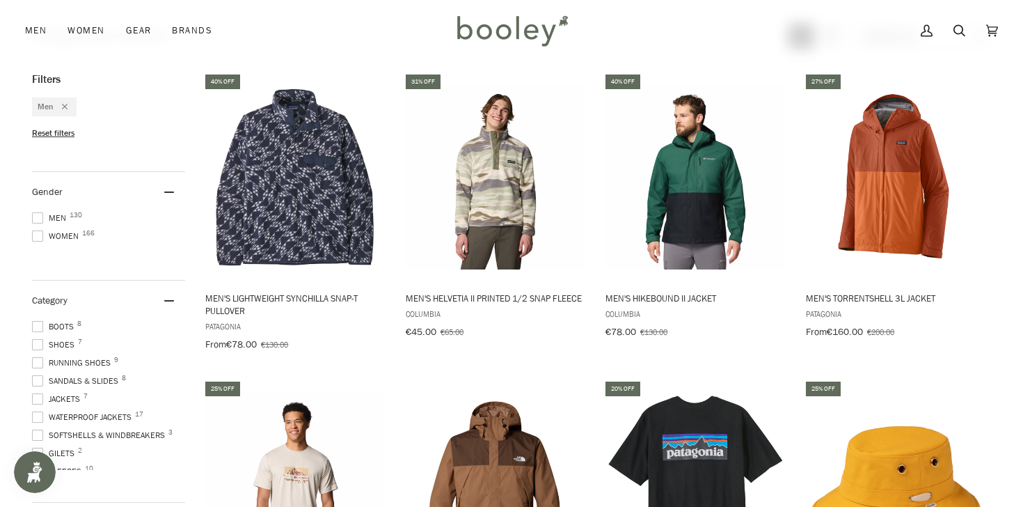
click at [39, 413] on span at bounding box center [37, 416] width 11 height 11
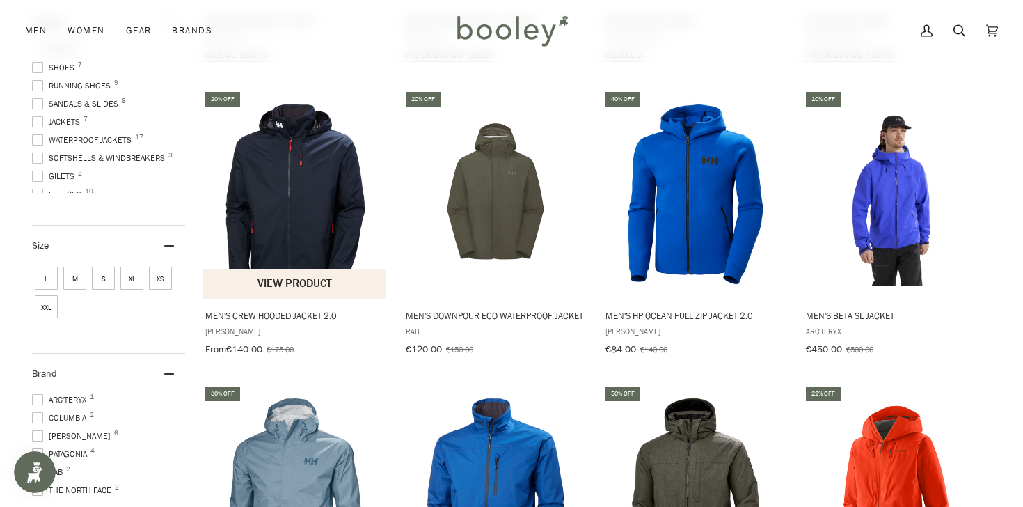
scroll to position [709, 0]
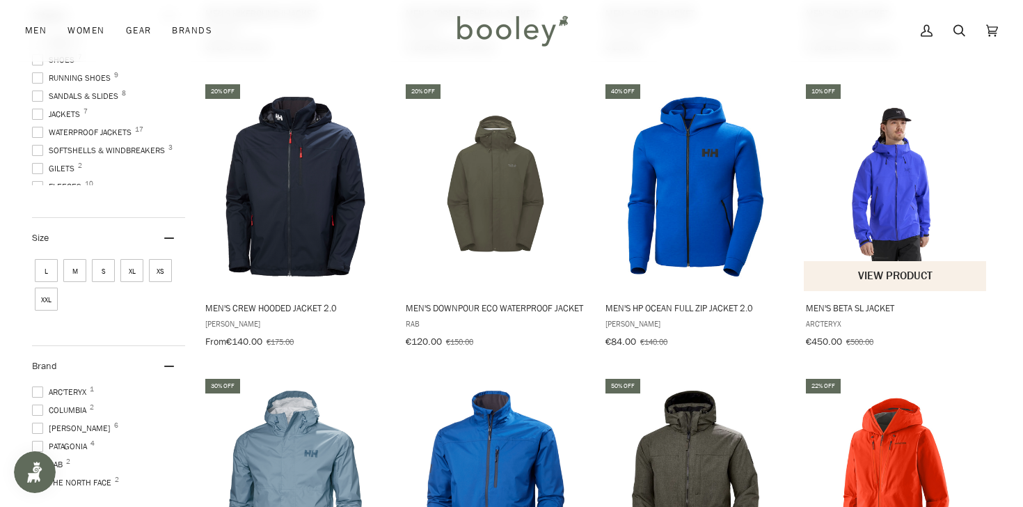
click at [821, 313] on span "Men's Beta SL Jacket Arc'teryx €450.00 €500.00 View product" at bounding box center [896, 321] width 184 height 61
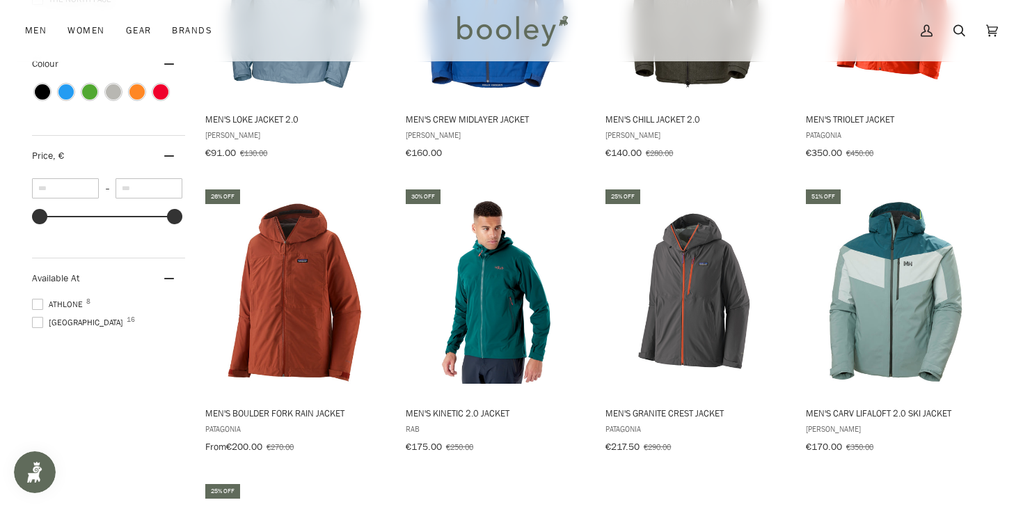
scroll to position [1189, 0]
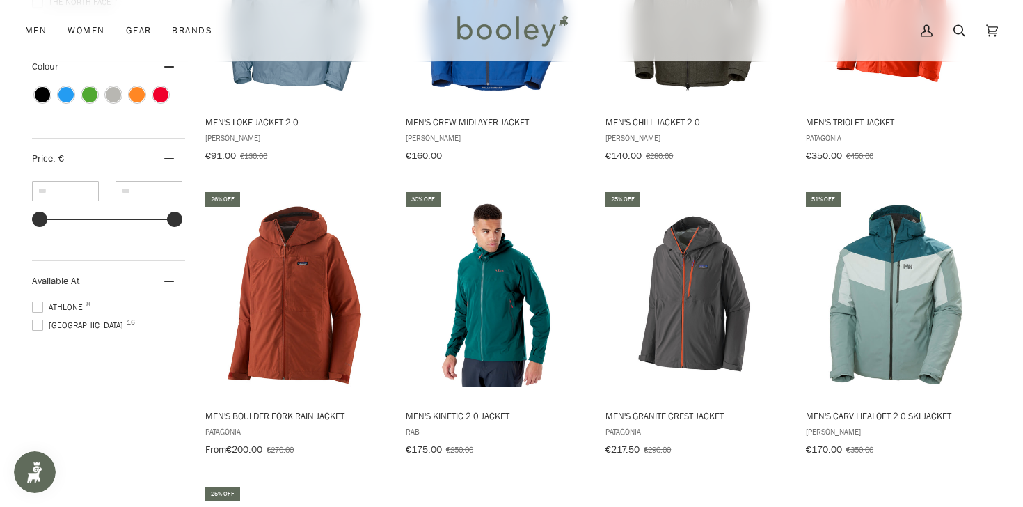
click at [49, 319] on span "Galway 16" at bounding box center [79, 325] width 95 height 13
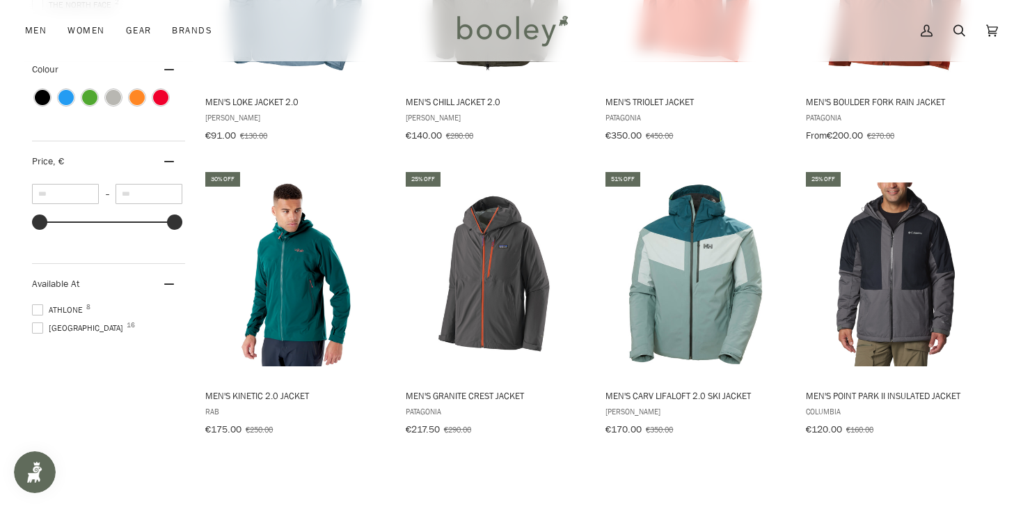
scroll to position [1189, 0]
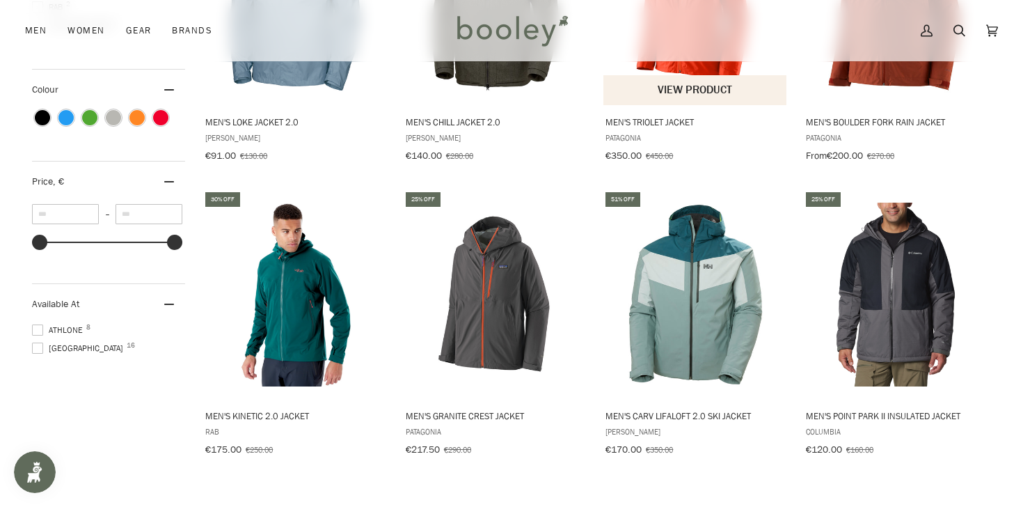
click at [645, 116] on span "Men's Triolet Jacket" at bounding box center [696, 122] width 180 height 13
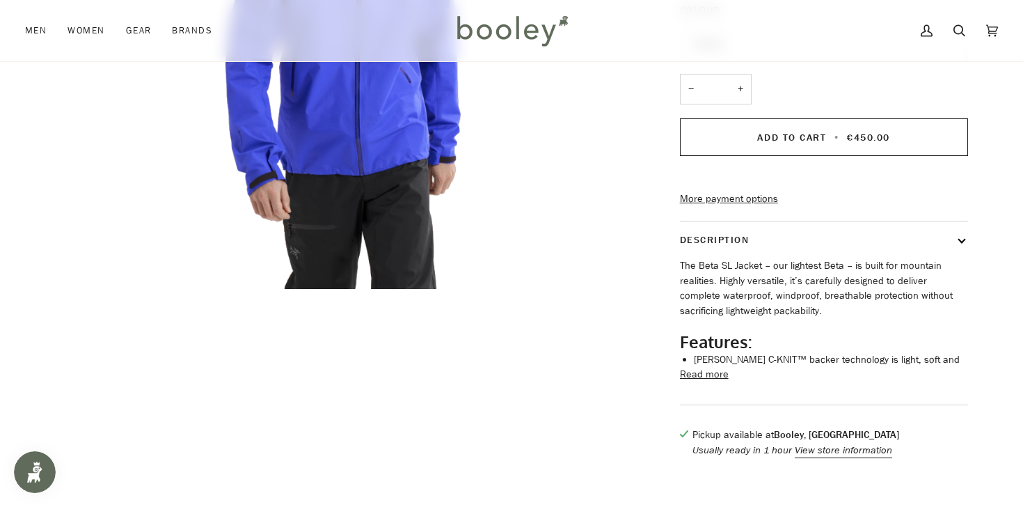
scroll to position [380, 0]
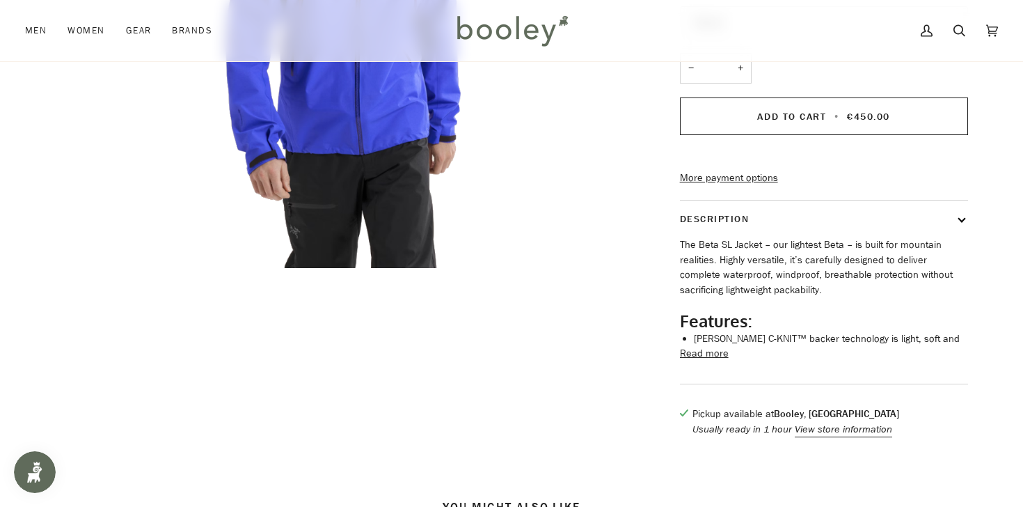
click at [707, 361] on button "Read more" at bounding box center [704, 353] width 49 height 15
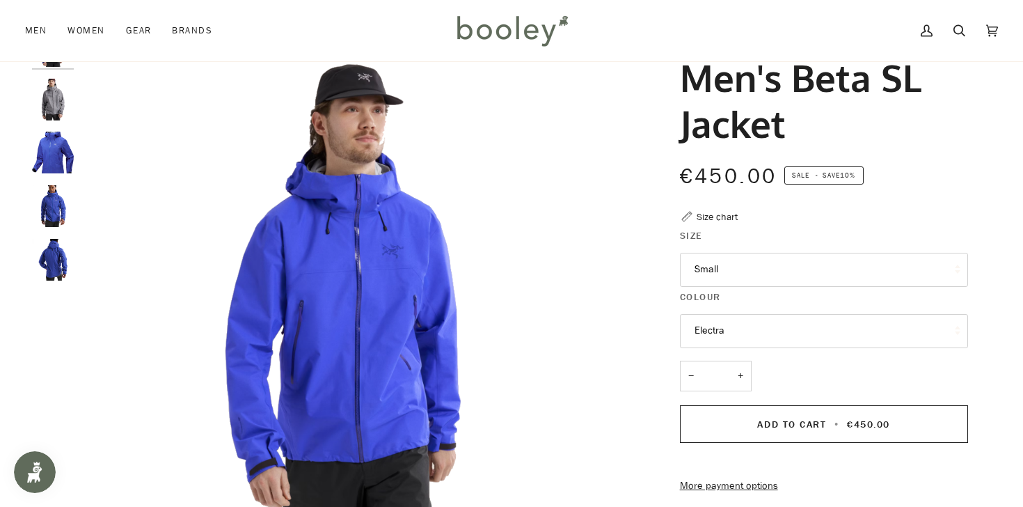
scroll to position [65, 0]
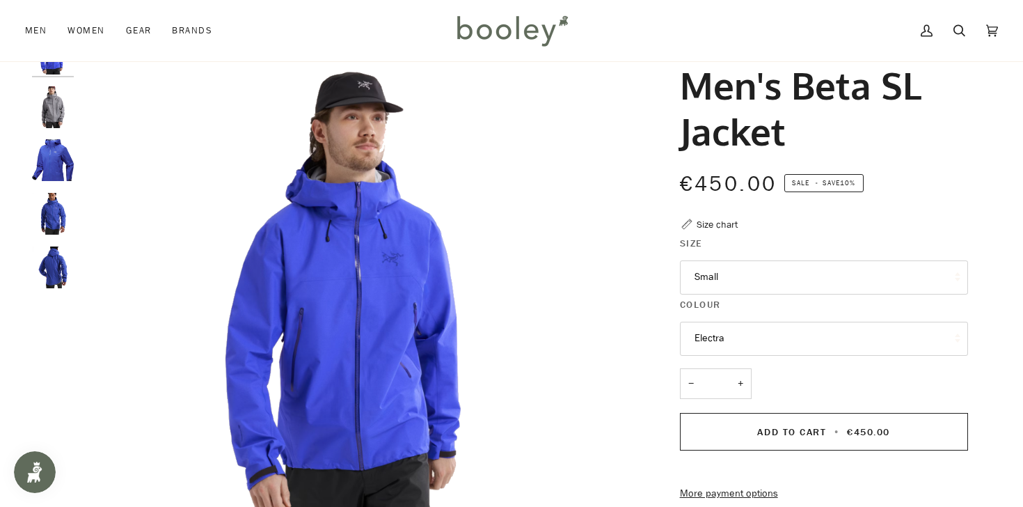
click at [67, 158] on img "Arc'teryx Men's Beta SL Jacket Vitality - Booley Galway" at bounding box center [53, 160] width 42 height 42
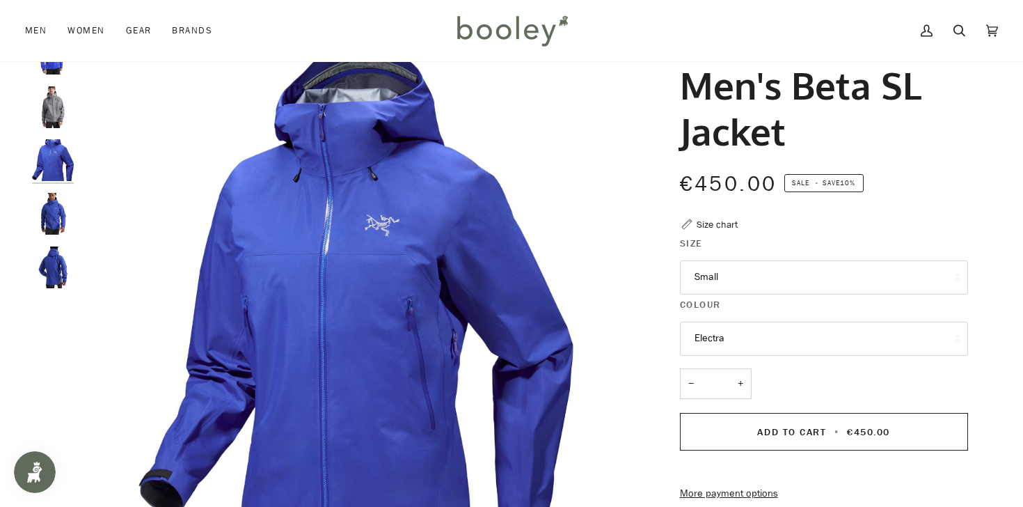
click at [723, 281] on button "Small" at bounding box center [824, 277] width 288 height 34
click at [576, 192] on img "Arc'teryx Men's Beta SL Jacket Vitality - Booley Galway" at bounding box center [356, 308] width 551 height 551
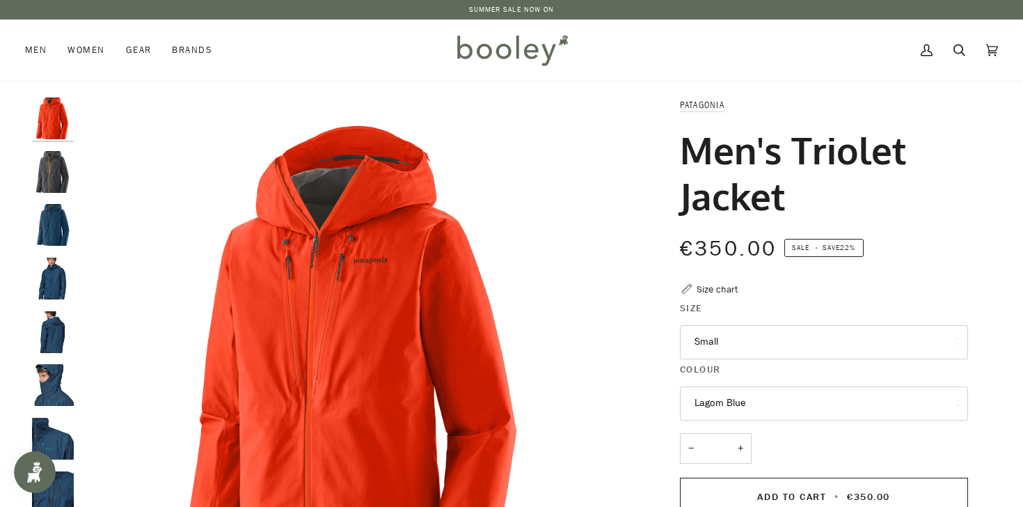
click at [54, 180] on img "Patagonia Men's Triolet Jacket Smolder Blue - Booley Galway" at bounding box center [53, 172] width 42 height 42
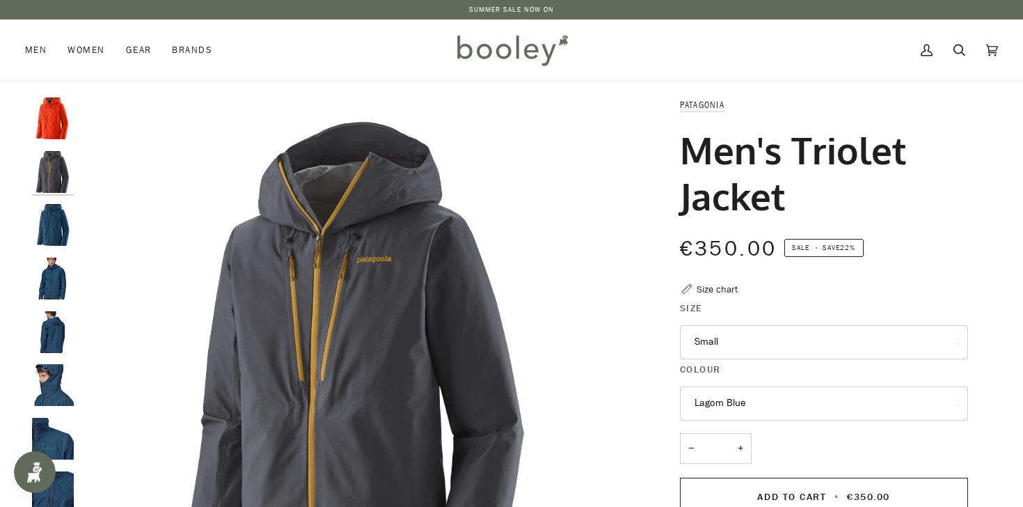
click at [54, 211] on img "Patagonia Men's Triolet Jacket Lagom Blue - Booley Galway" at bounding box center [53, 225] width 42 height 42
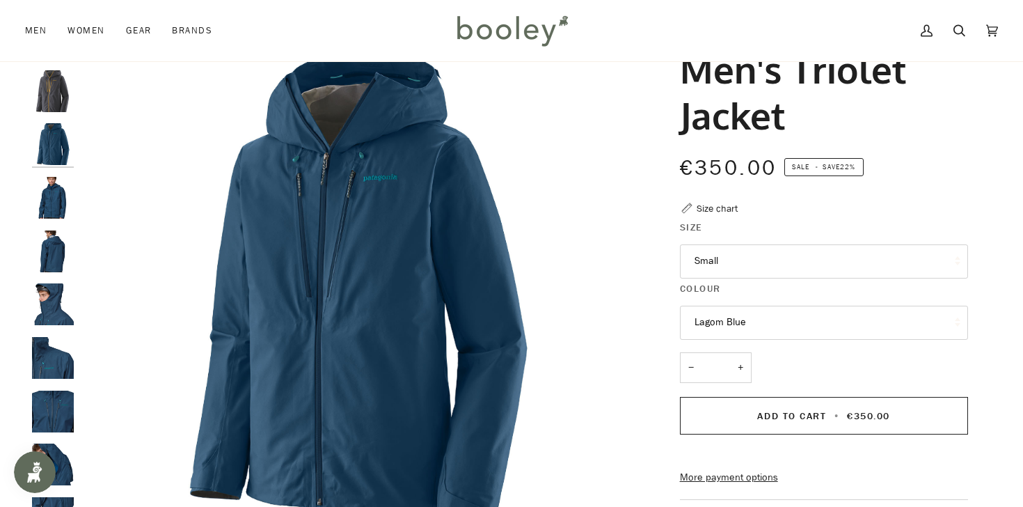
scroll to position [83, 0]
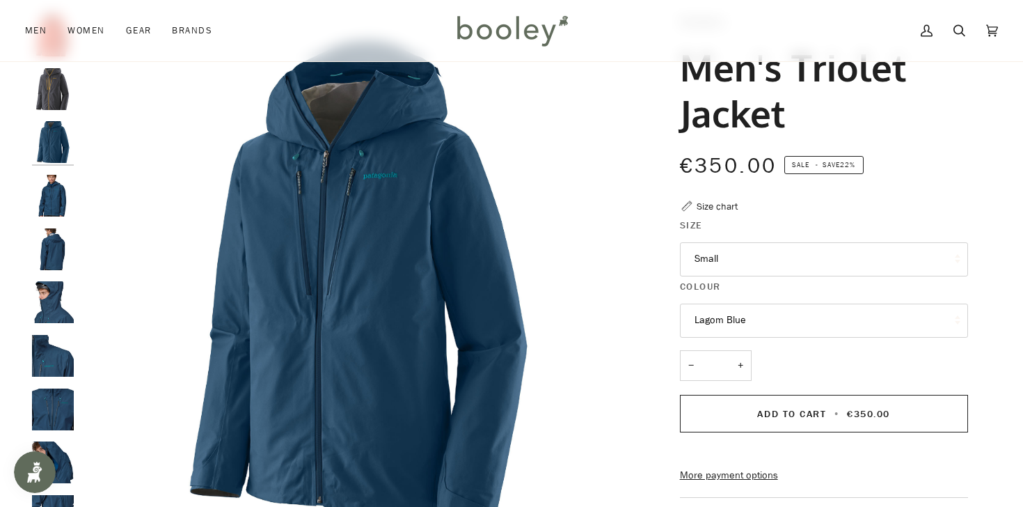
click at [62, 260] on img "Patagonia Men's Triolet Jacket Lagom Blue - Booley Galway" at bounding box center [53, 249] width 42 height 42
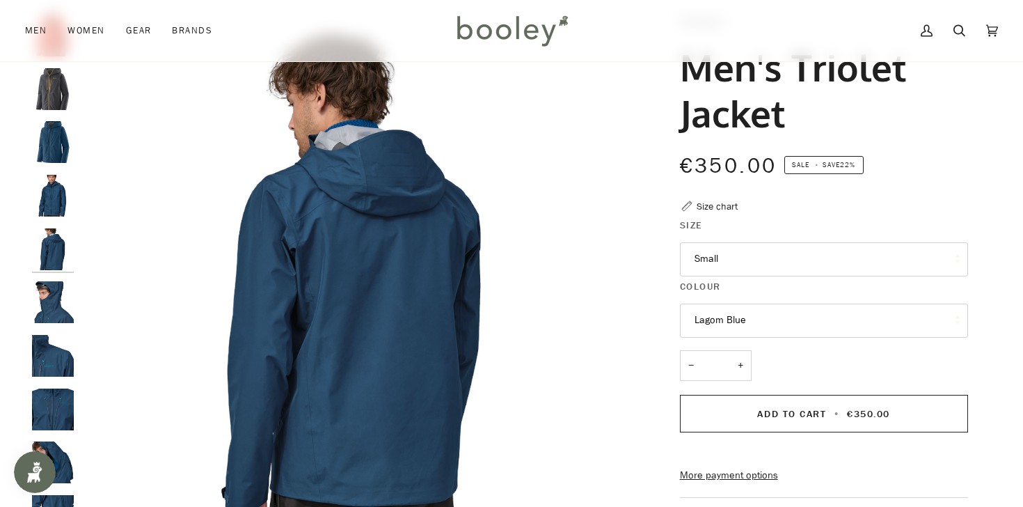
click at [61, 285] on img "Patagonia Men's Triolet Jacket Lagom Blue - Booley Galway" at bounding box center [53, 302] width 42 height 42
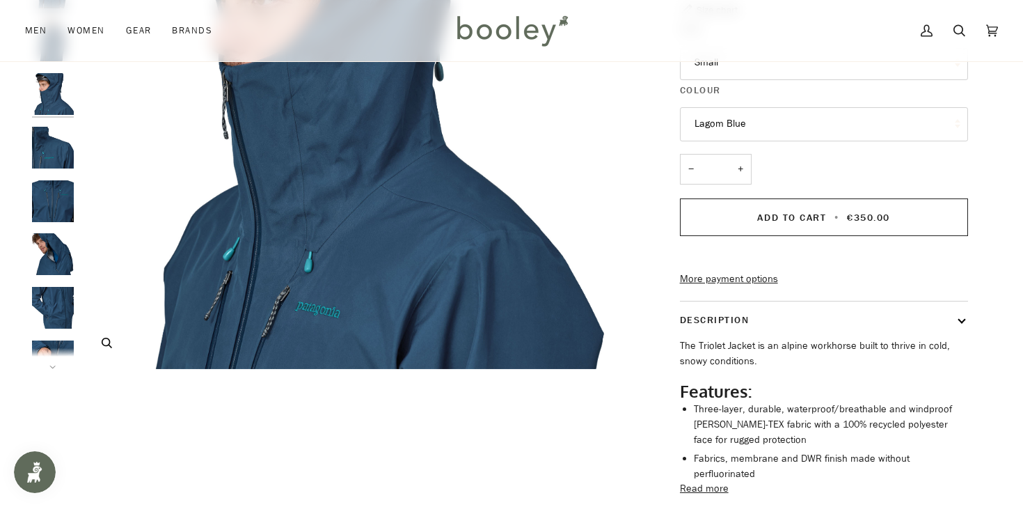
scroll to position [281, 0]
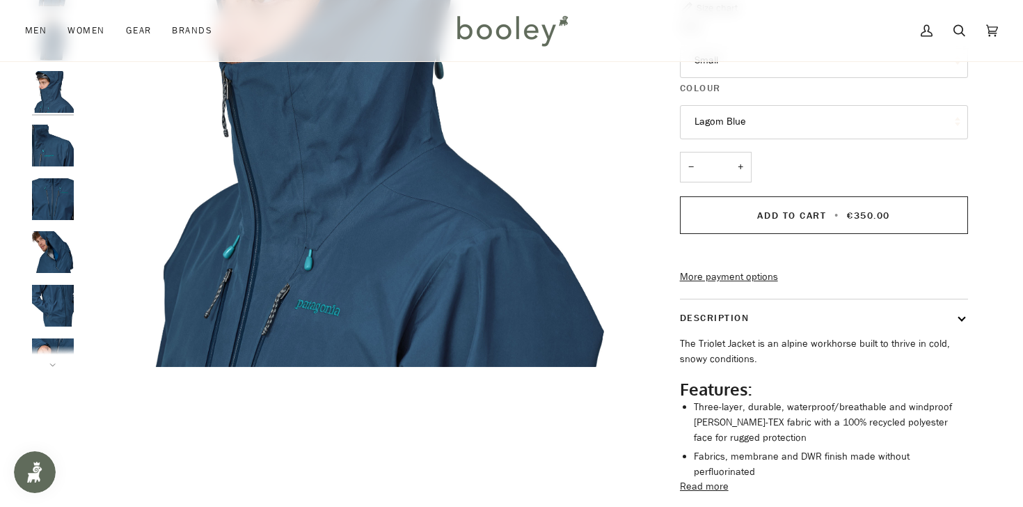
click at [58, 267] on img "Patagonia Men's Triolet Jacket Lagom Blue - Booley Galway" at bounding box center [53, 252] width 42 height 42
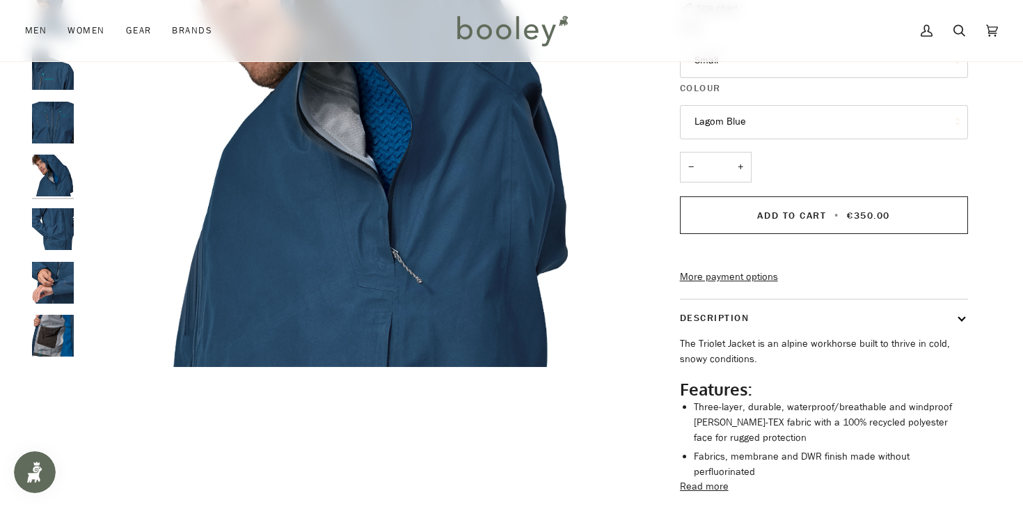
scroll to position [89, 0]
click at [60, 271] on img "Patagonia Men's Triolet Jacket Lagom Blue - Booley Galway" at bounding box center [53, 282] width 42 height 42
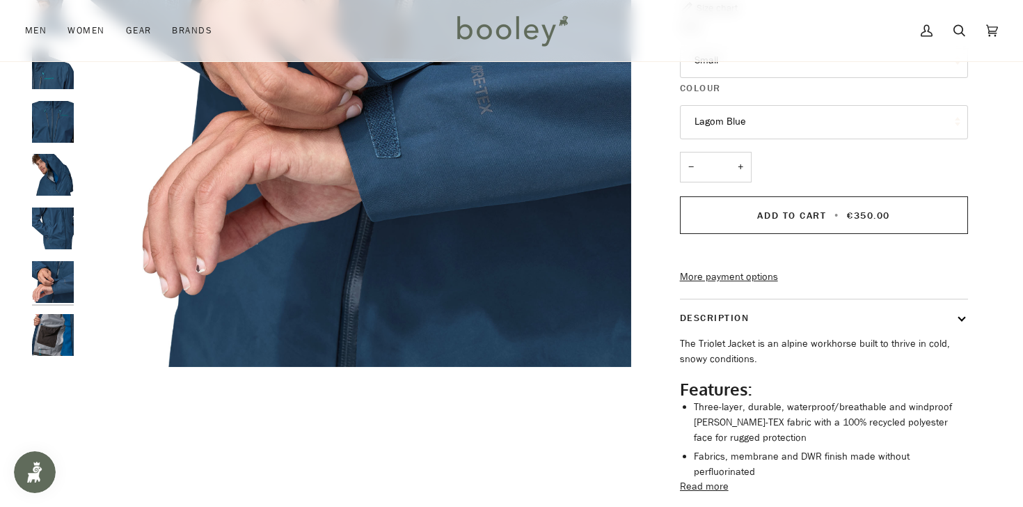
click at [60, 280] on img "Patagonia Men's Triolet Jacket Lagom Blue - Booley Galway" at bounding box center [53, 282] width 42 height 42
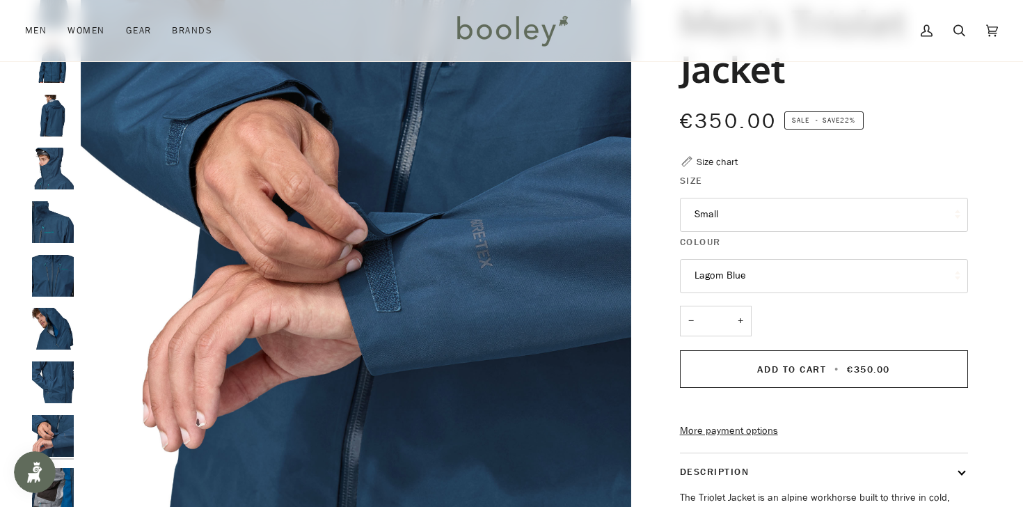
scroll to position [115, 0]
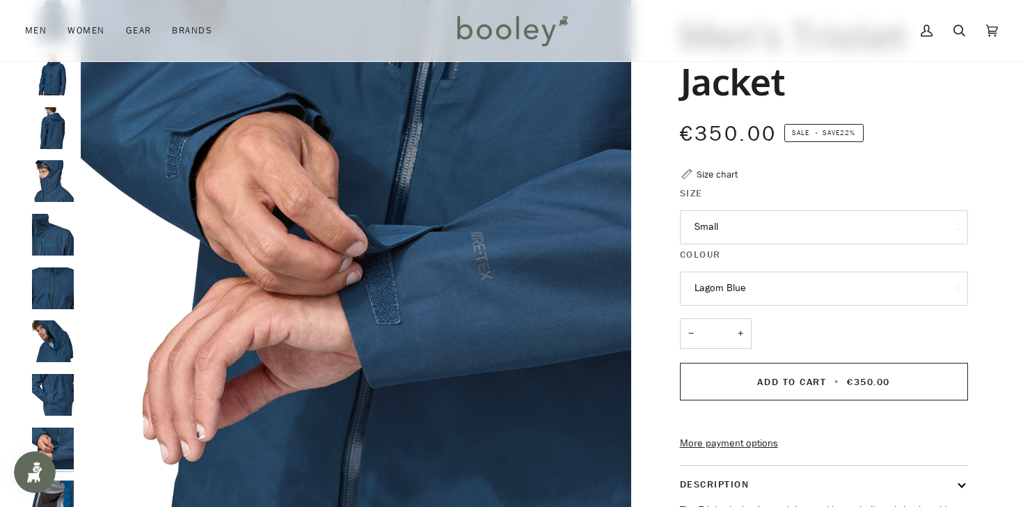
click at [754, 292] on button "Lagom Blue" at bounding box center [824, 288] width 288 height 34
click at [723, 216] on button "Small" at bounding box center [824, 227] width 288 height 34
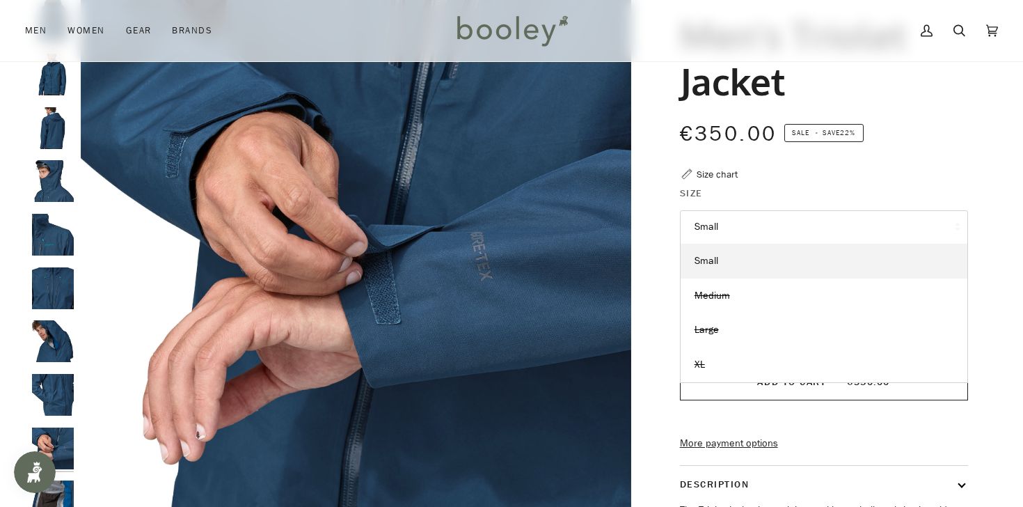
click at [771, 193] on legend "Size" at bounding box center [824, 197] width 288 height 22
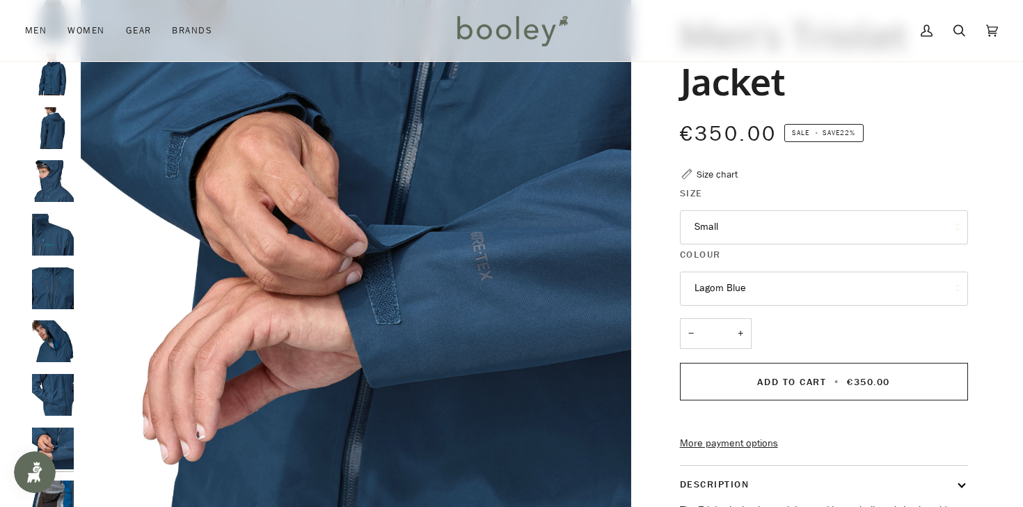
click at [719, 173] on div "Size chart" at bounding box center [717, 174] width 41 height 15
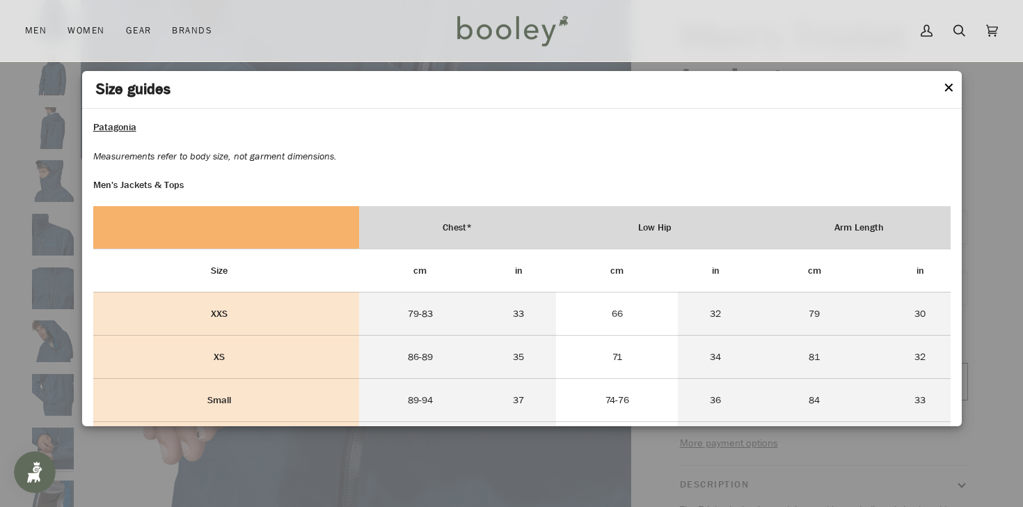
scroll to position [0, 0]
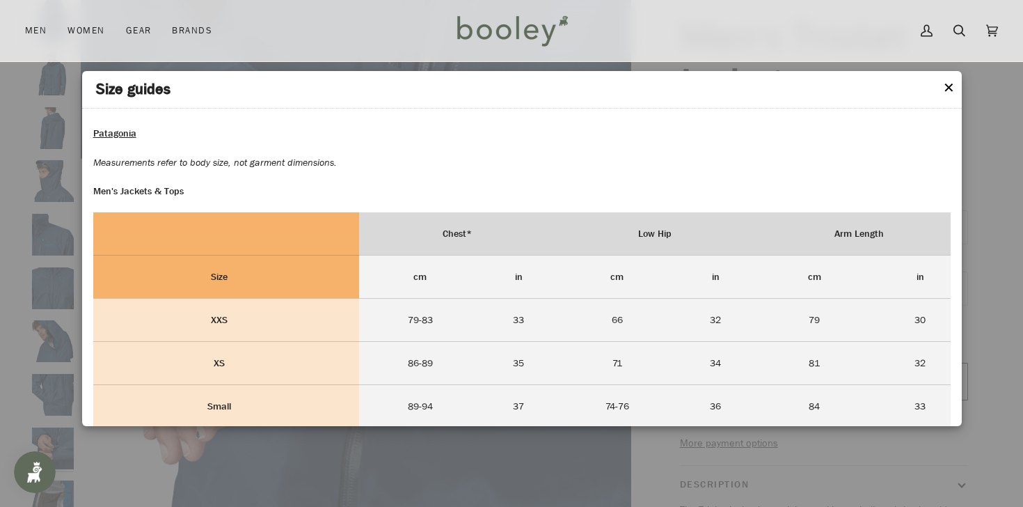
click at [949, 84] on button "✕" at bounding box center [949, 88] width 12 height 21
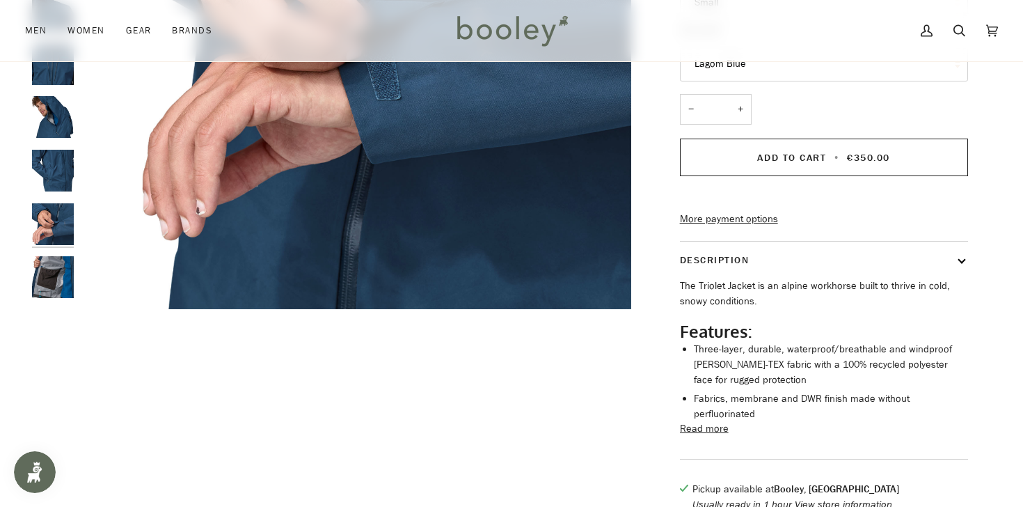
scroll to position [343, 0]
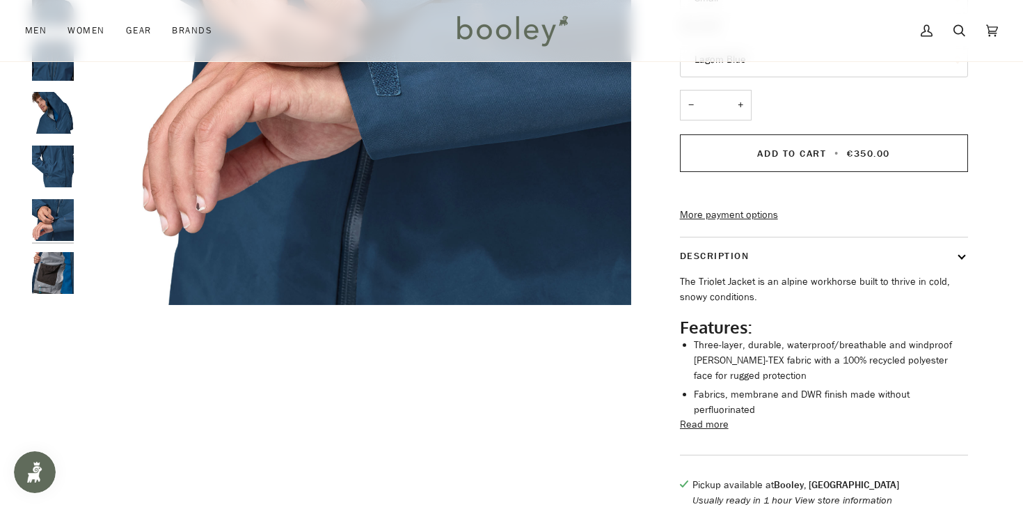
click at [700, 432] on button "Read more" at bounding box center [704, 424] width 49 height 15
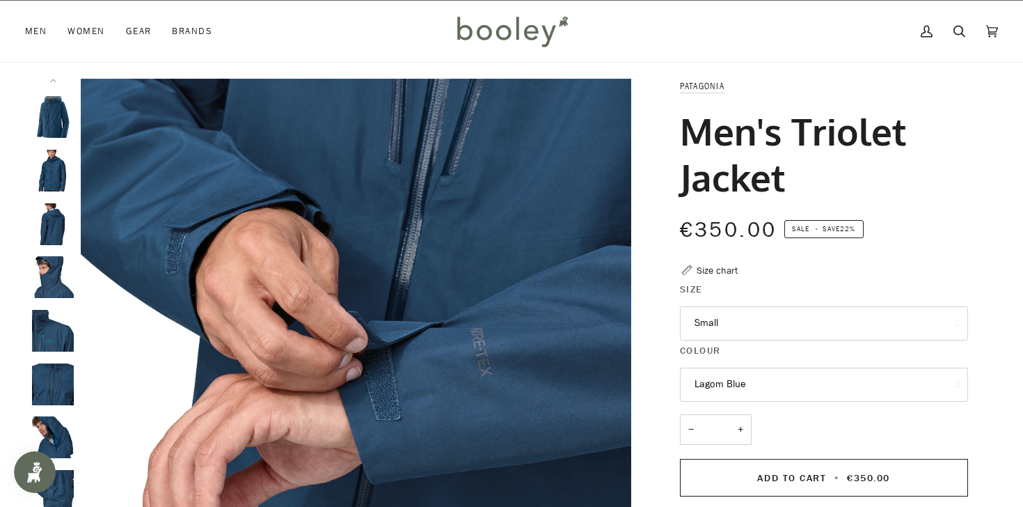
scroll to position [0, 0]
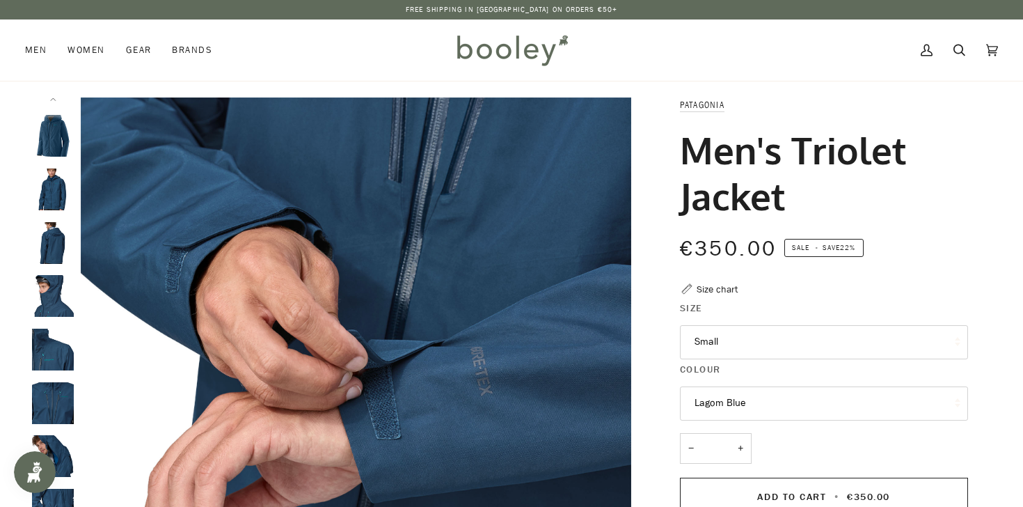
click at [544, 377] on img "Patagonia Men's Triolet Jacket Lagom Blue - Booley Galway" at bounding box center [356, 372] width 551 height 551
click at [56, 189] on img "Patagonia Men's Triolet Jacket Lagom Blue - Booley Galway" at bounding box center [53, 189] width 42 height 42
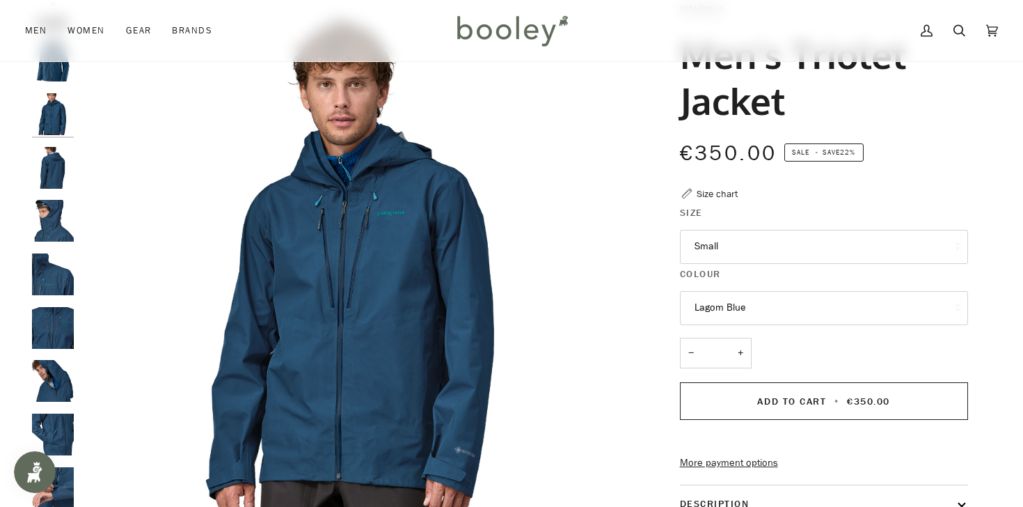
scroll to position [98, 0]
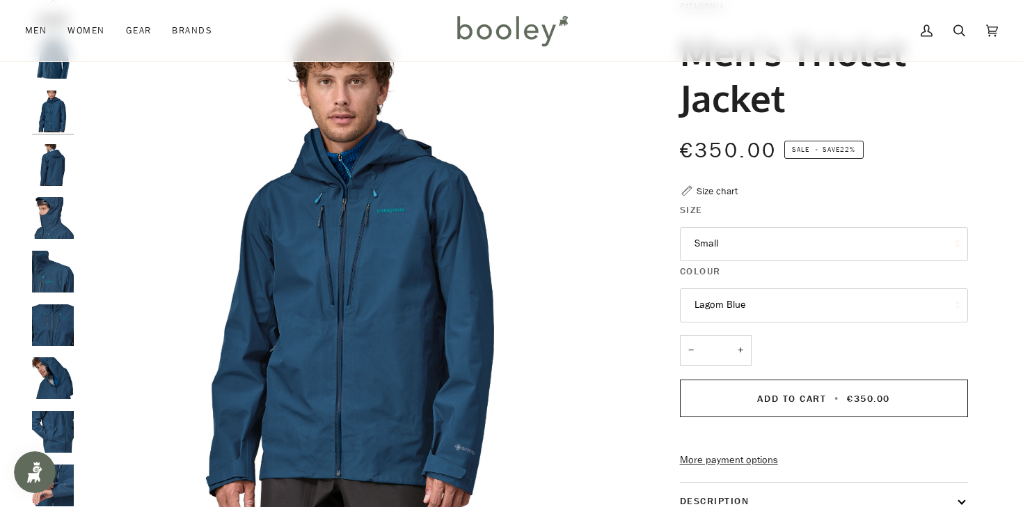
click at [57, 180] on img "Patagonia Men's Triolet Jacket Lagom Blue - Booley Galway" at bounding box center [53, 165] width 42 height 42
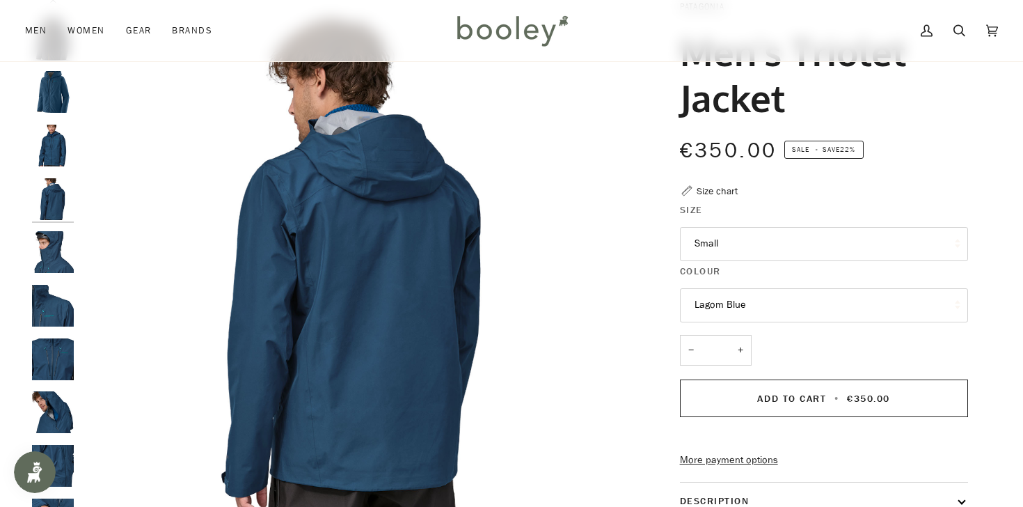
scroll to position [0, 0]
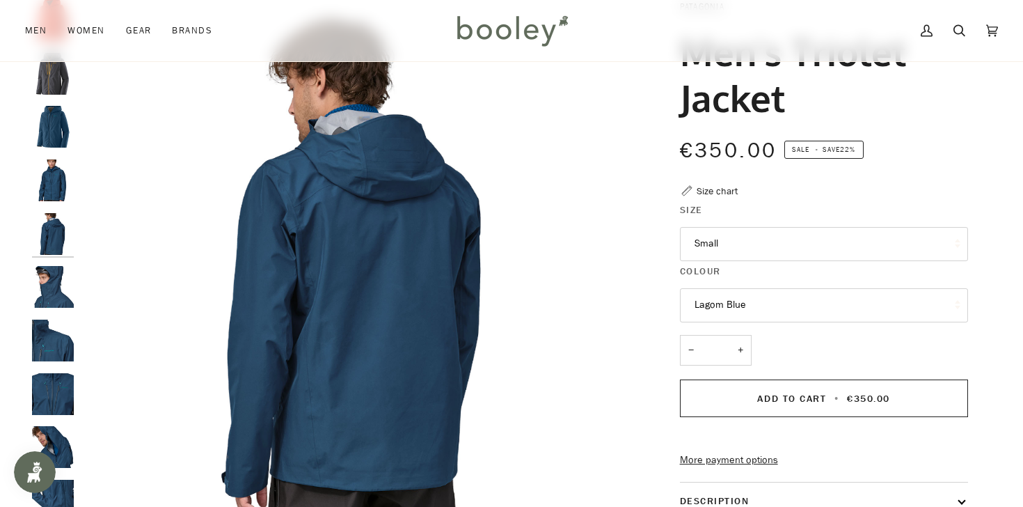
click at [72, 281] on img "Patagonia Men's Triolet Jacket Lagom Blue - Booley Galway" at bounding box center [53, 287] width 42 height 42
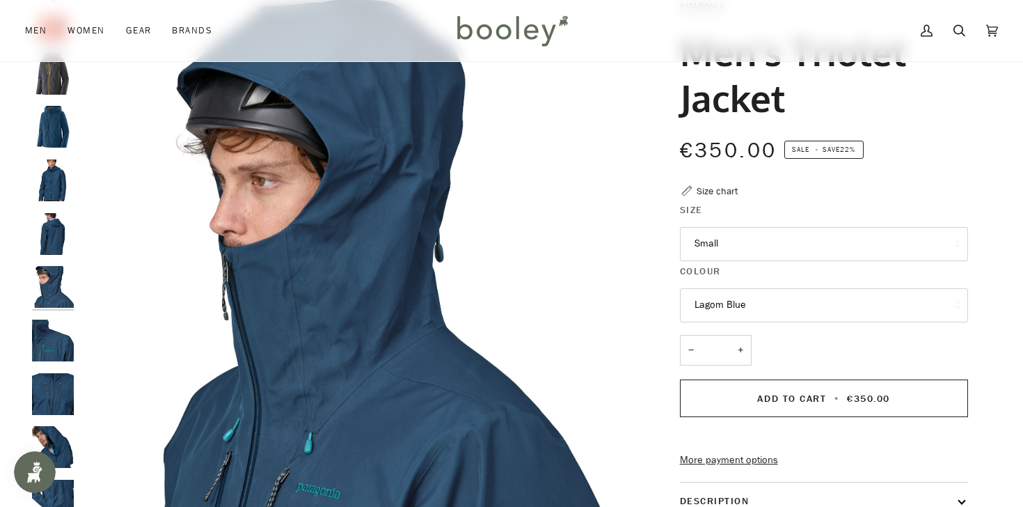
scroll to position [12, 0]
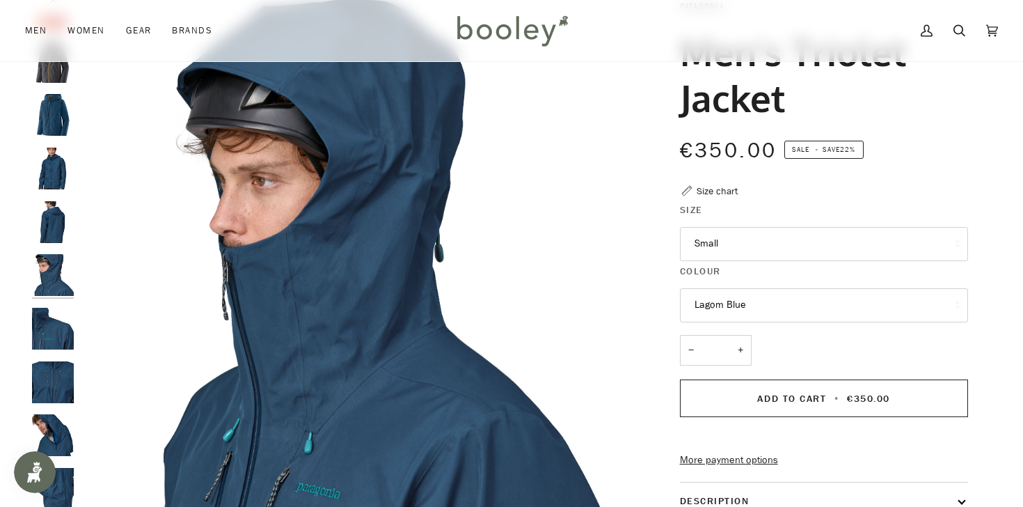
click at [56, 318] on img "Patagonia Men's Triolet Jacket Lagom Blue - Booley Galway" at bounding box center [53, 329] width 42 height 42
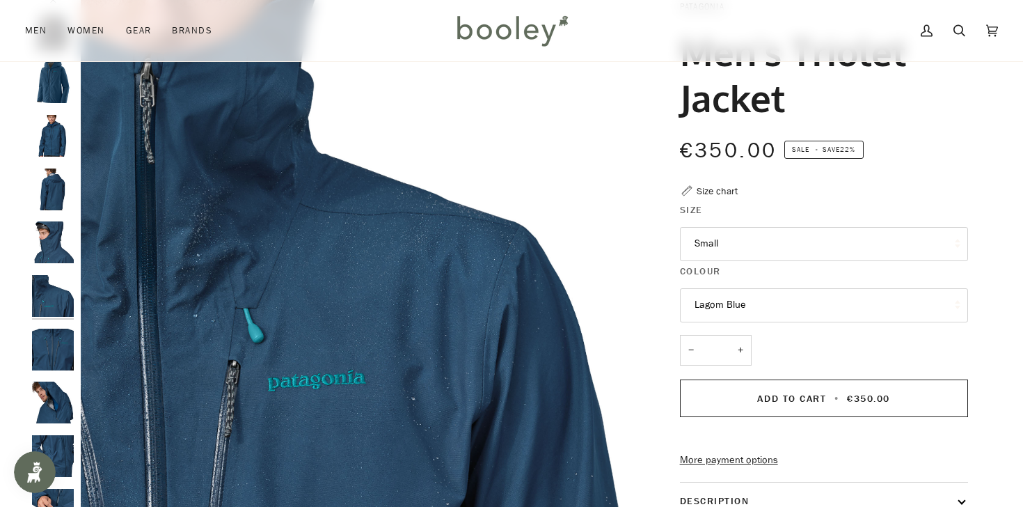
scroll to position [65, 0]
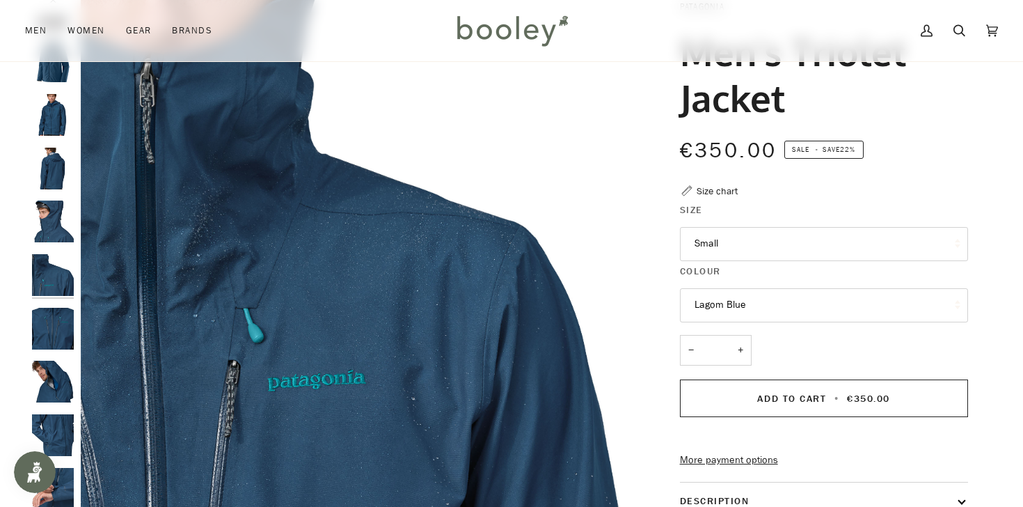
click at [65, 390] on img "Patagonia Men's Triolet Jacket Lagom Blue - Booley Galway" at bounding box center [53, 382] width 42 height 42
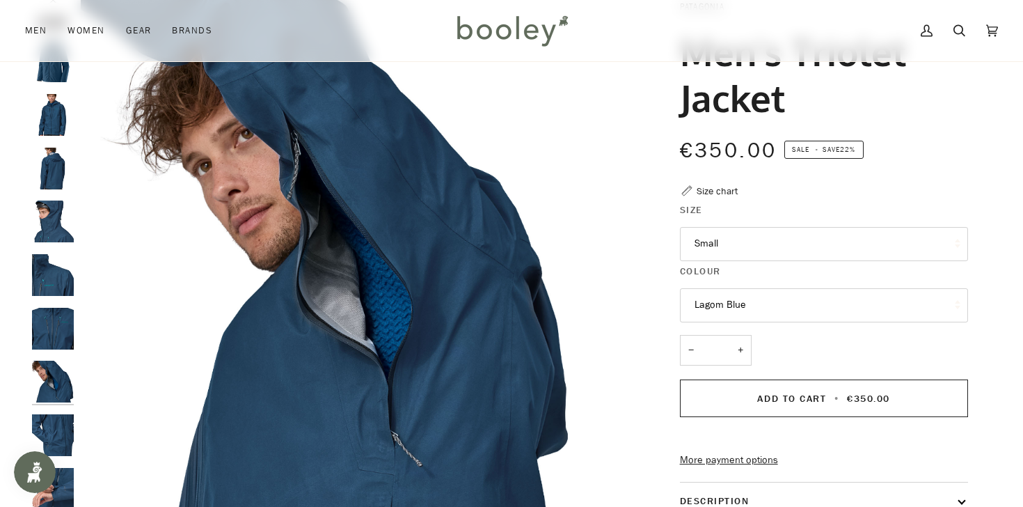
scroll to position [89, 0]
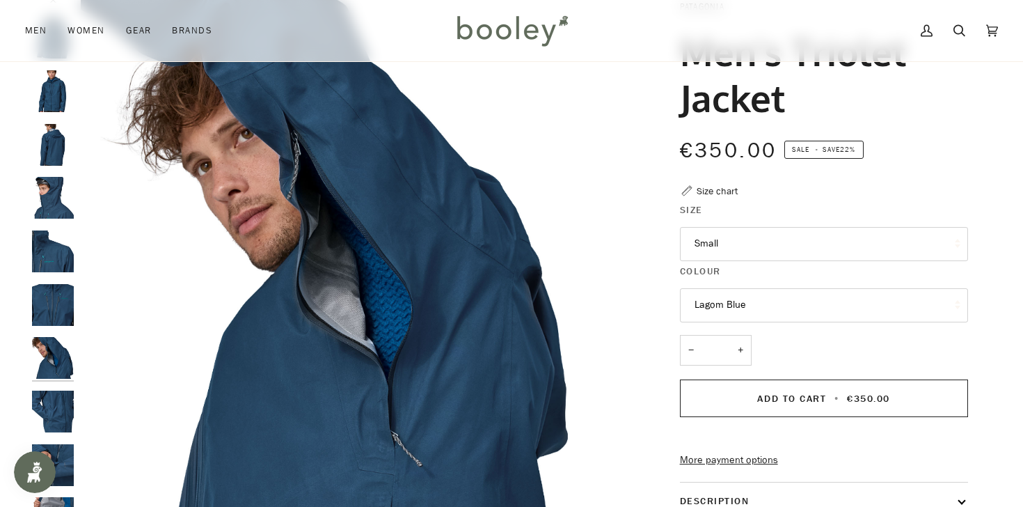
click at [56, 408] on img "Patagonia Men's Triolet Jacket Lagom Blue - Booley Galway" at bounding box center [53, 412] width 42 height 42
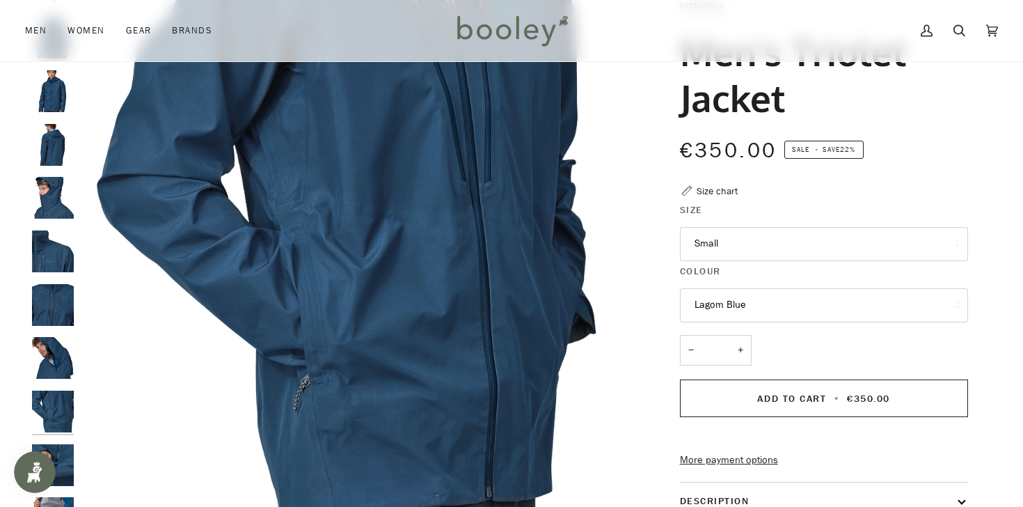
click at [66, 443] on div at bounding box center [56, 274] width 49 height 551
click at [65, 459] on img "Patagonia Men's Triolet Jacket Lagom Blue - Booley Galway" at bounding box center [53, 465] width 42 height 42
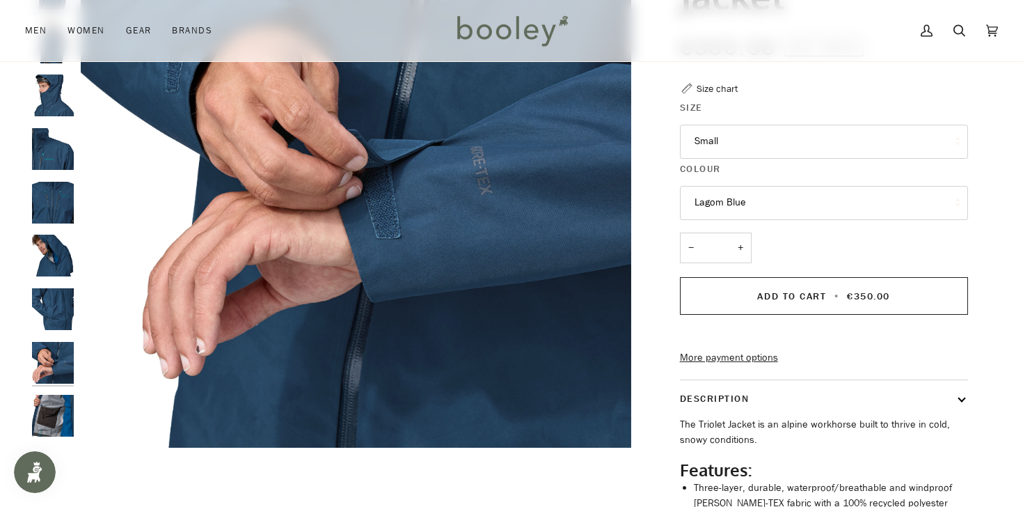
scroll to position [206, 0]
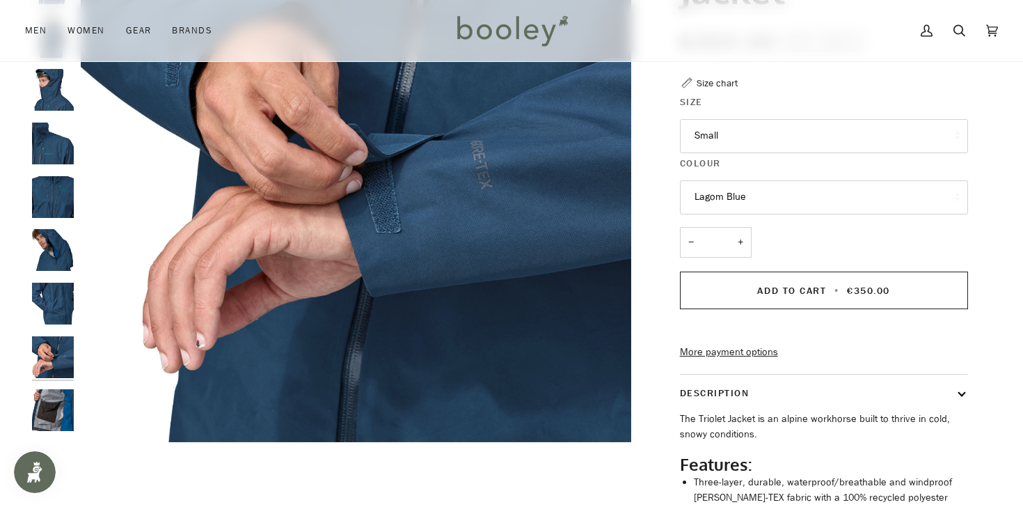
click at [52, 411] on img "Patagonia Men's Triolet Jacket Lagom Blue - Booley Galway" at bounding box center [53, 410] width 42 height 42
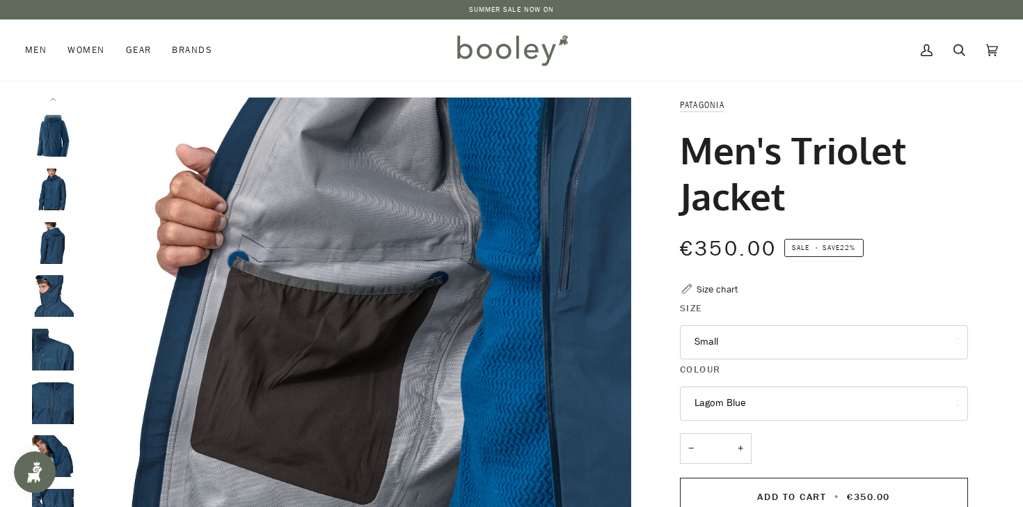
scroll to position [3, 0]
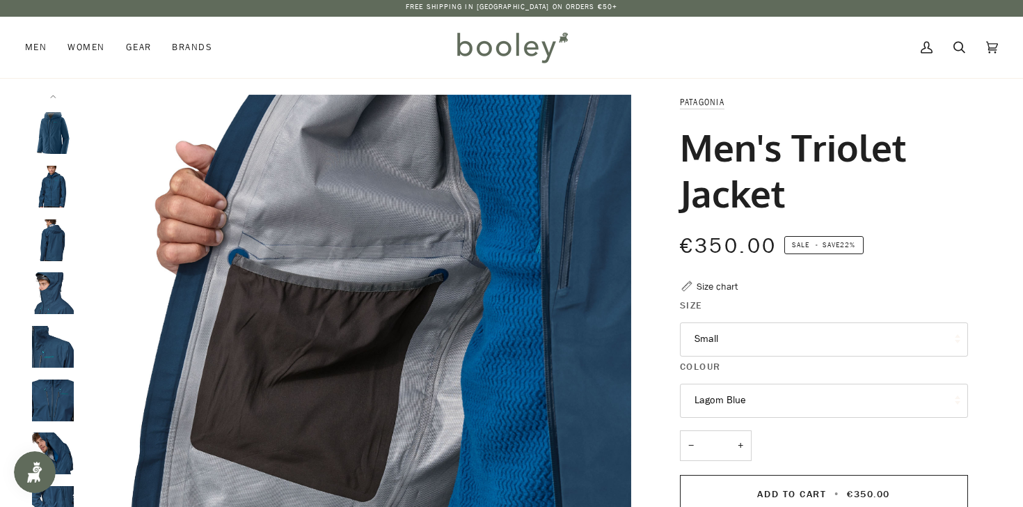
click at [58, 187] on img "Patagonia Men's Triolet Jacket Lagom Blue - Booley Galway" at bounding box center [53, 187] width 42 height 42
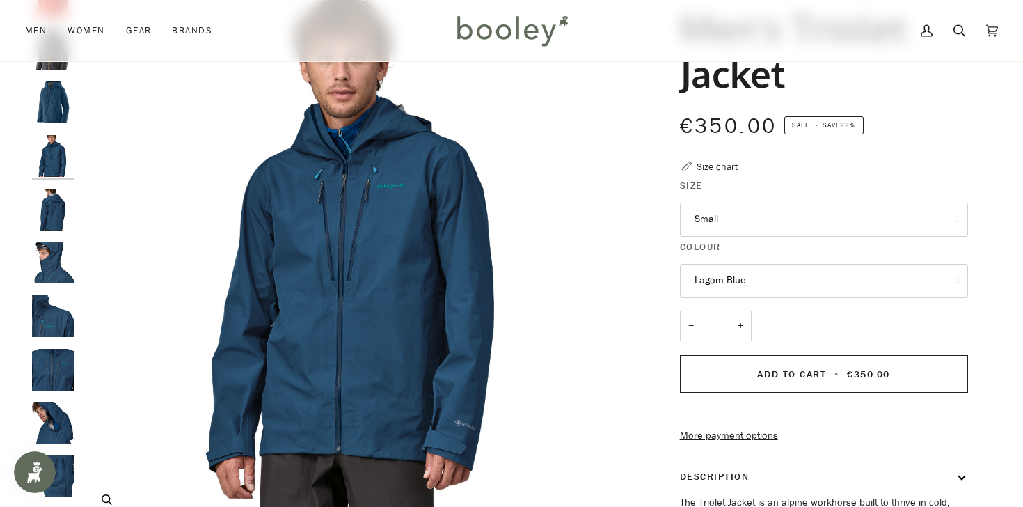
scroll to position [124, 0]
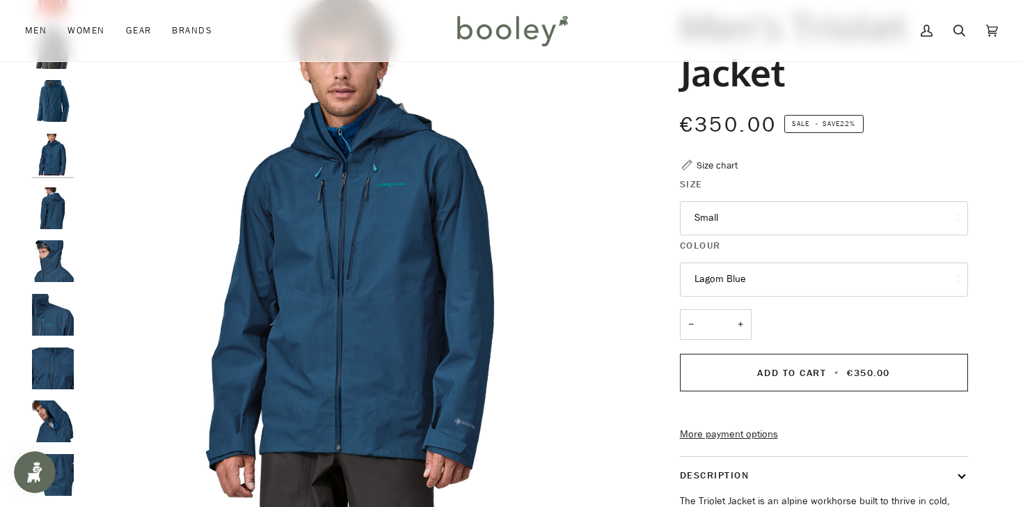
click at [699, 214] on button "Small" at bounding box center [824, 218] width 288 height 34
click at [545, 210] on img "Patagonia Men's Triolet Jacket Lagom Blue - Booley Galway" at bounding box center [356, 249] width 551 height 551
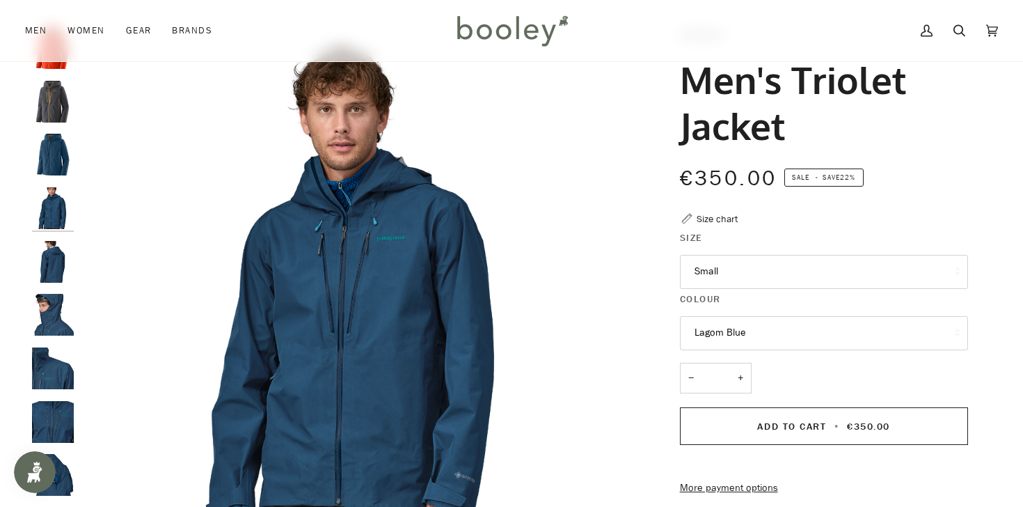
scroll to position [0, 0]
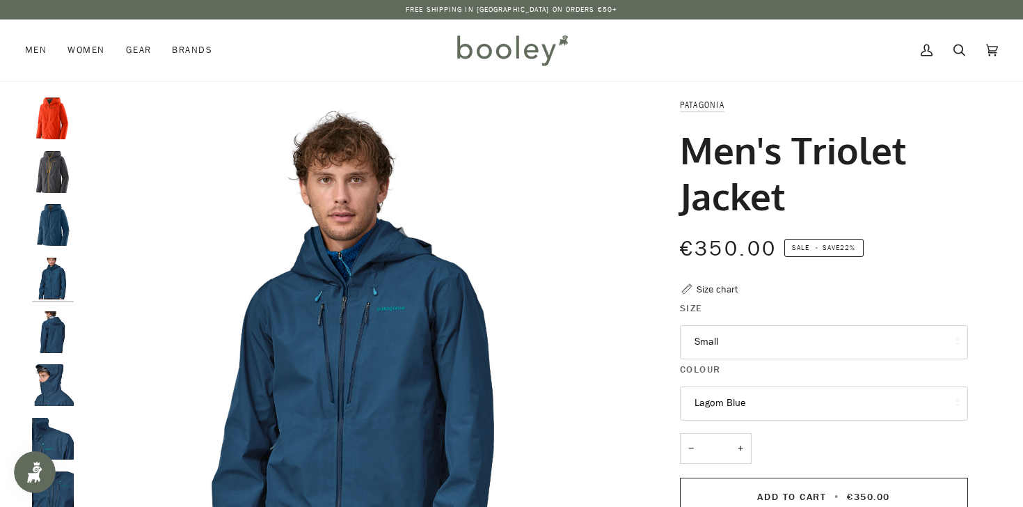
click at [61, 176] on img "Patagonia Men's Triolet Jacket Smolder Blue - Booley Galway" at bounding box center [53, 172] width 42 height 42
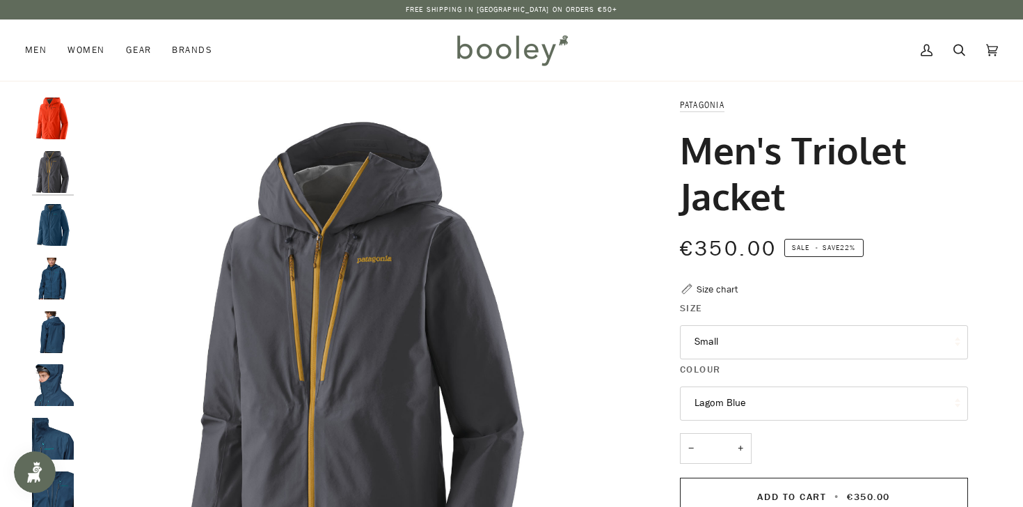
click at [61, 272] on img "Patagonia Men's Triolet Jacket Lagom Blue - Booley Galway" at bounding box center [53, 279] width 42 height 42
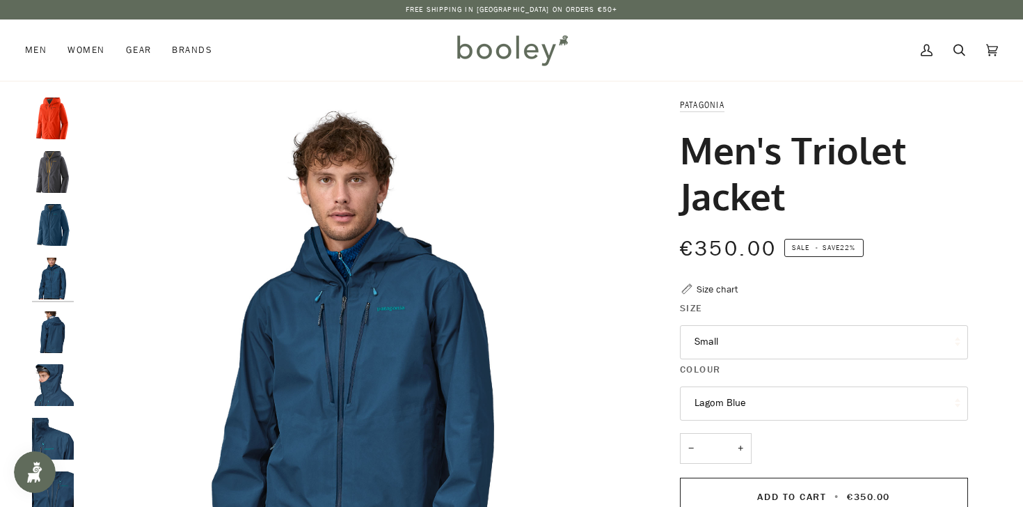
click at [55, 337] on img "Patagonia Men's Triolet Jacket Lagom Blue - Booley Galway" at bounding box center [53, 332] width 42 height 42
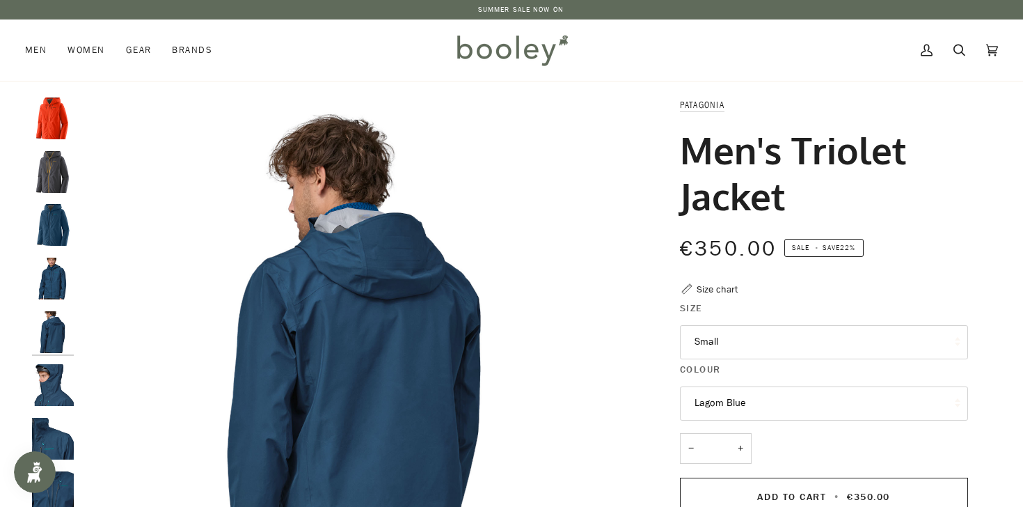
click at [58, 373] on img "Patagonia Men's Triolet Jacket Lagom Blue - Booley Galway" at bounding box center [53, 385] width 42 height 42
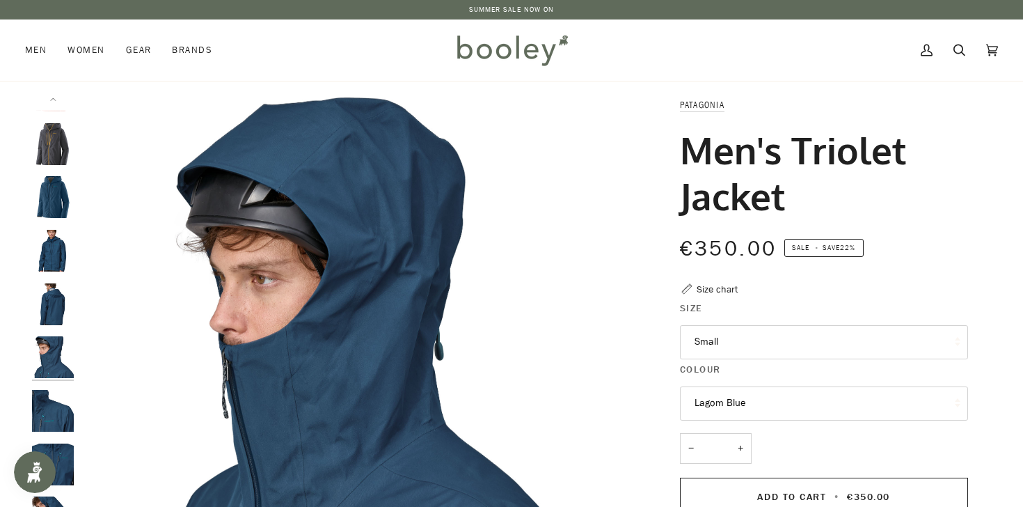
click at [56, 419] on img "Patagonia Men's Triolet Jacket Lagom Blue - Booley Galway" at bounding box center [53, 411] width 42 height 42
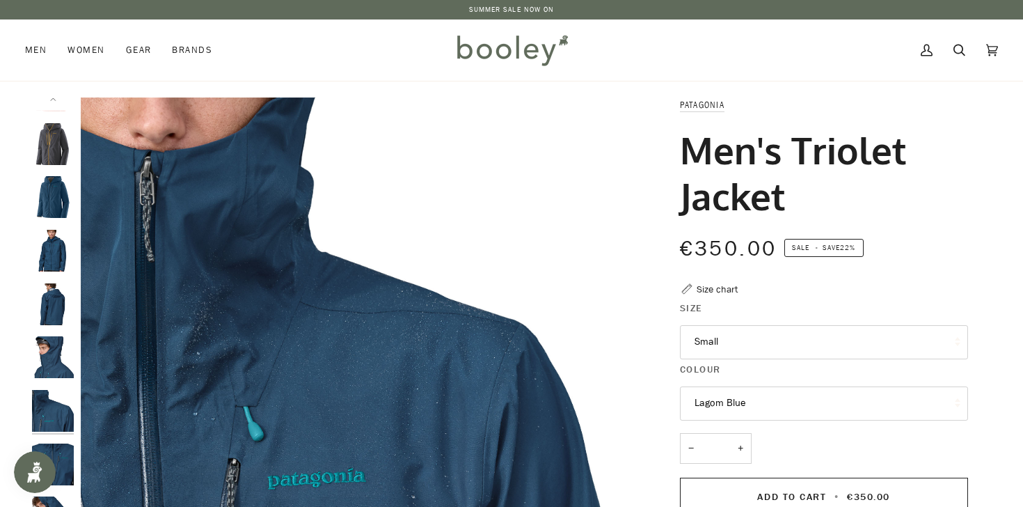
scroll to position [65, 0]
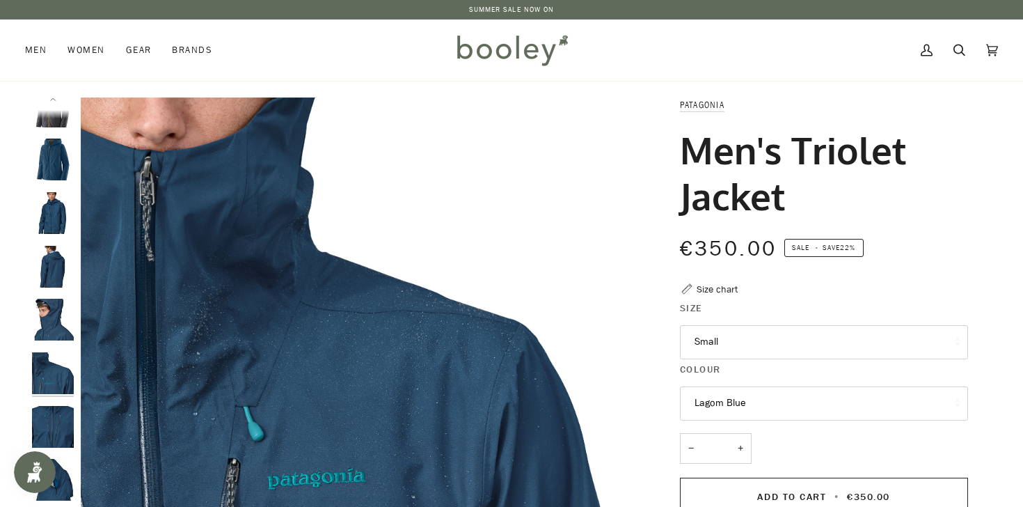
click at [56, 425] on img "Patagonia Men's Triolet Jacket Lagom Blue - Booley Galway" at bounding box center [53, 427] width 42 height 42
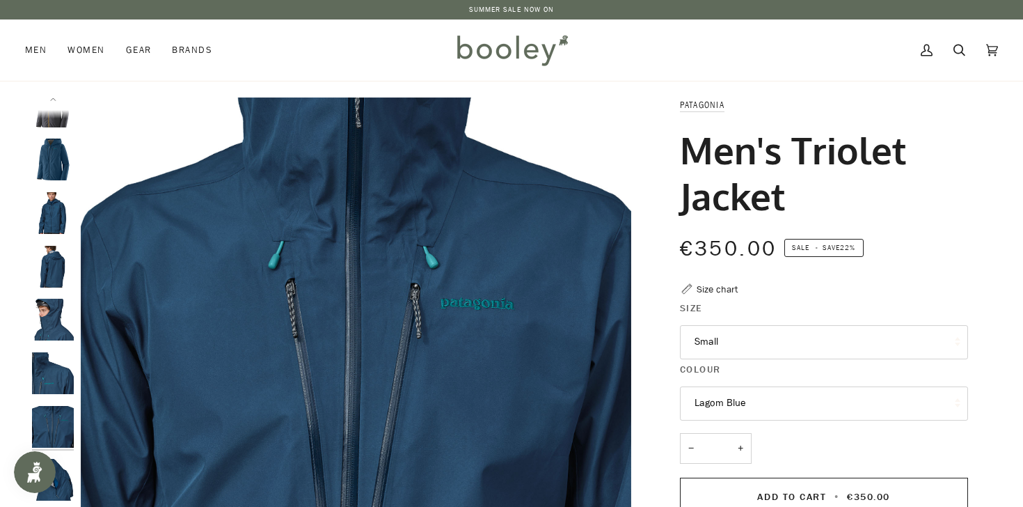
scroll to position [89, 0]
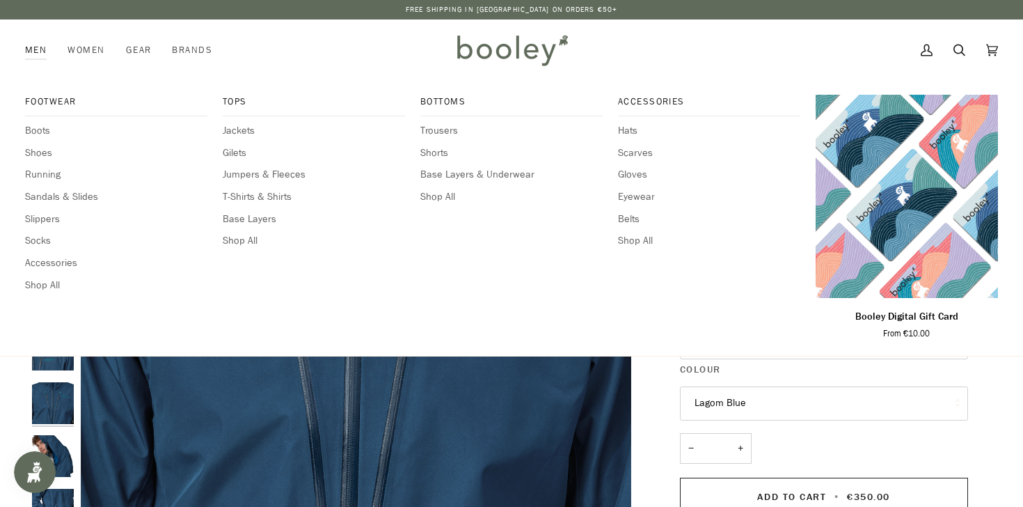
click at [35, 51] on link "Men" at bounding box center [41, 49] width 32 height 61
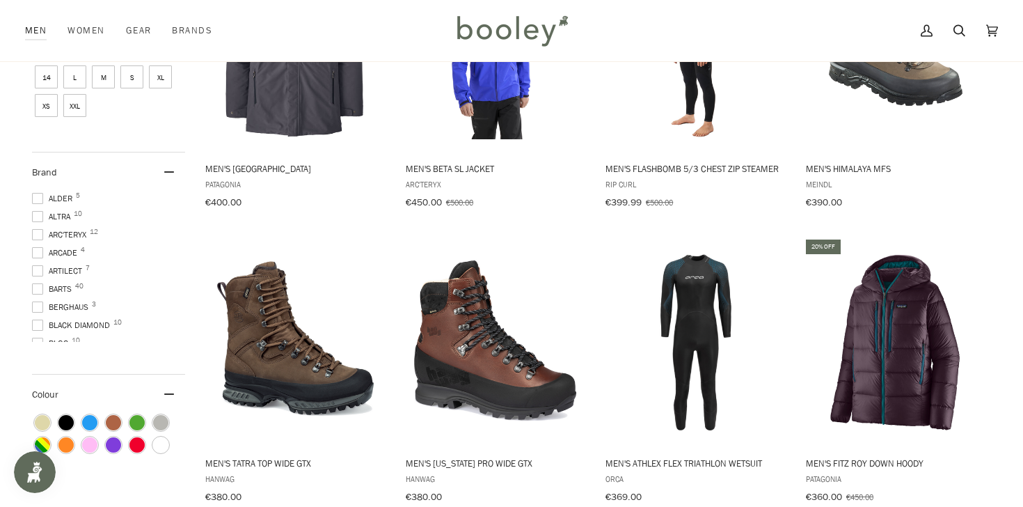
scroll to position [615, 0]
